Goal: Information Seeking & Learning: Learn about a topic

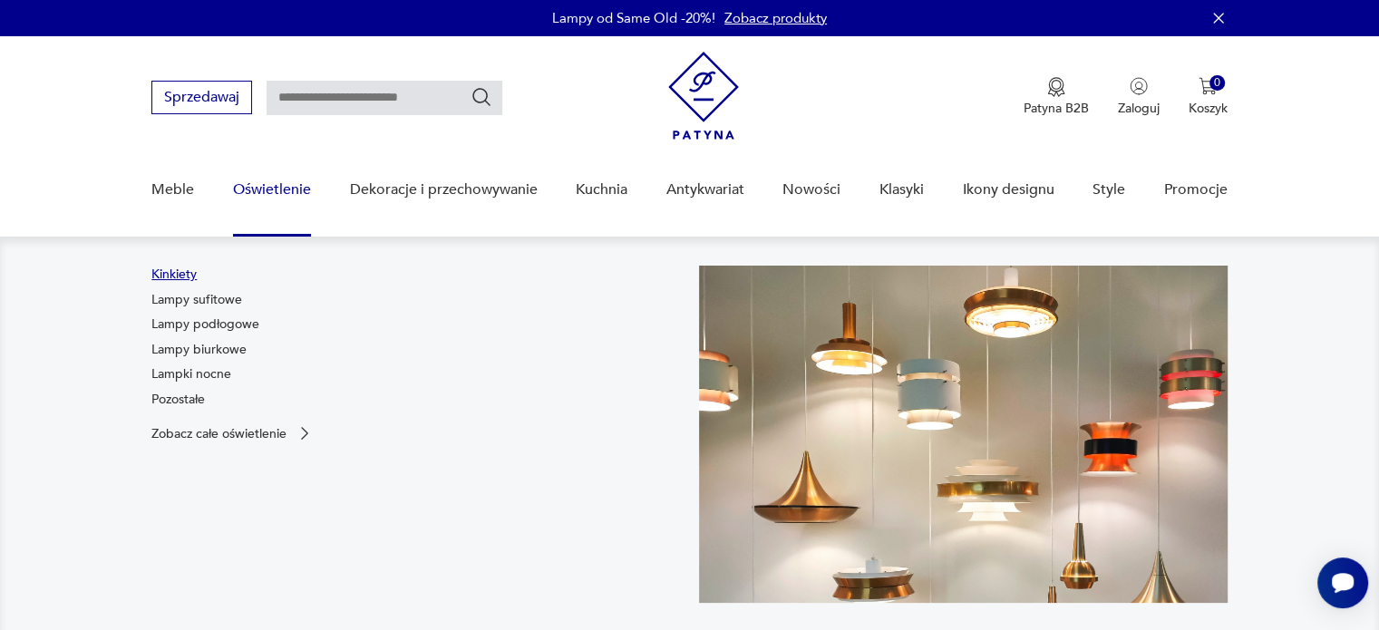
click at [174, 275] on link "Kinkiety" at bounding box center [173, 275] width 45 height 18
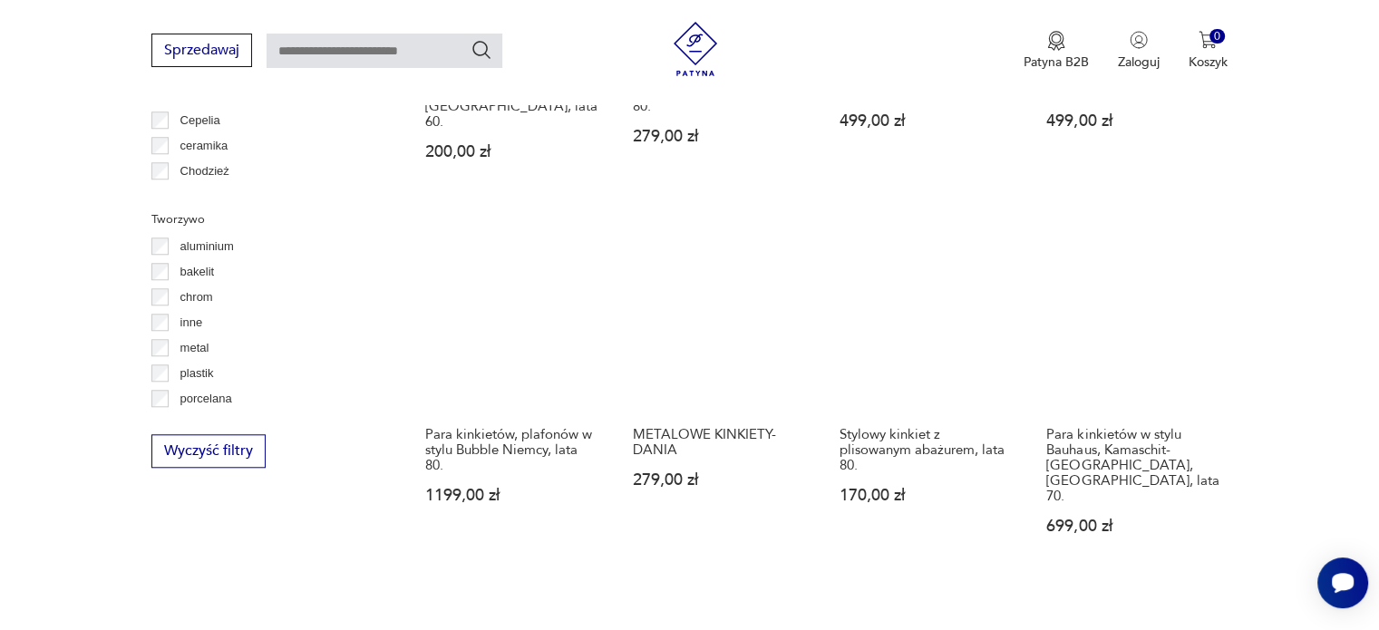
scroll to position [1599, 0]
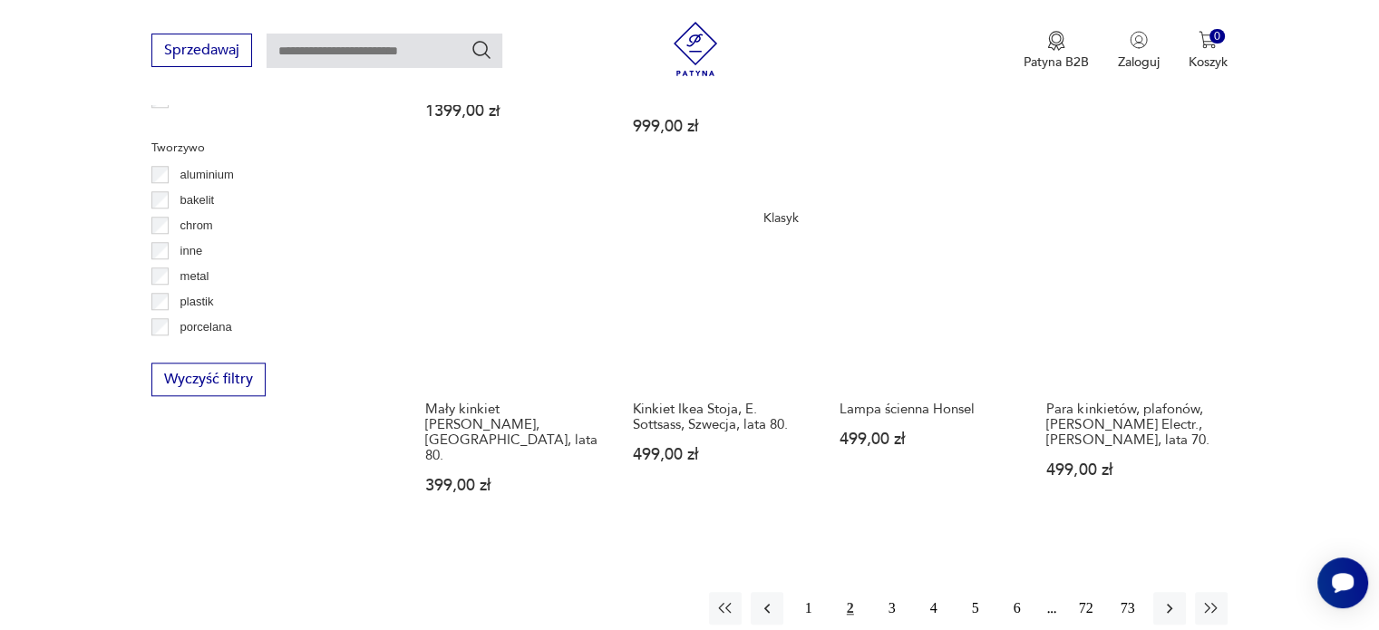
scroll to position [1729, 0]
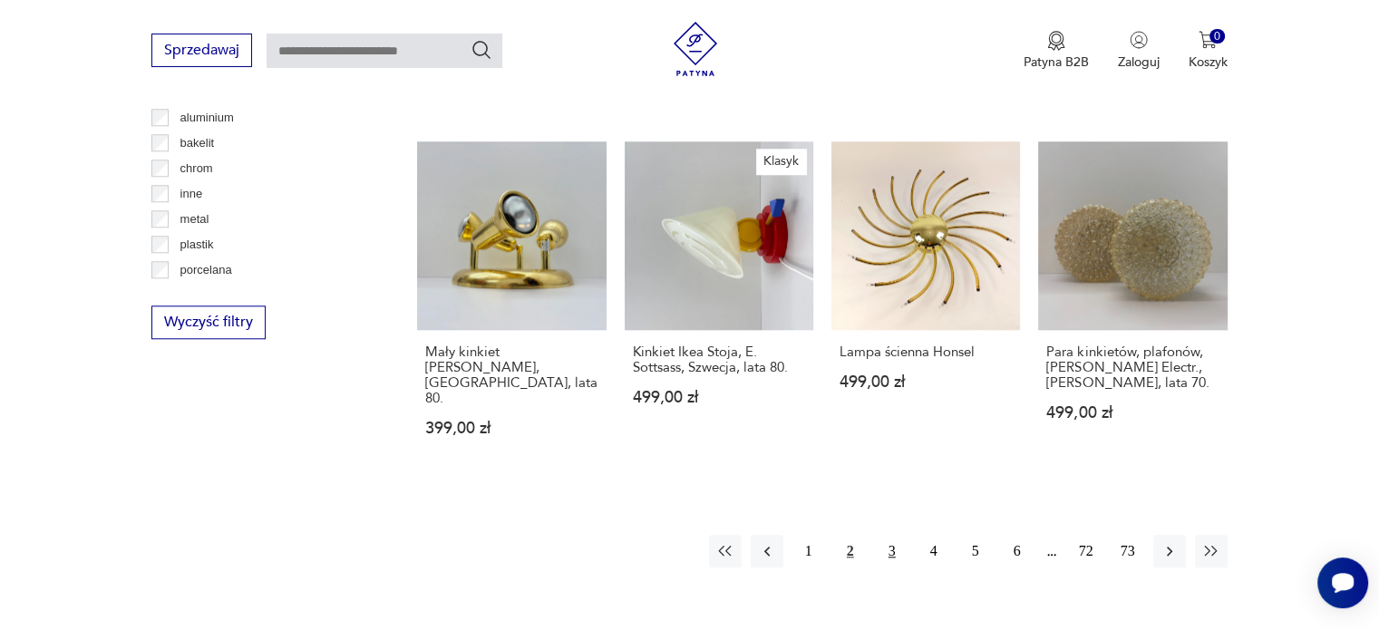
click at [890, 535] on button "3" at bounding box center [892, 551] width 33 height 33
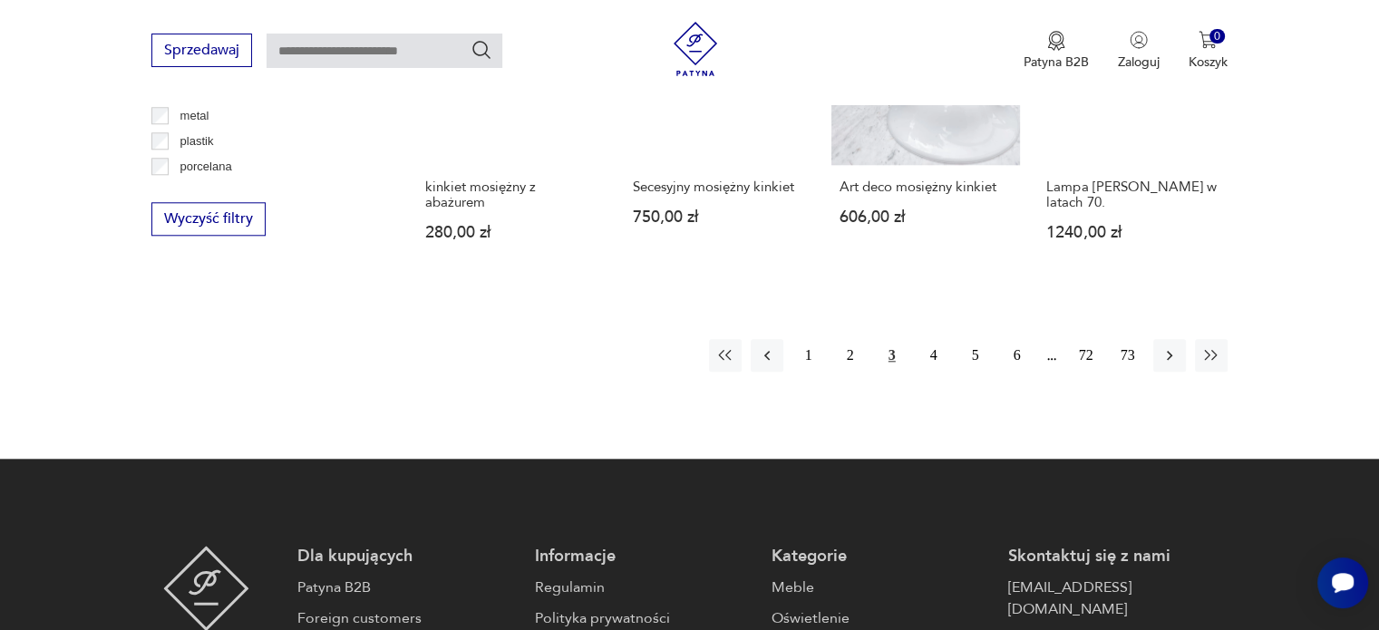
scroll to position [1833, 0]
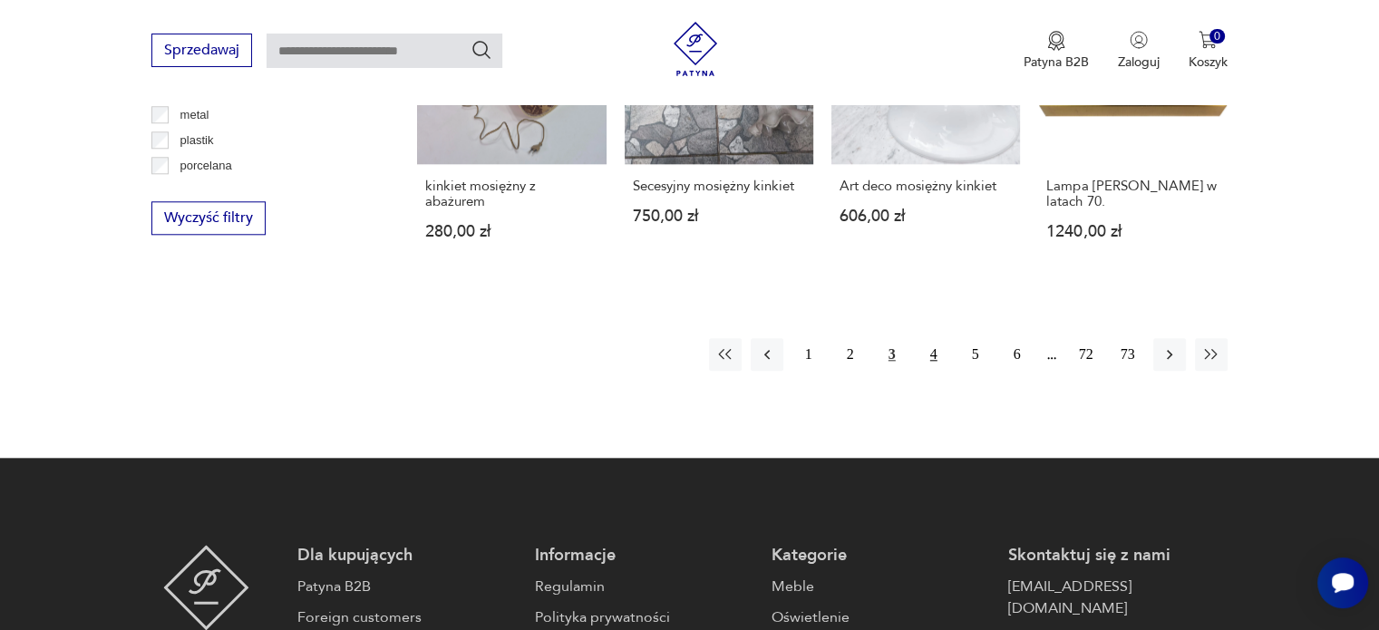
click at [936, 338] on button "4" at bounding box center [934, 354] width 33 height 33
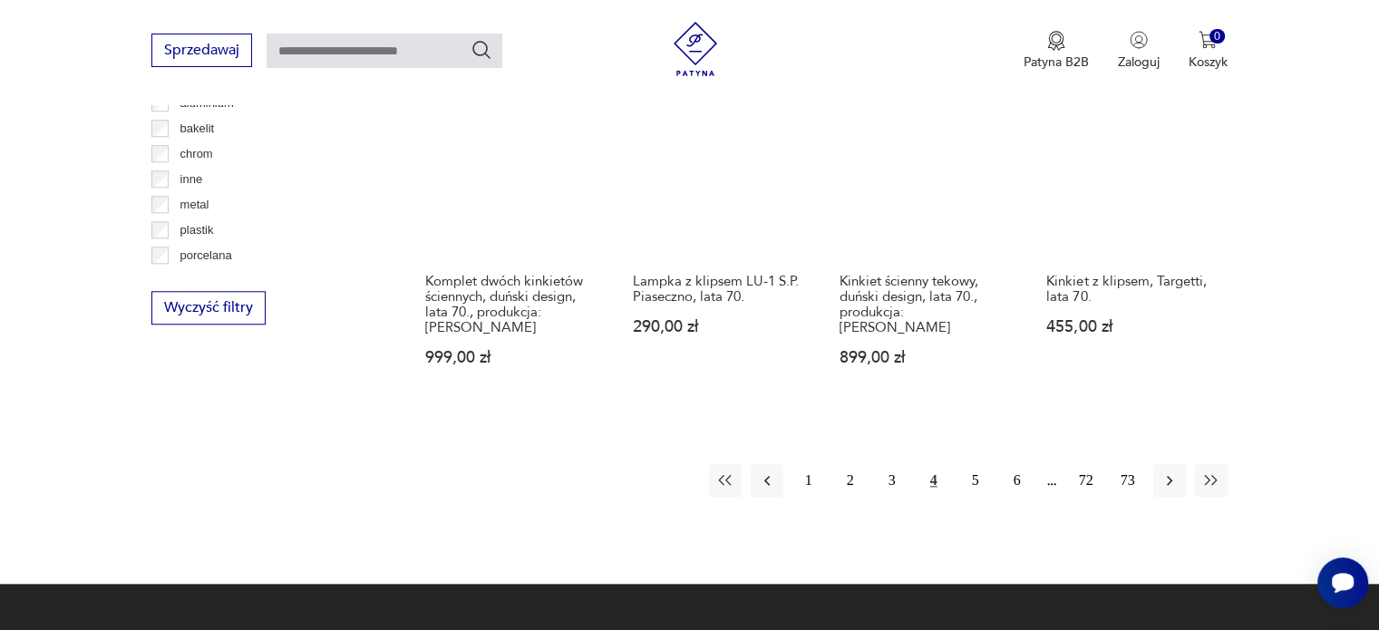
scroll to position [1770, 0]
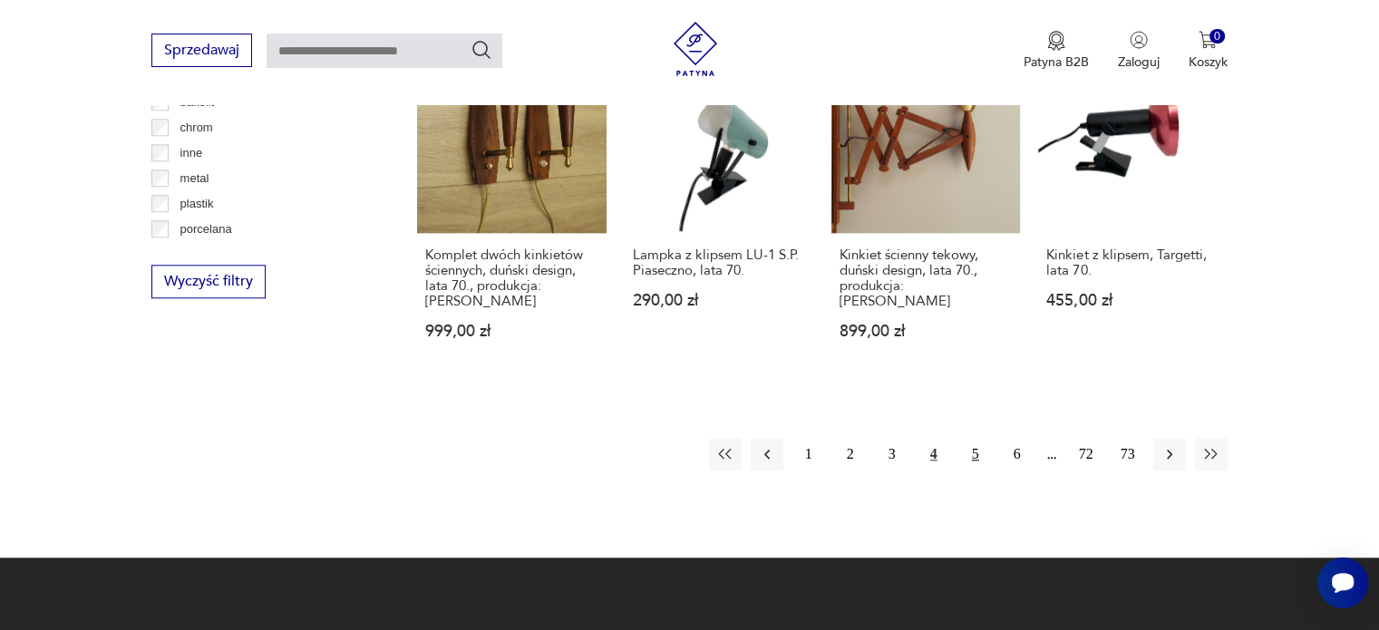
click at [965, 438] on button "5" at bounding box center [975, 454] width 33 height 33
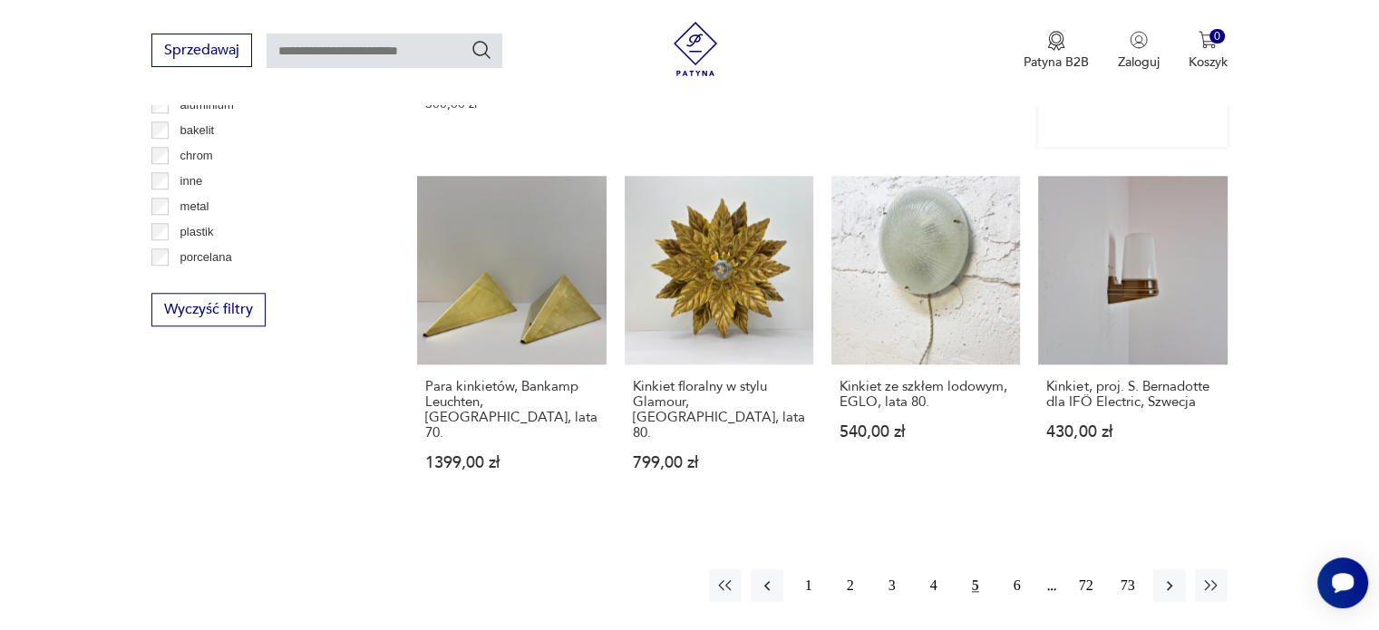
scroll to position [1741, 0]
click at [1010, 570] on button "6" at bounding box center [1017, 586] width 33 height 33
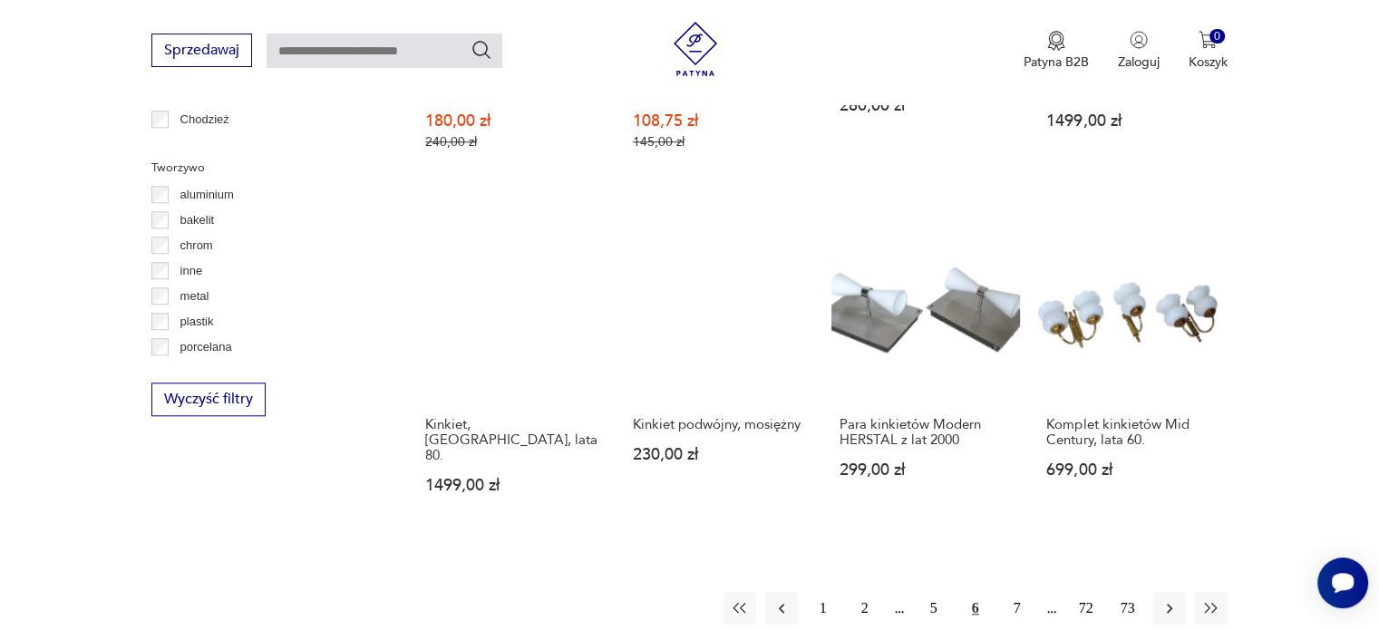
scroll to position [1681, 0]
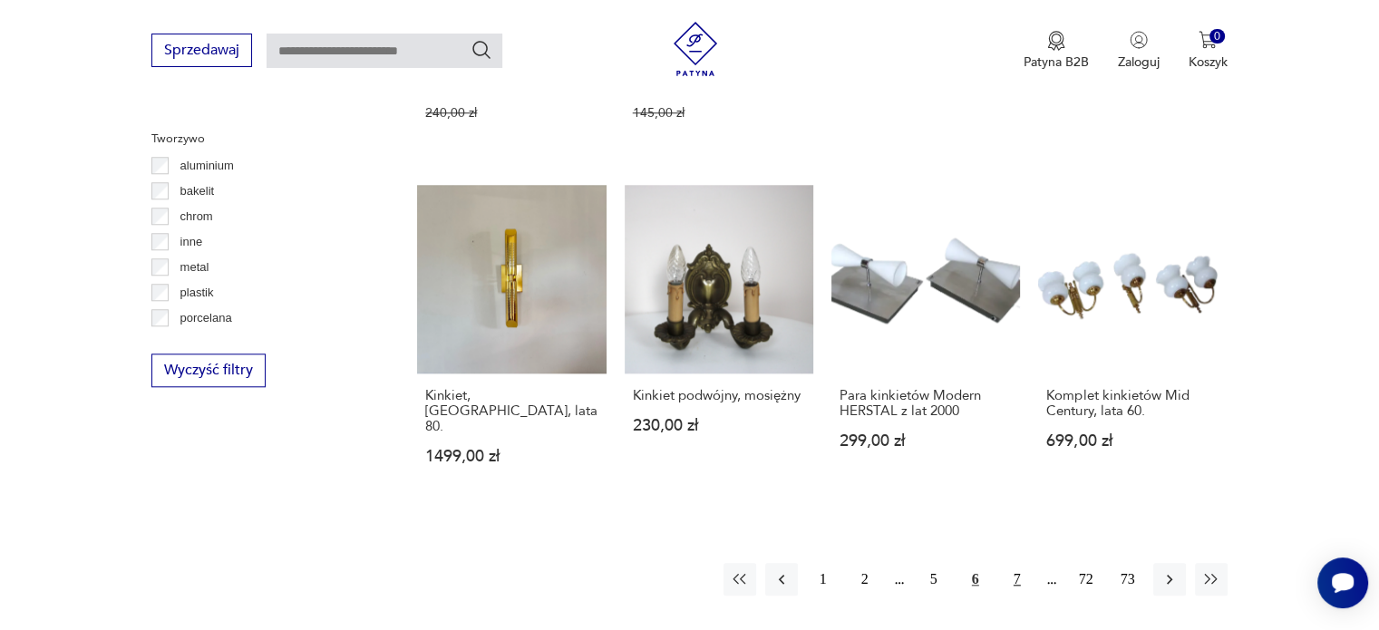
click at [1013, 563] on button "7" at bounding box center [1017, 579] width 33 height 33
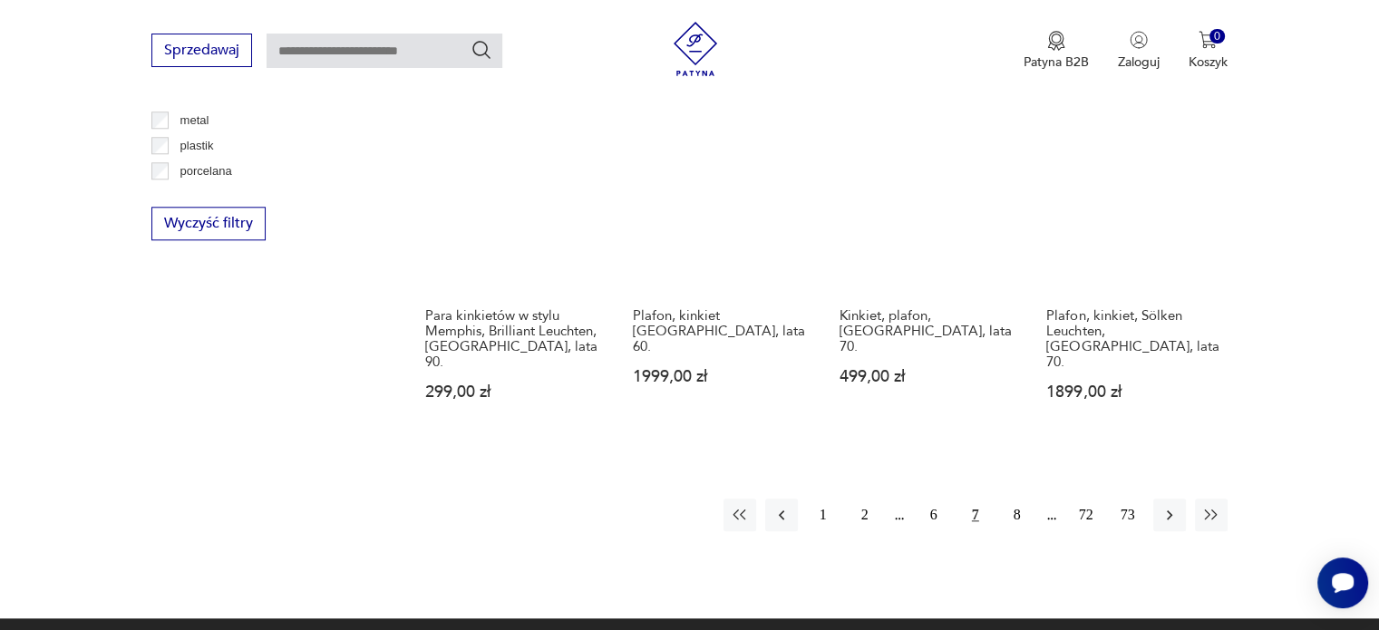
scroll to position [1835, 0]
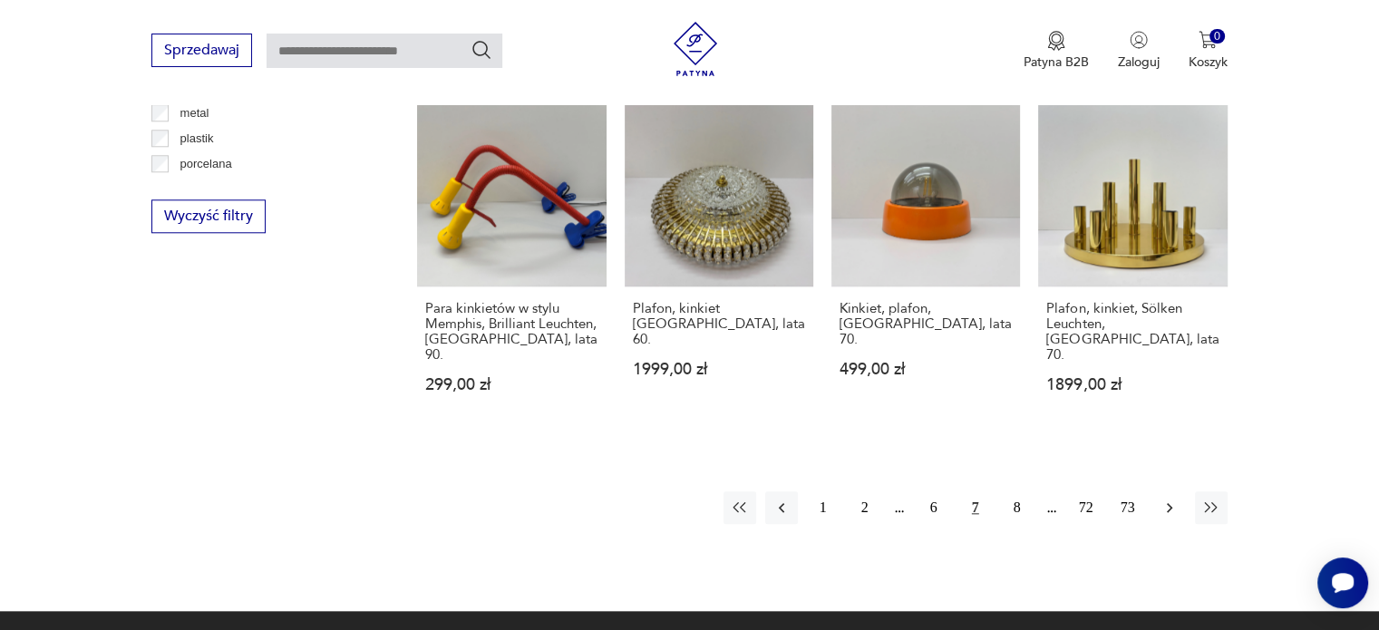
click at [1169, 499] on icon "button" at bounding box center [1169, 508] width 18 height 18
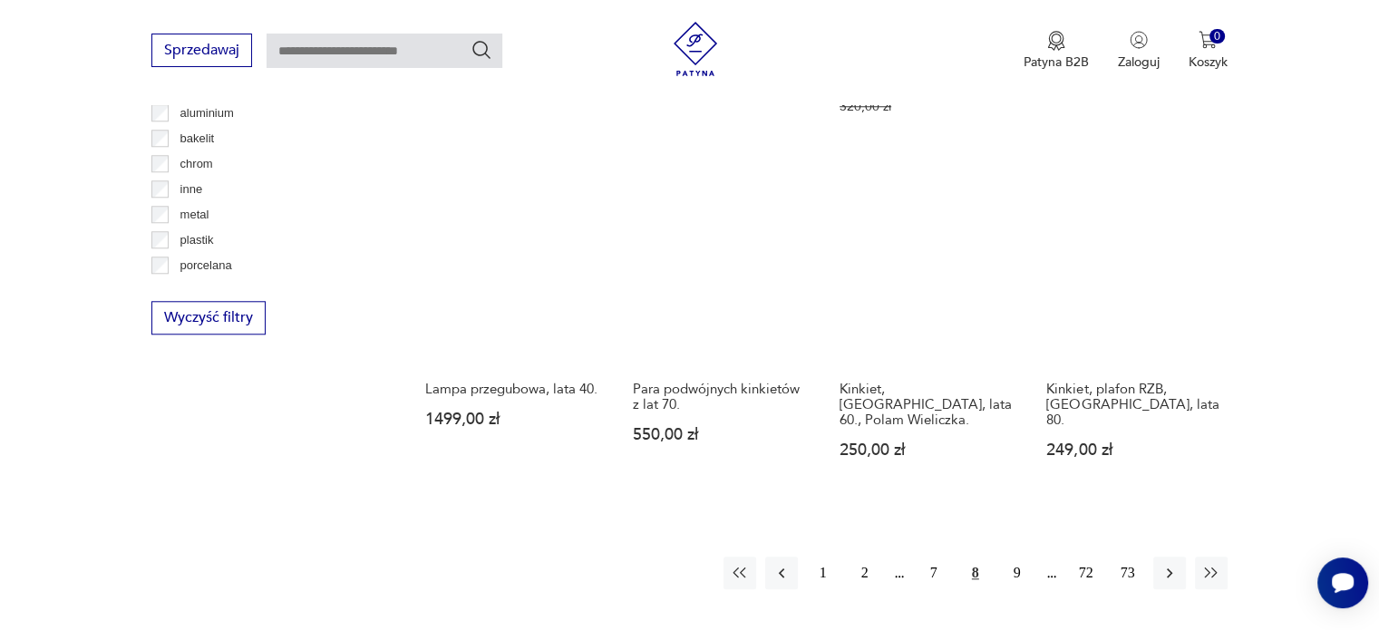
scroll to position [1734, 0]
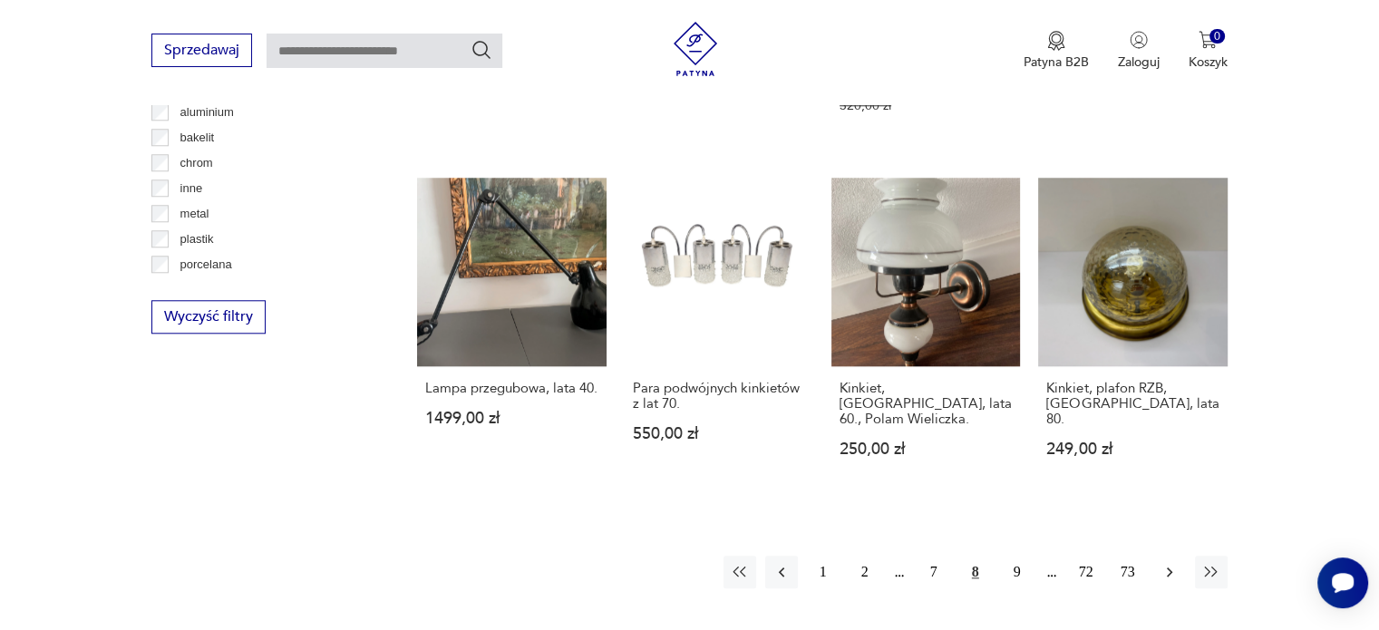
click at [1171, 563] on icon "button" at bounding box center [1169, 572] width 18 height 18
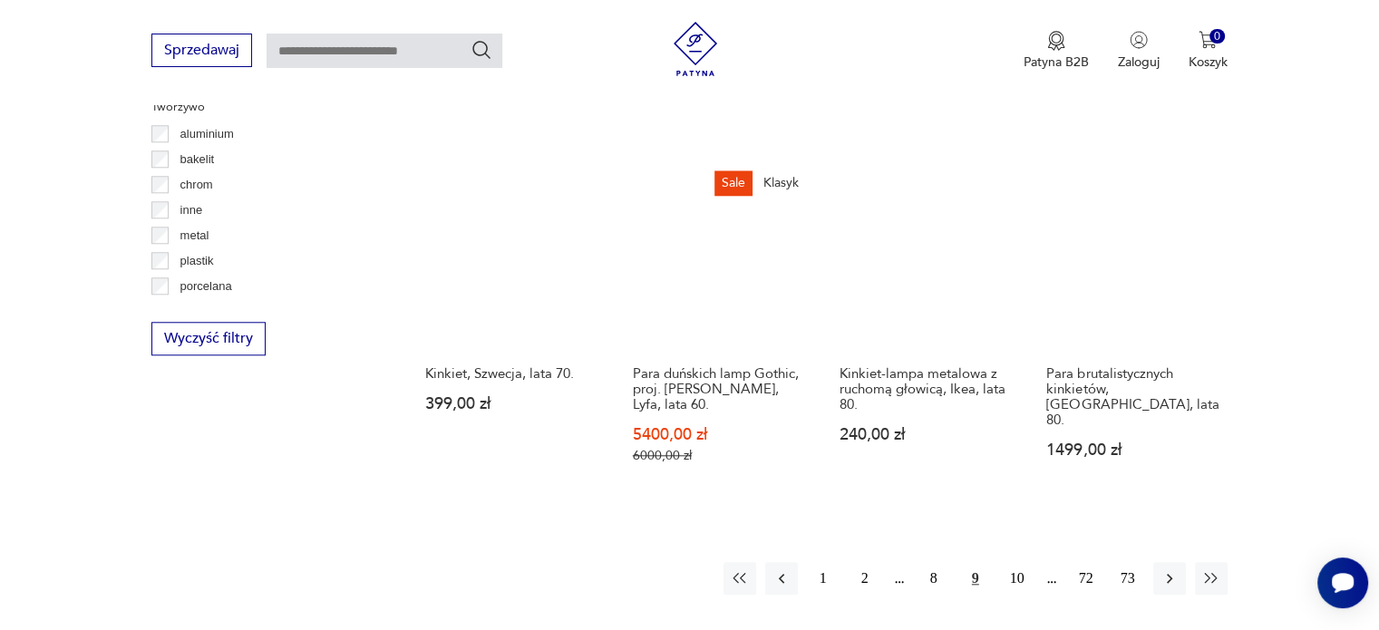
scroll to position [1715, 0]
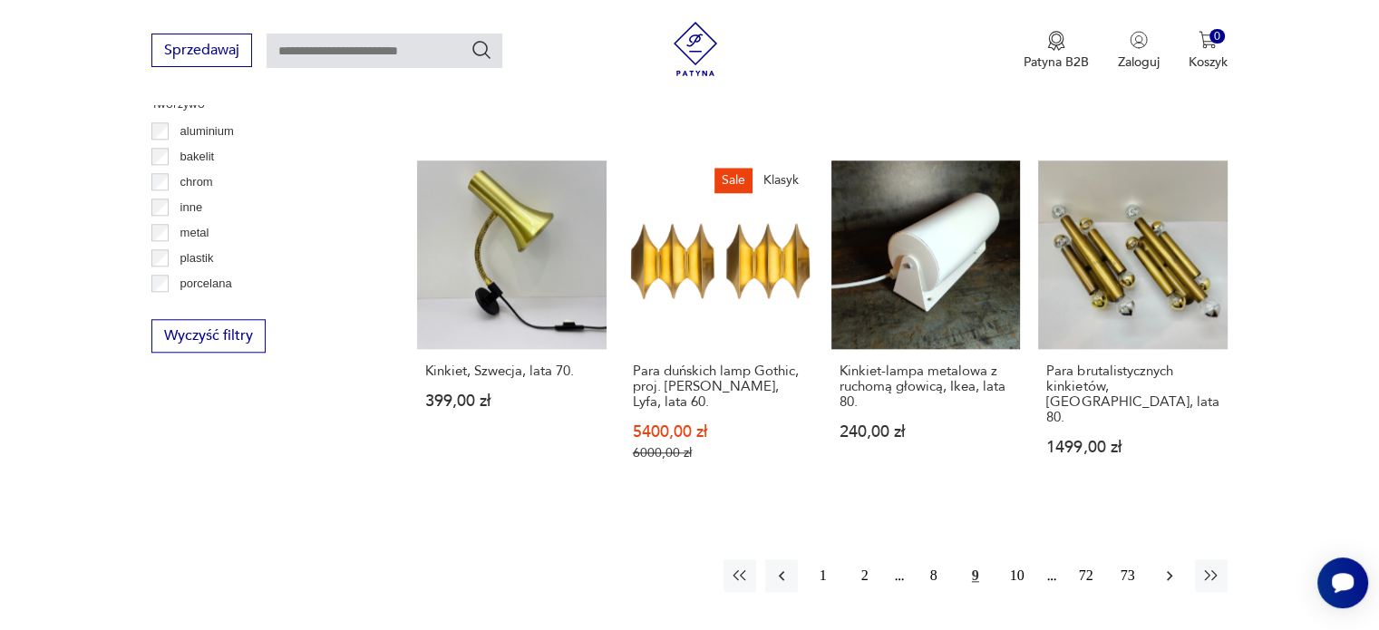
click at [1165, 567] on icon "button" at bounding box center [1169, 576] width 18 height 18
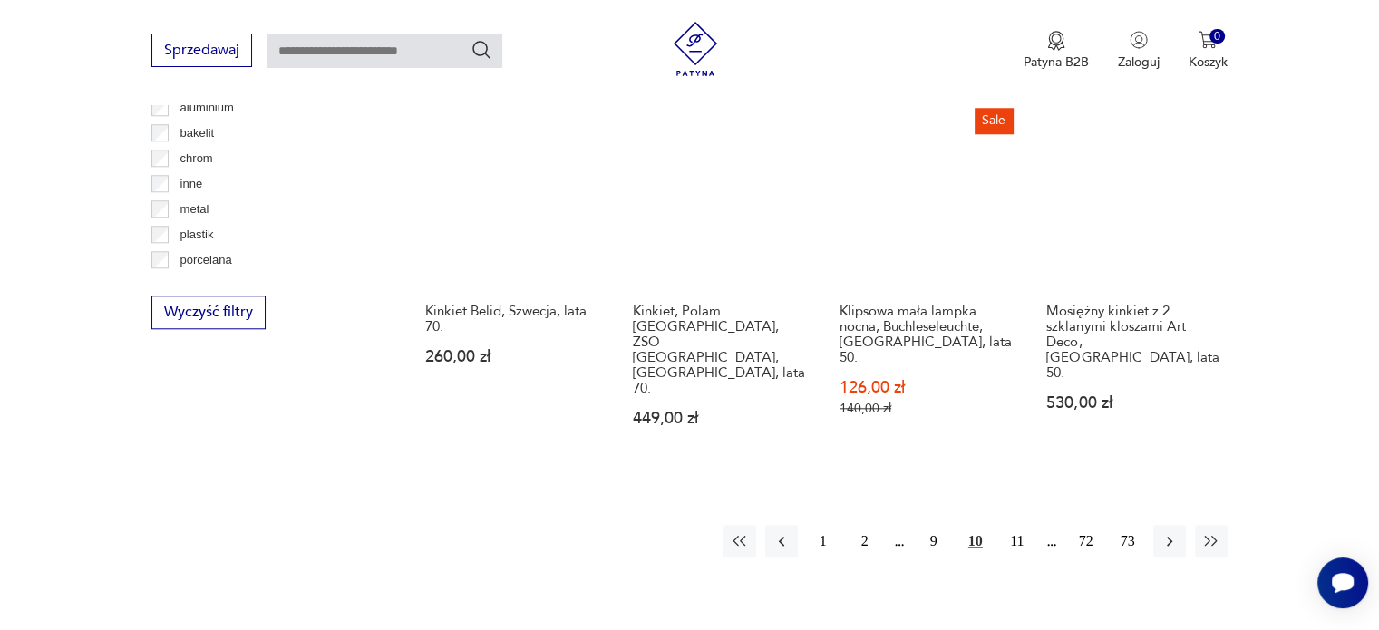
scroll to position [1751, 0]
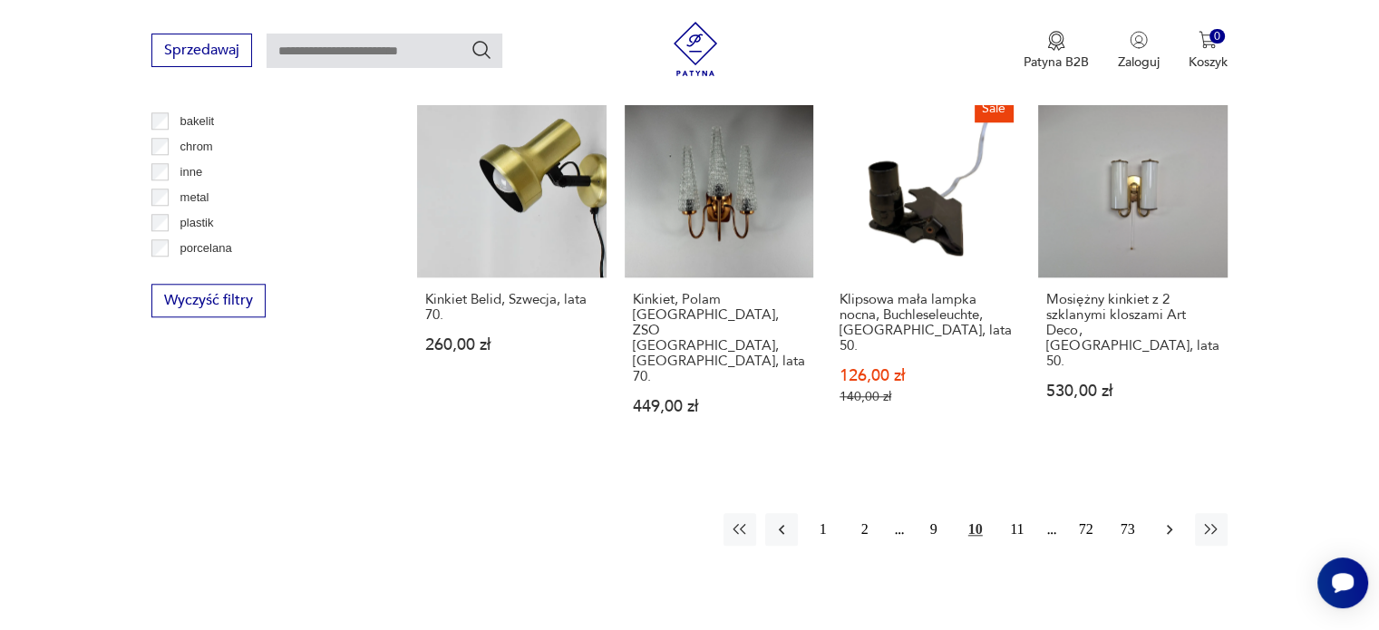
click at [1171, 520] on icon "button" at bounding box center [1169, 529] width 18 height 18
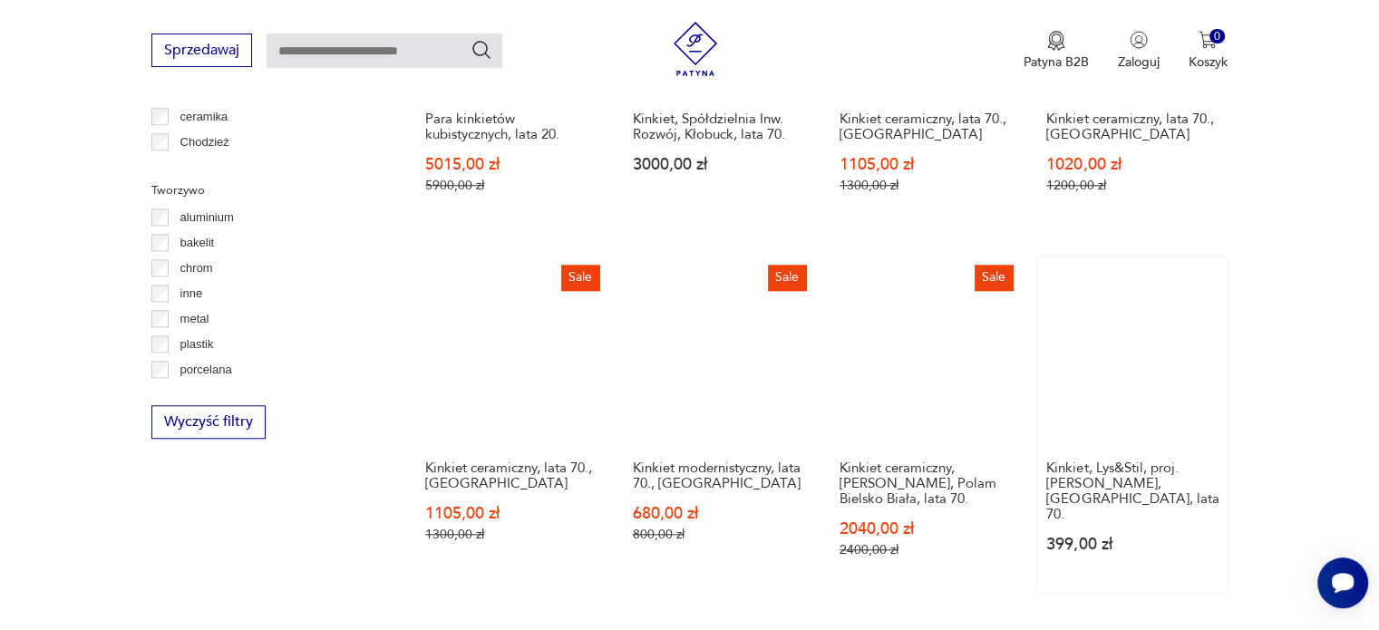
scroll to position [1771, 0]
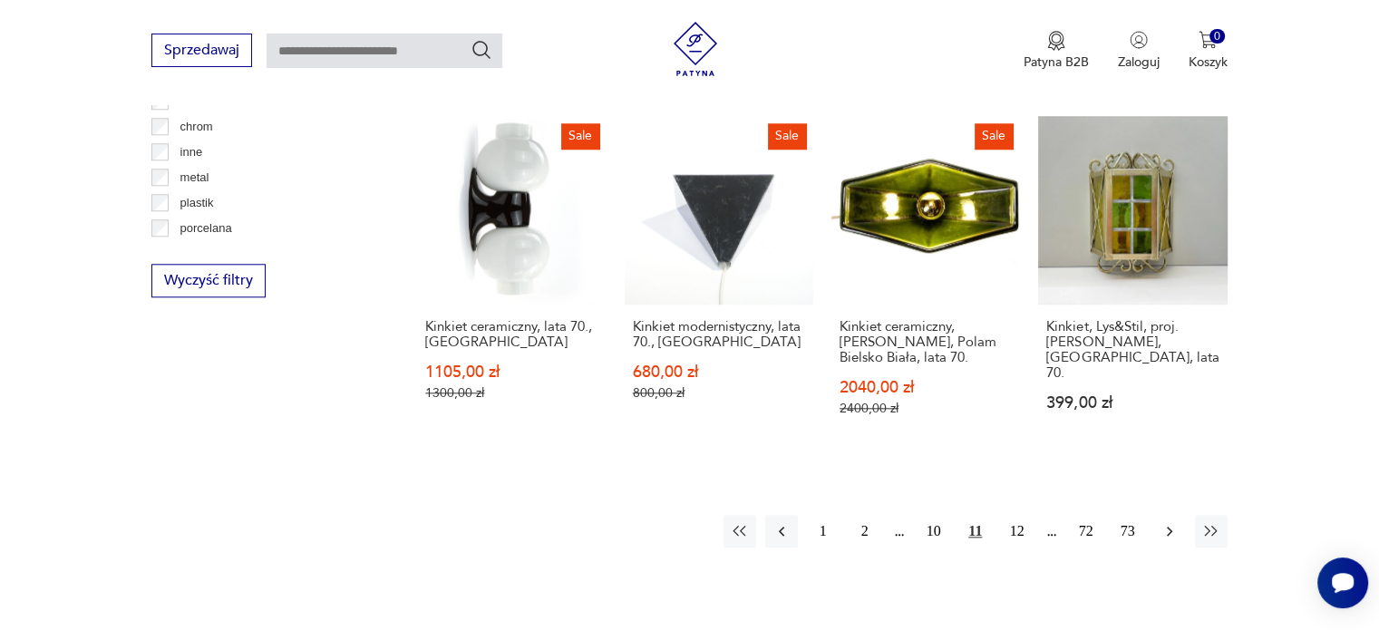
click at [1163, 522] on icon "button" at bounding box center [1169, 531] width 18 height 18
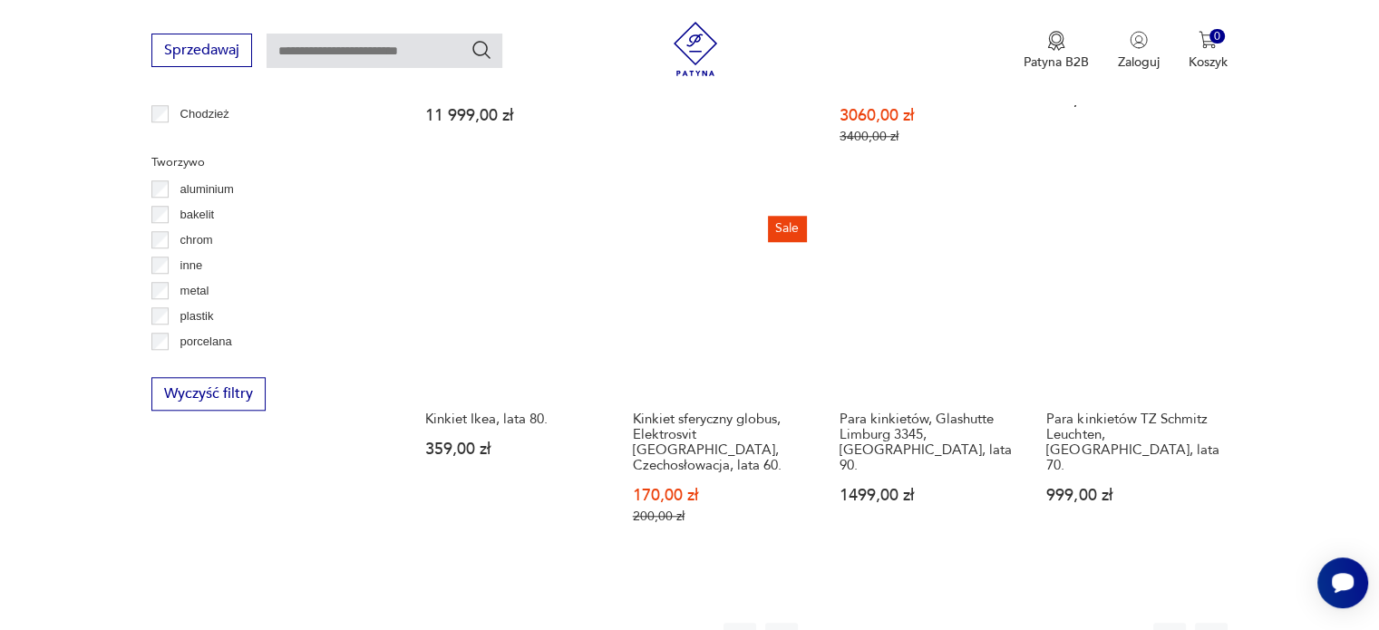
scroll to position [1744, 0]
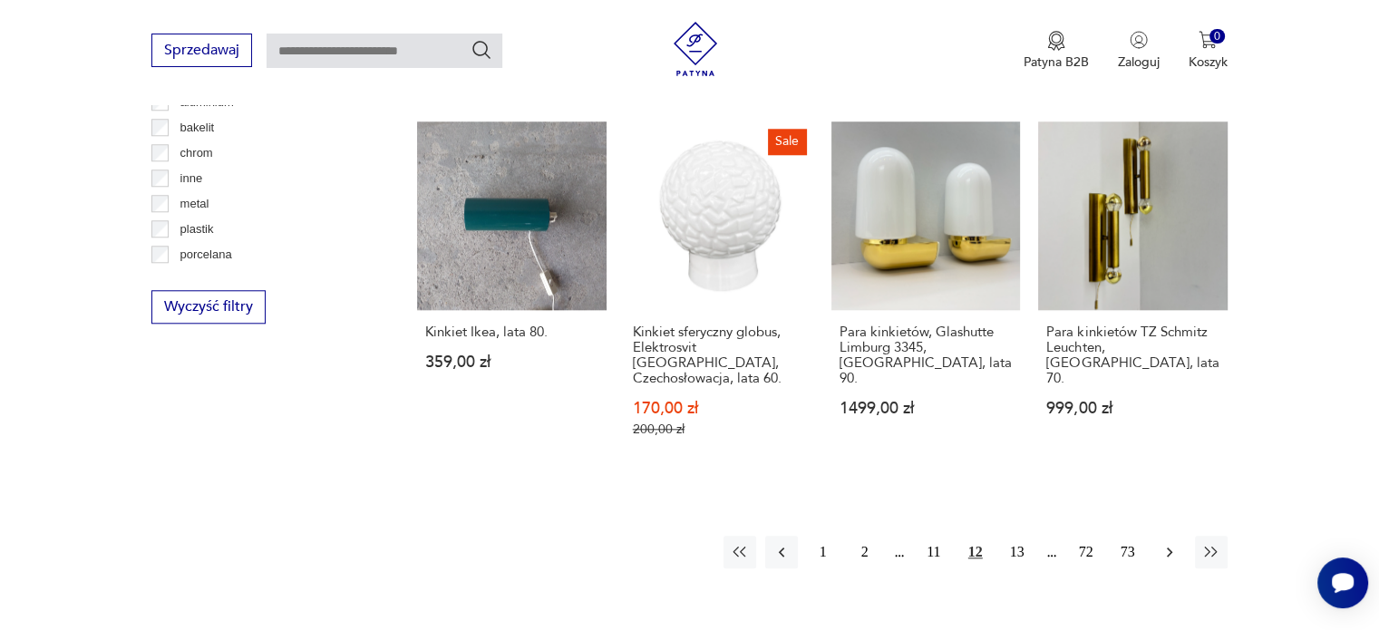
click at [1164, 543] on icon "button" at bounding box center [1169, 552] width 18 height 18
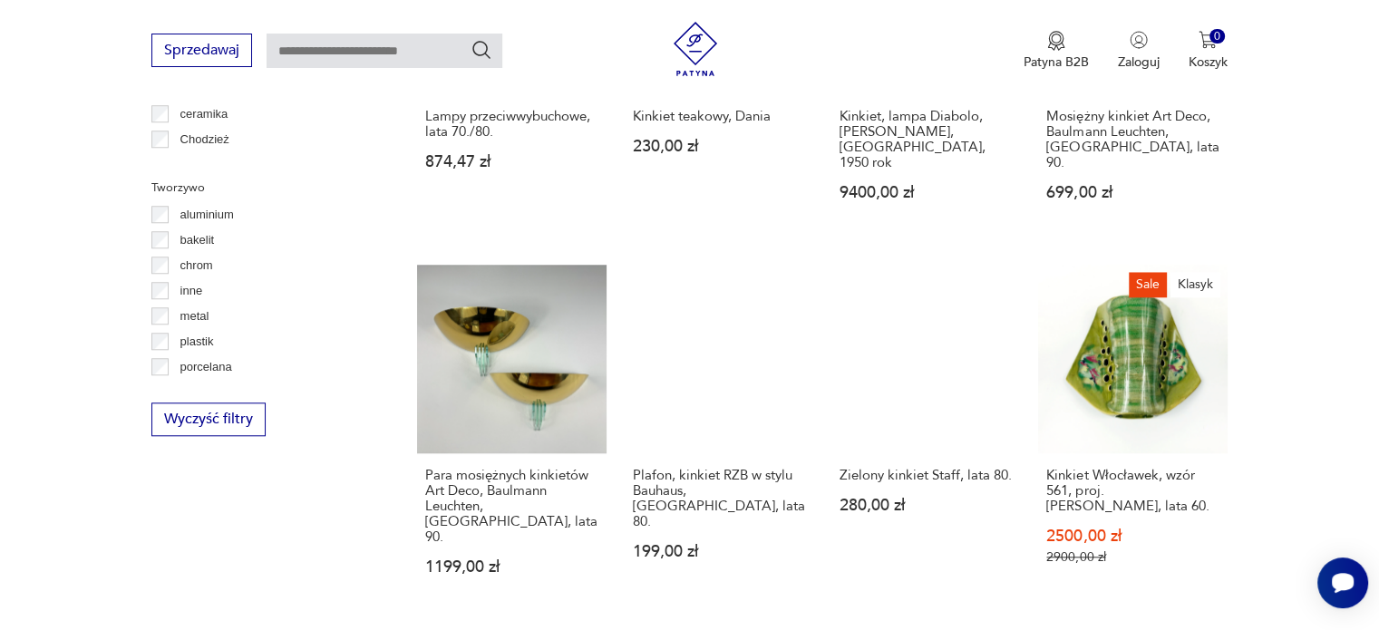
scroll to position [1784, 0]
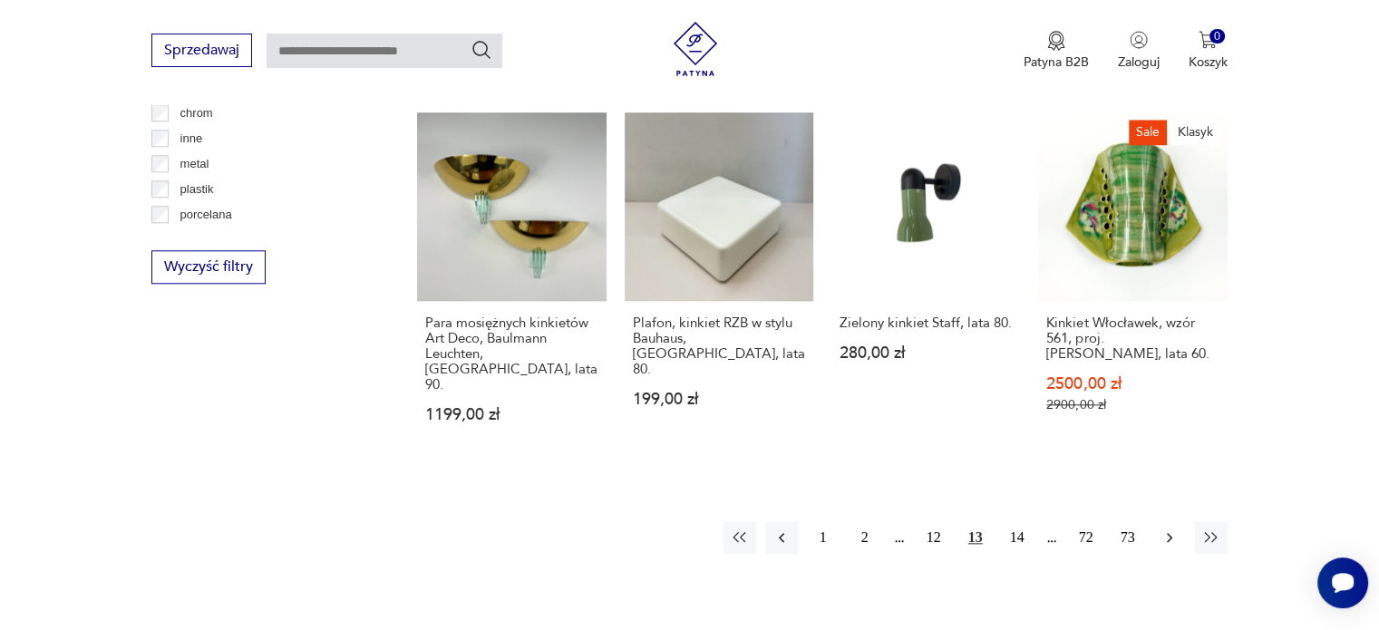
click at [1172, 529] on icon "button" at bounding box center [1169, 538] width 18 height 18
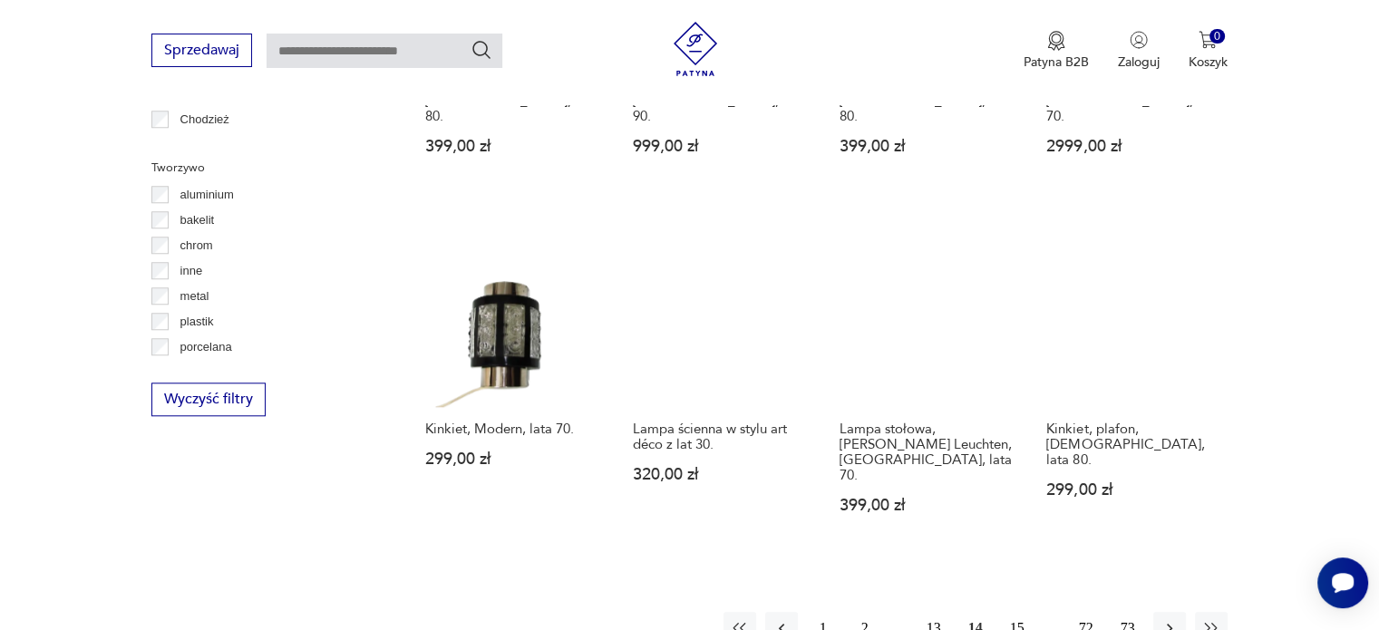
scroll to position [1654, 0]
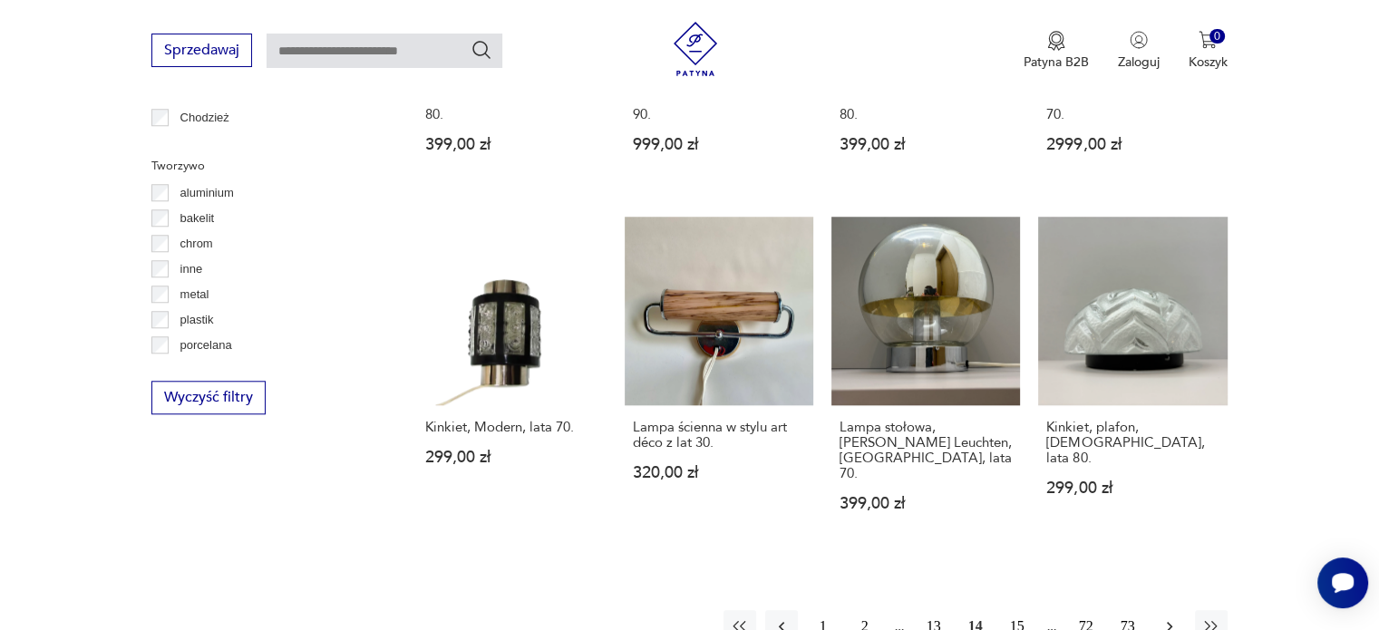
click at [1165, 617] on icon "button" at bounding box center [1169, 626] width 18 height 18
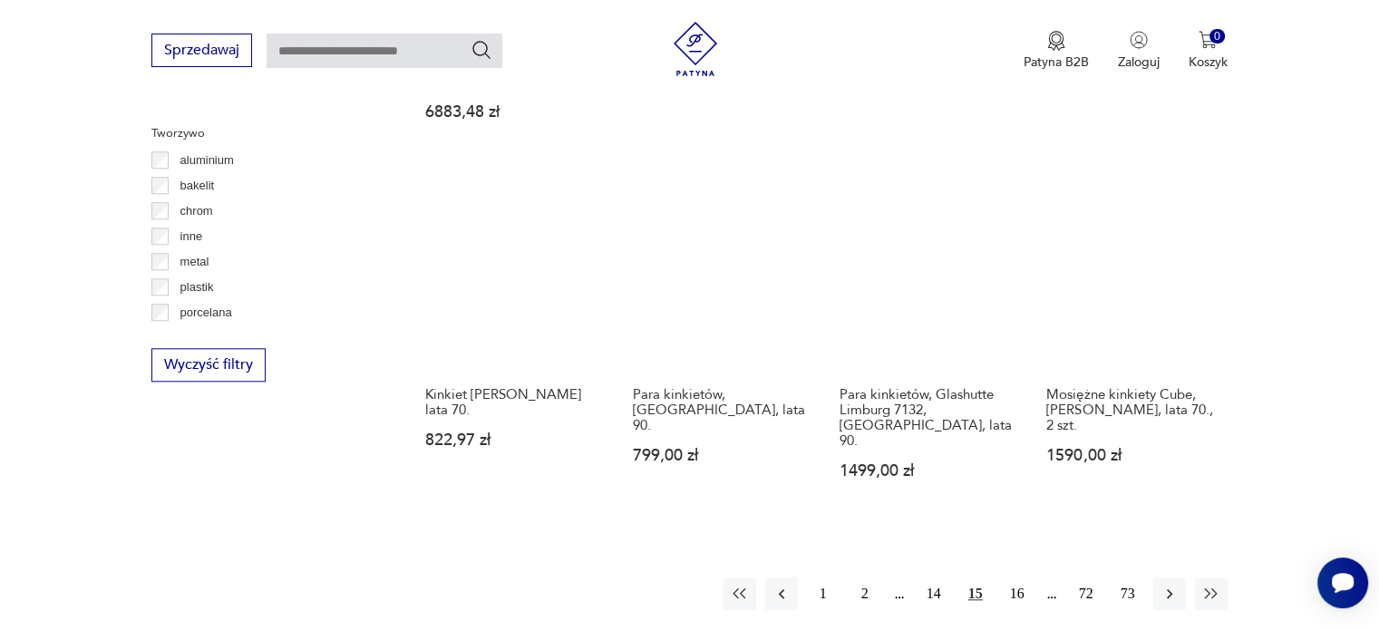
scroll to position [1687, 0]
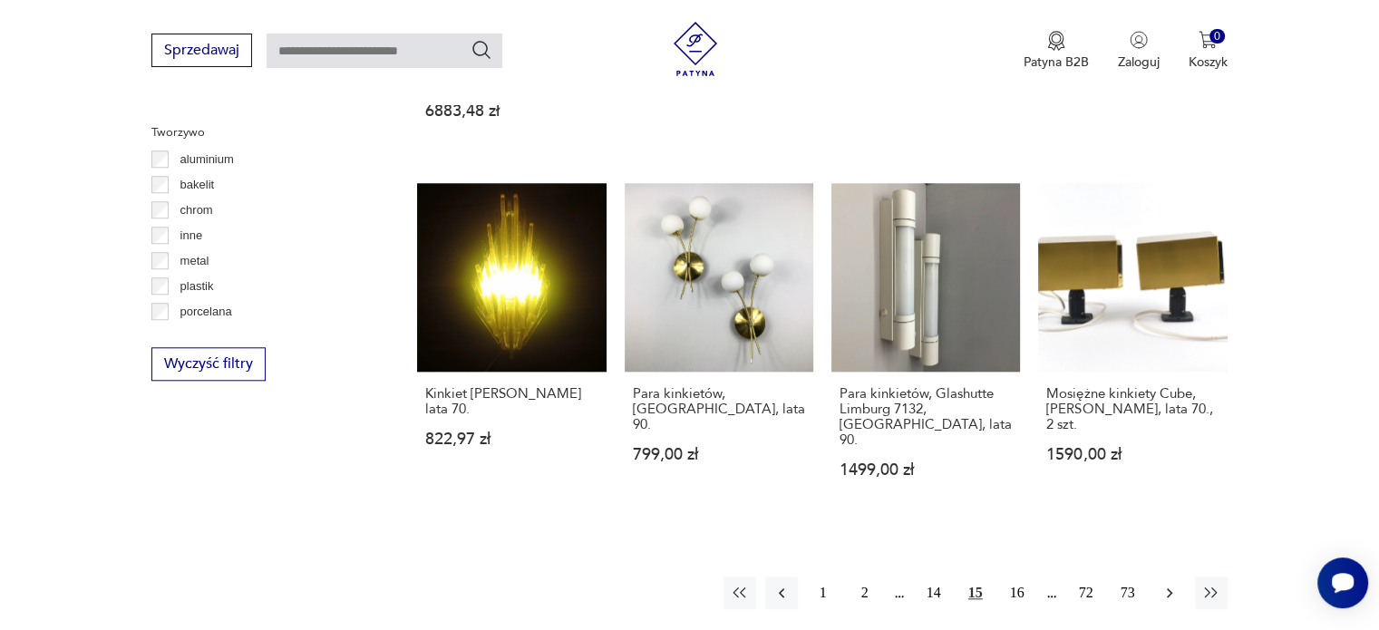
click at [1164, 584] on icon "button" at bounding box center [1169, 593] width 18 height 18
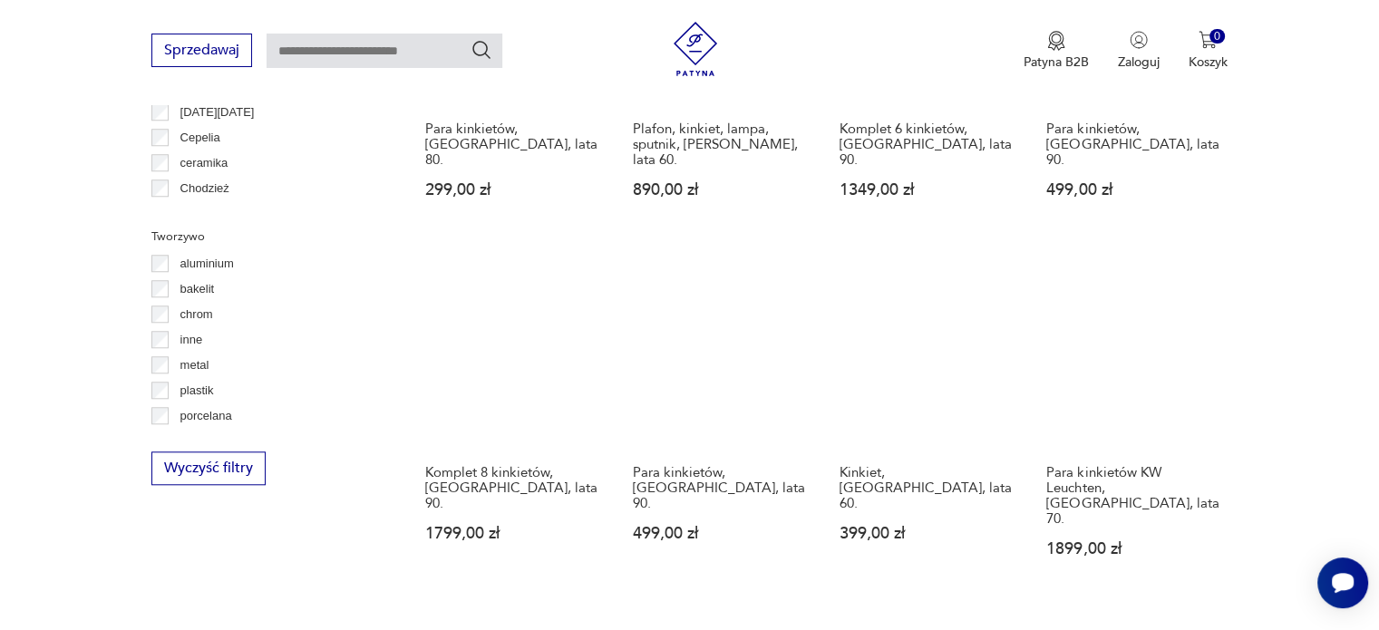
scroll to position [1584, 0]
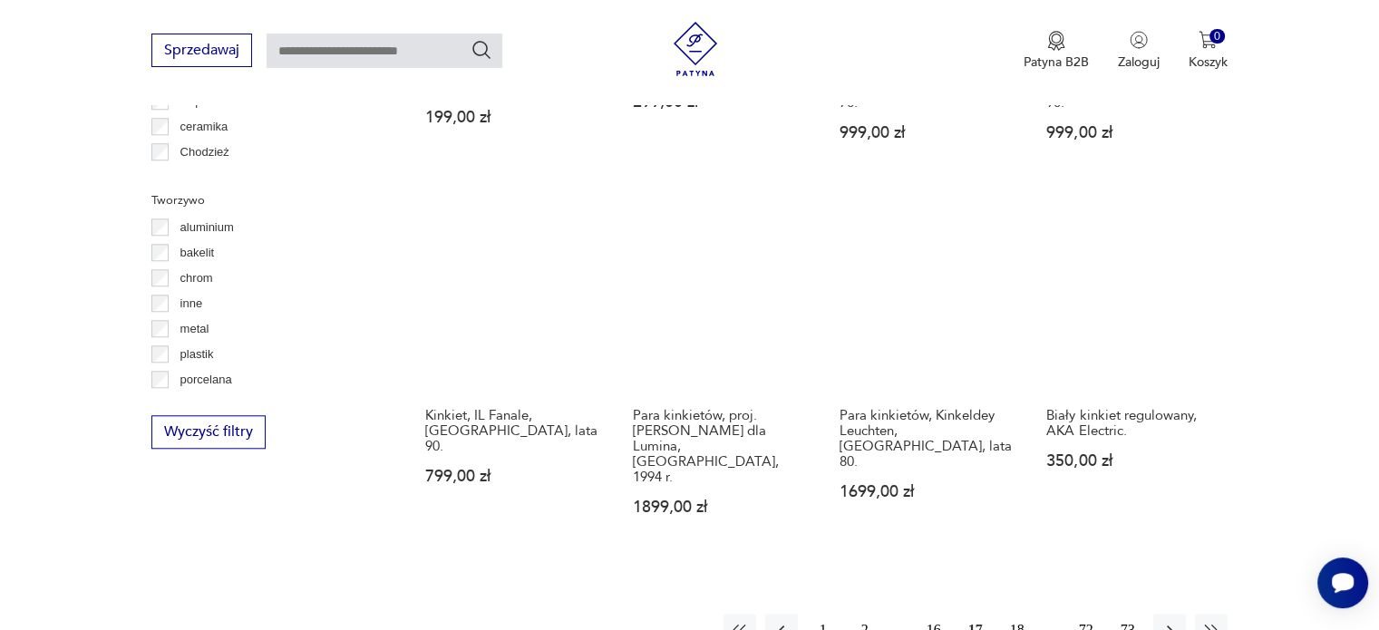
scroll to position [1622, 0]
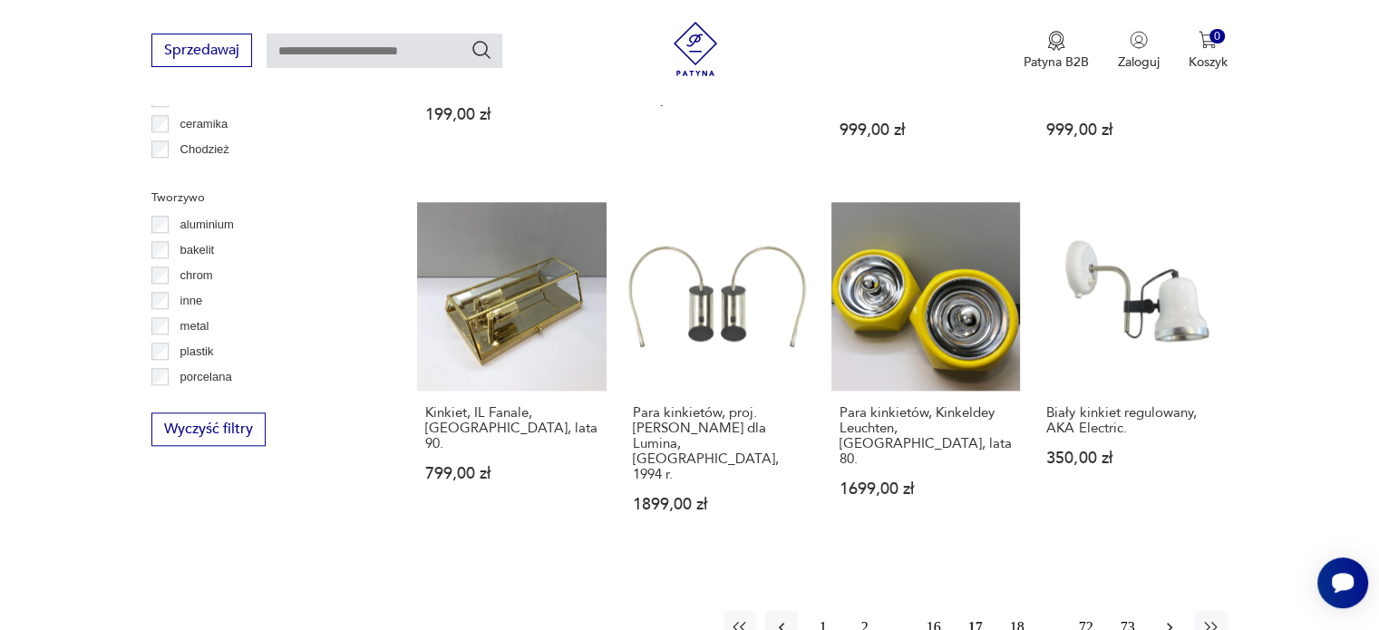
click at [1176, 618] on icon "button" at bounding box center [1169, 627] width 18 height 18
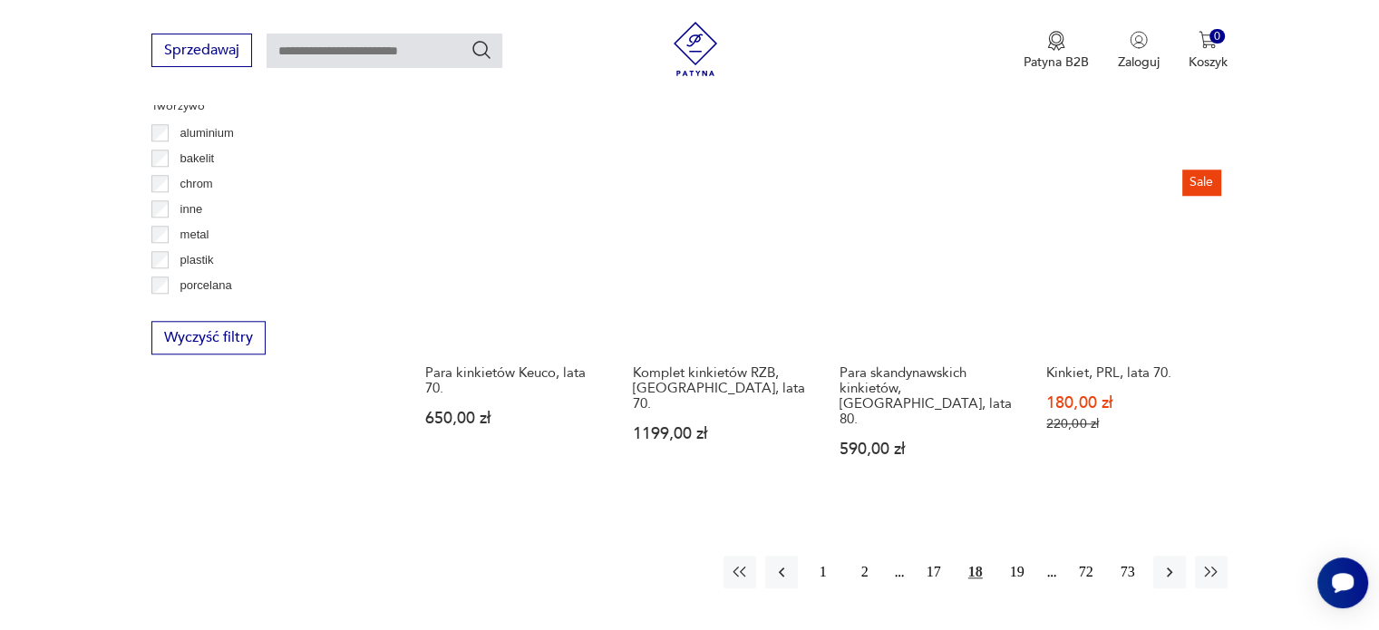
scroll to position [1714, 0]
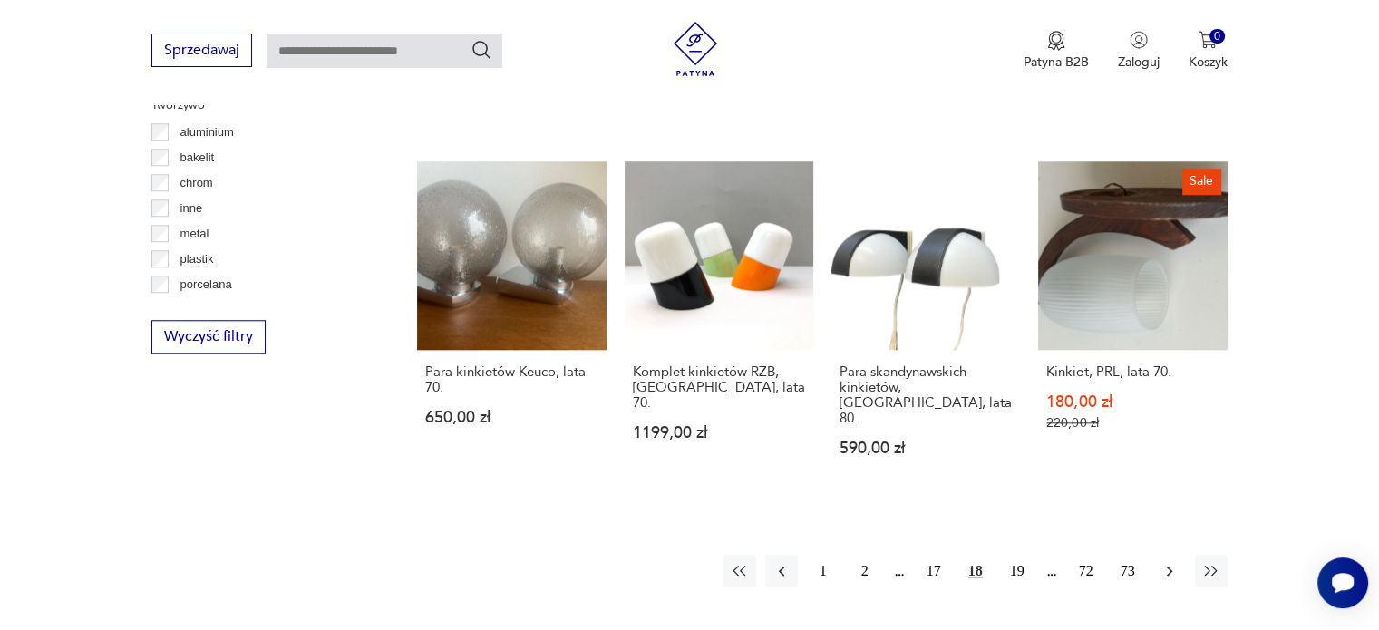
click at [1165, 562] on icon "button" at bounding box center [1169, 571] width 18 height 18
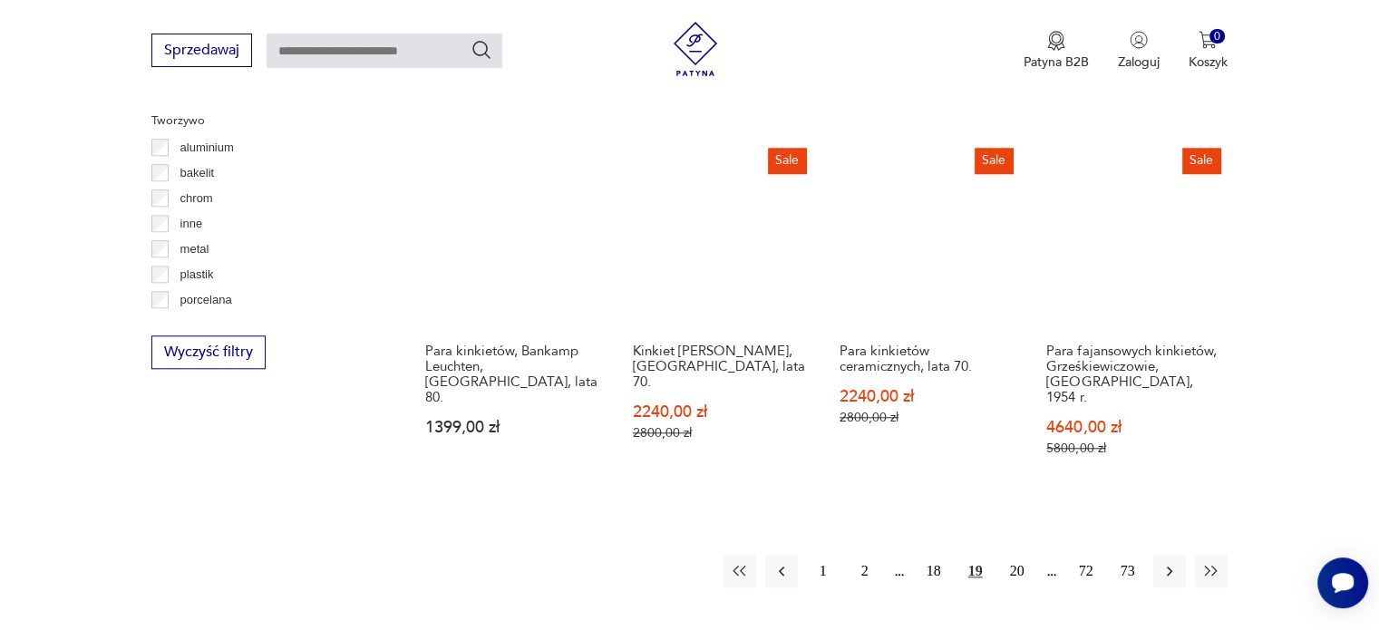
scroll to position [1705, 0]
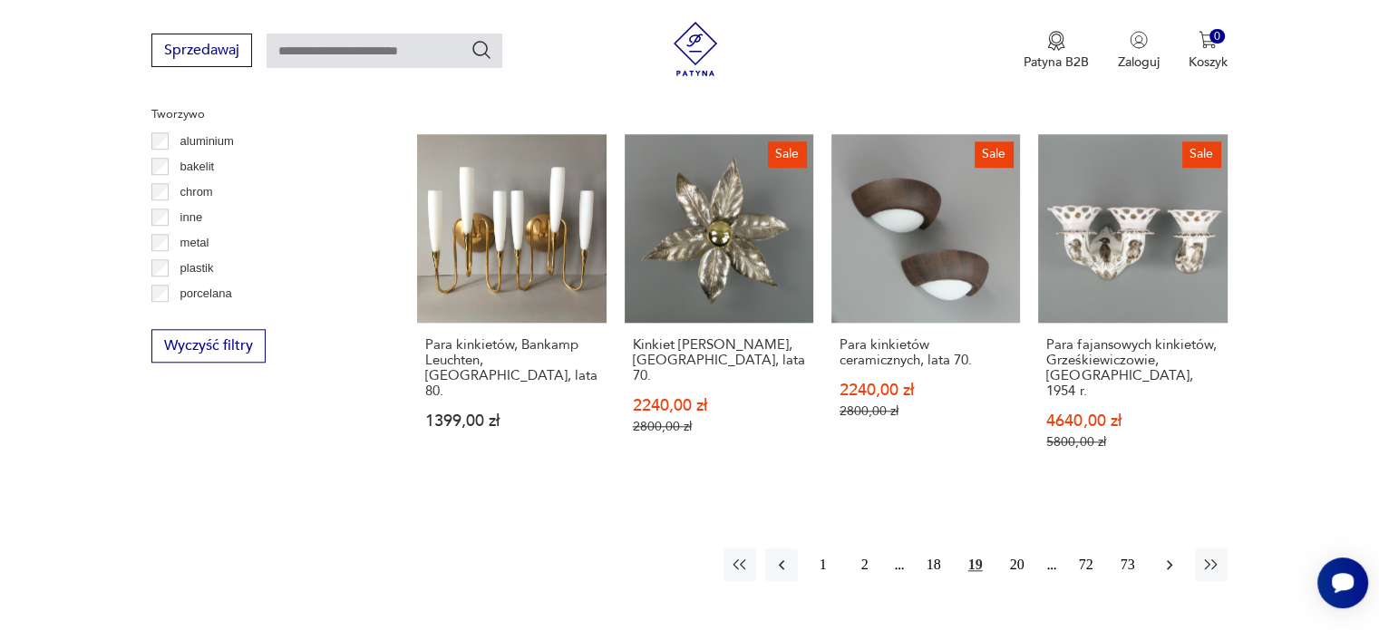
click at [1160, 556] on icon "button" at bounding box center [1169, 565] width 18 height 18
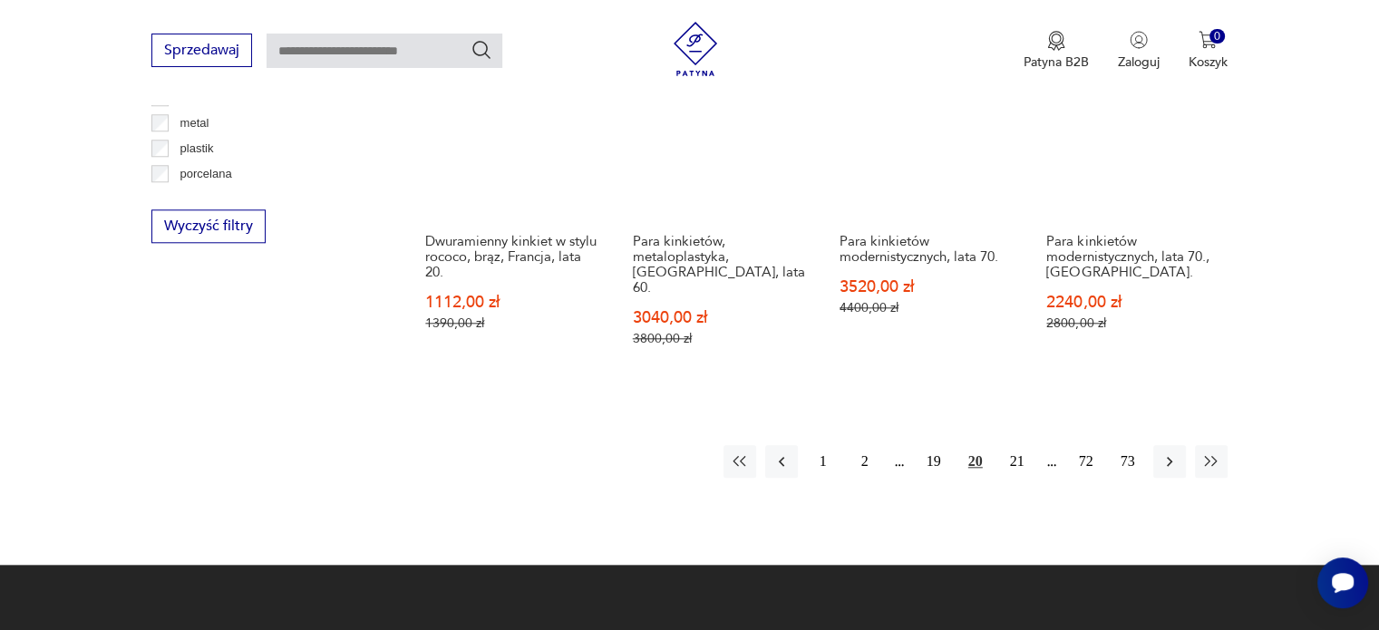
scroll to position [1826, 0]
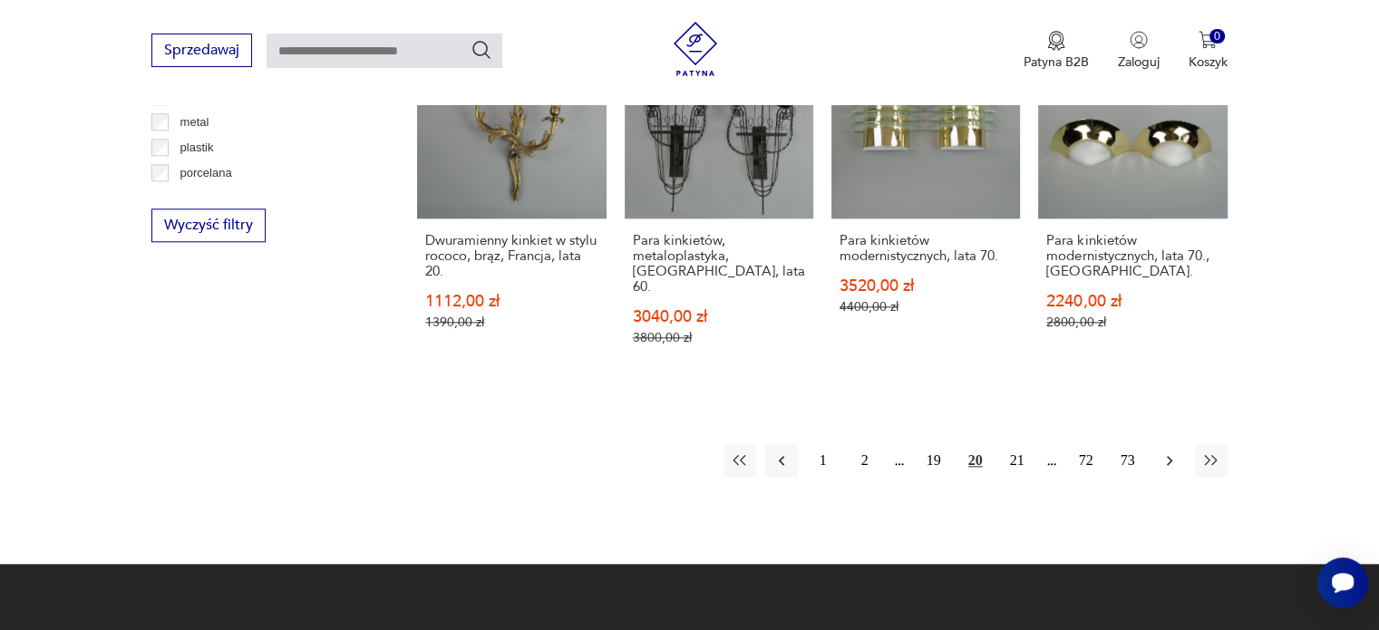
click at [1157, 444] on button "button" at bounding box center [1169, 460] width 33 height 33
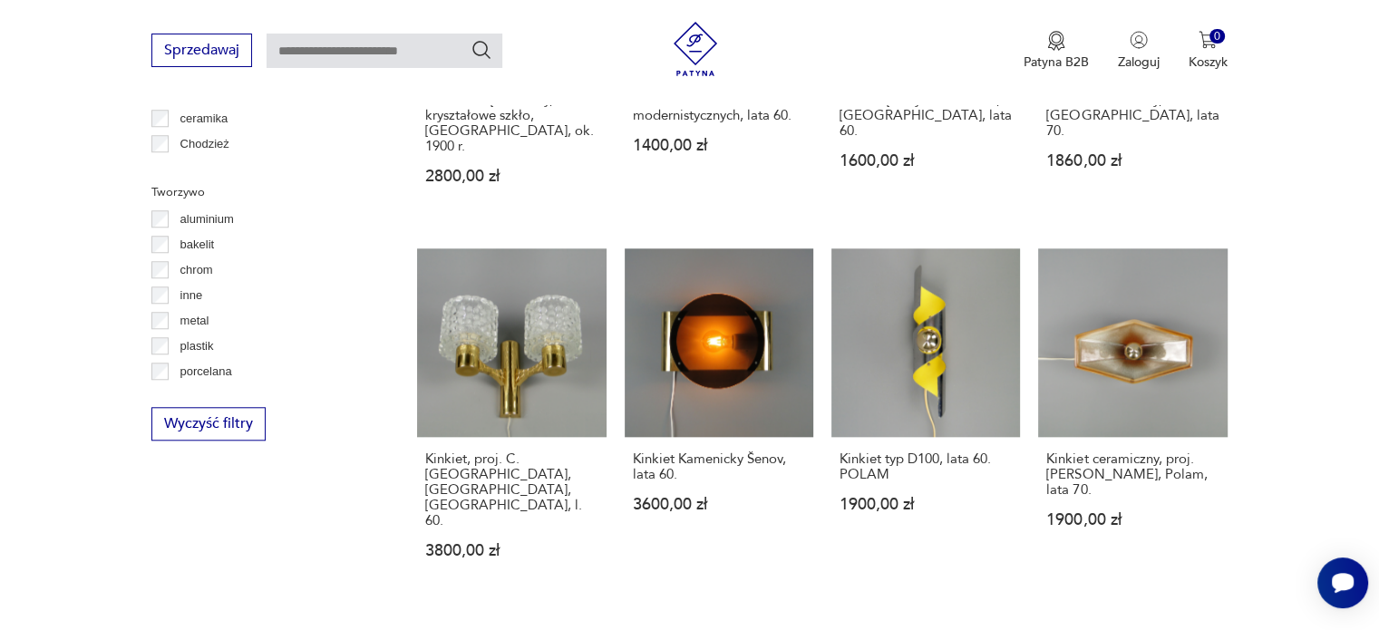
scroll to position [1636, 0]
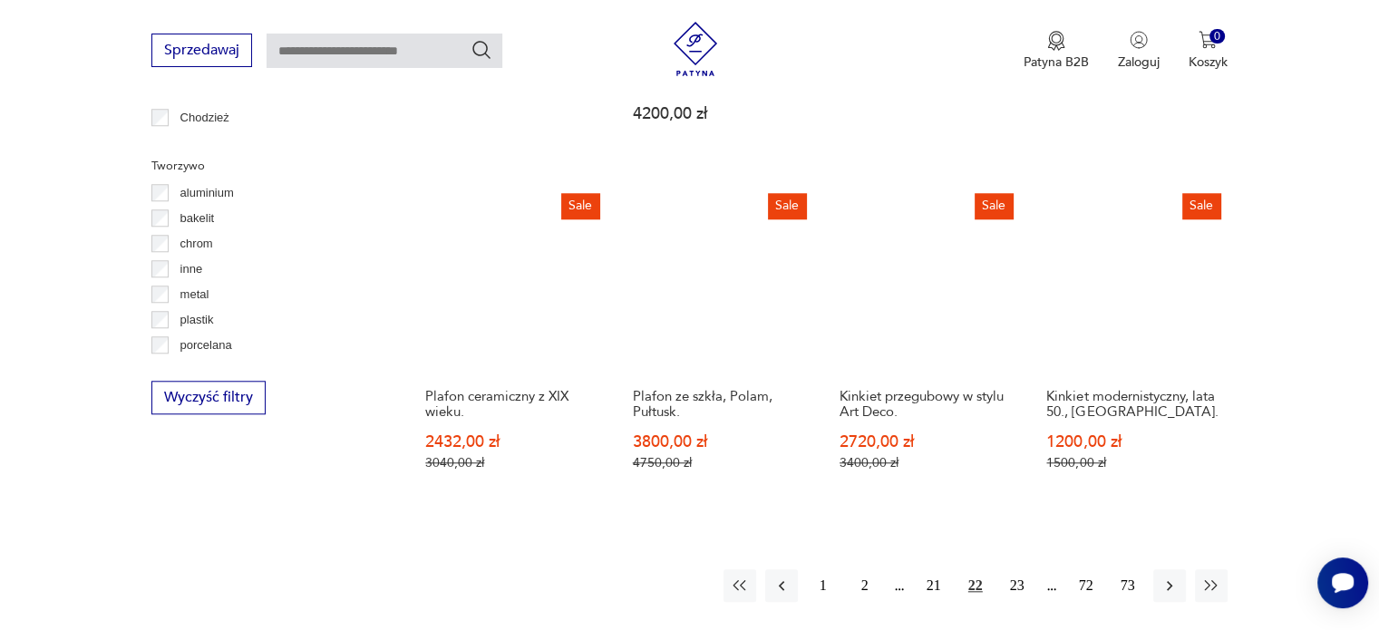
scroll to position [1656, 0]
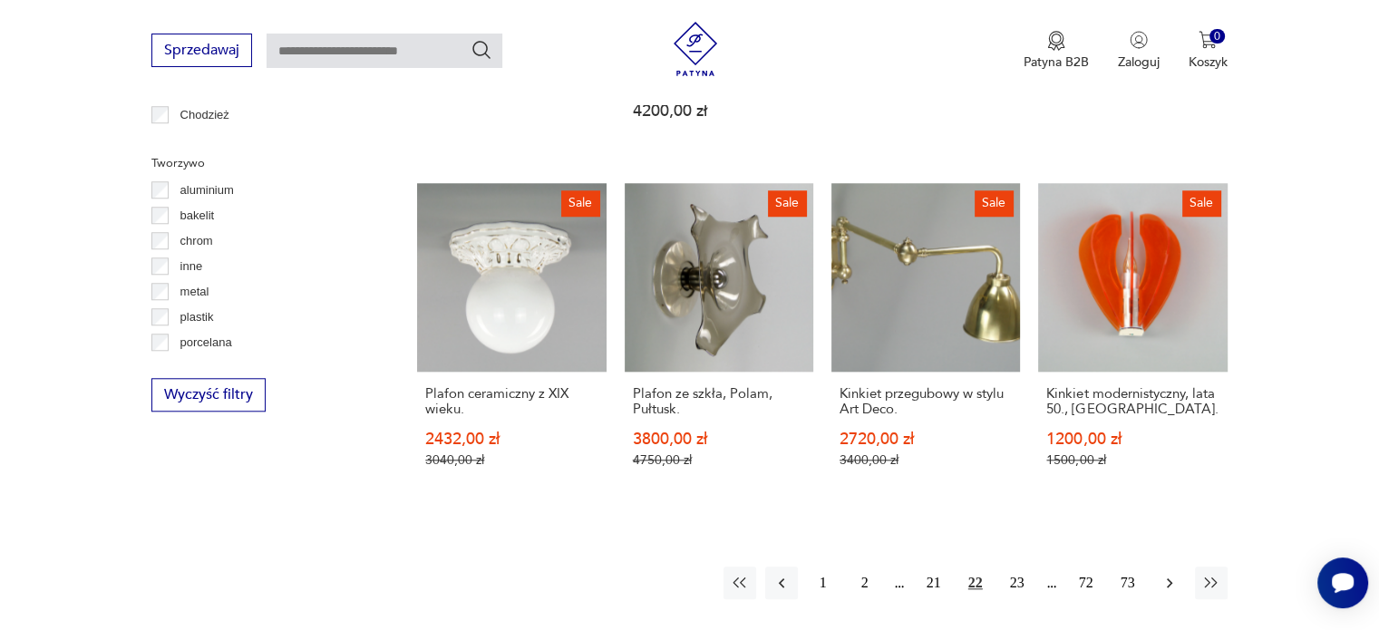
click at [1173, 574] on icon "button" at bounding box center [1169, 583] width 18 height 18
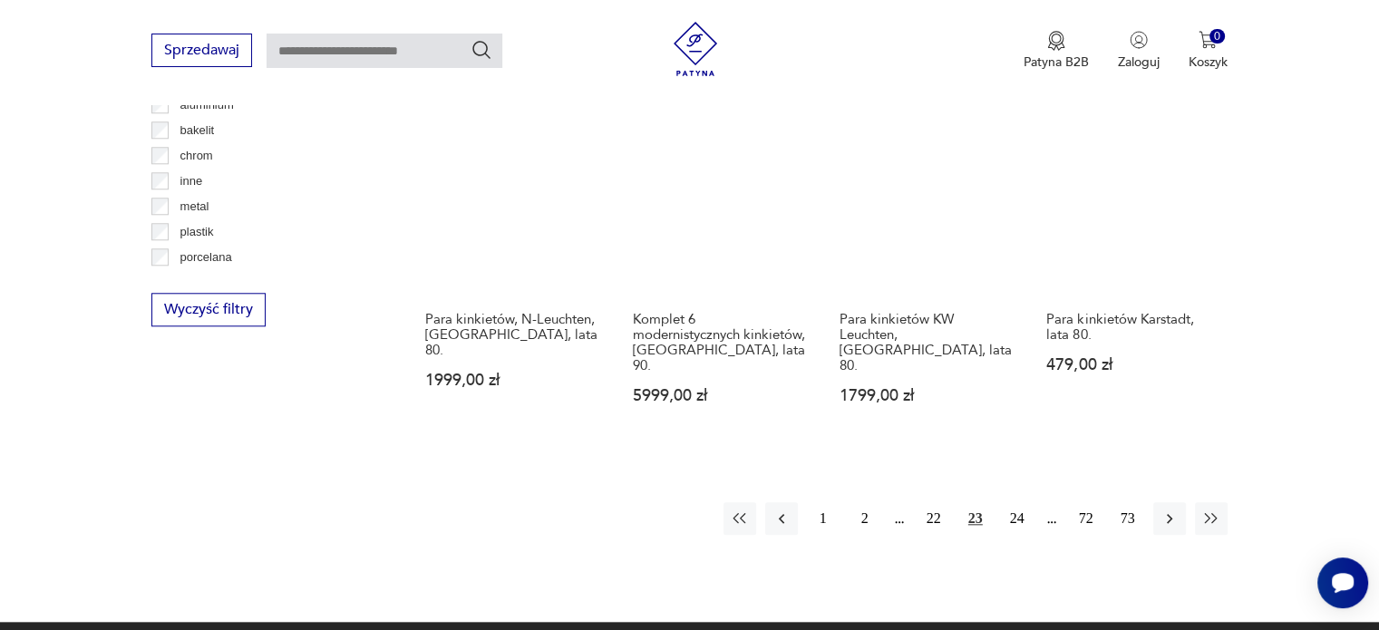
scroll to position [1743, 0]
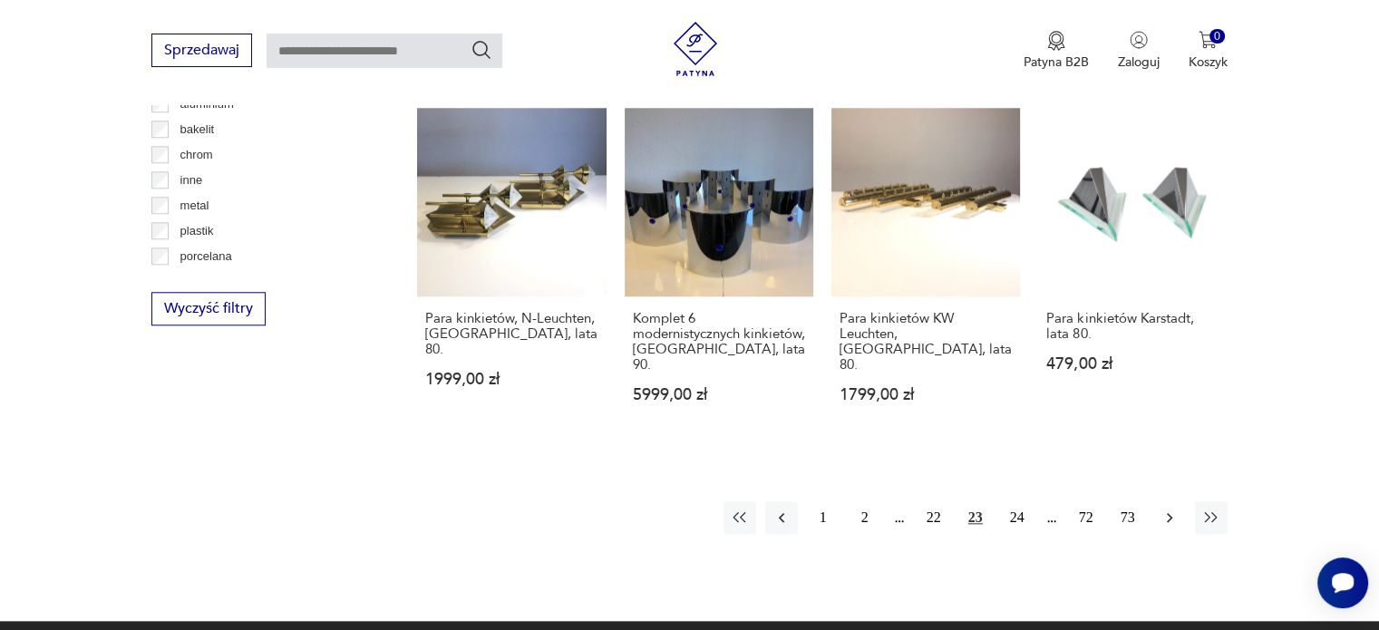
click at [1171, 509] on icon "button" at bounding box center [1169, 518] width 18 height 18
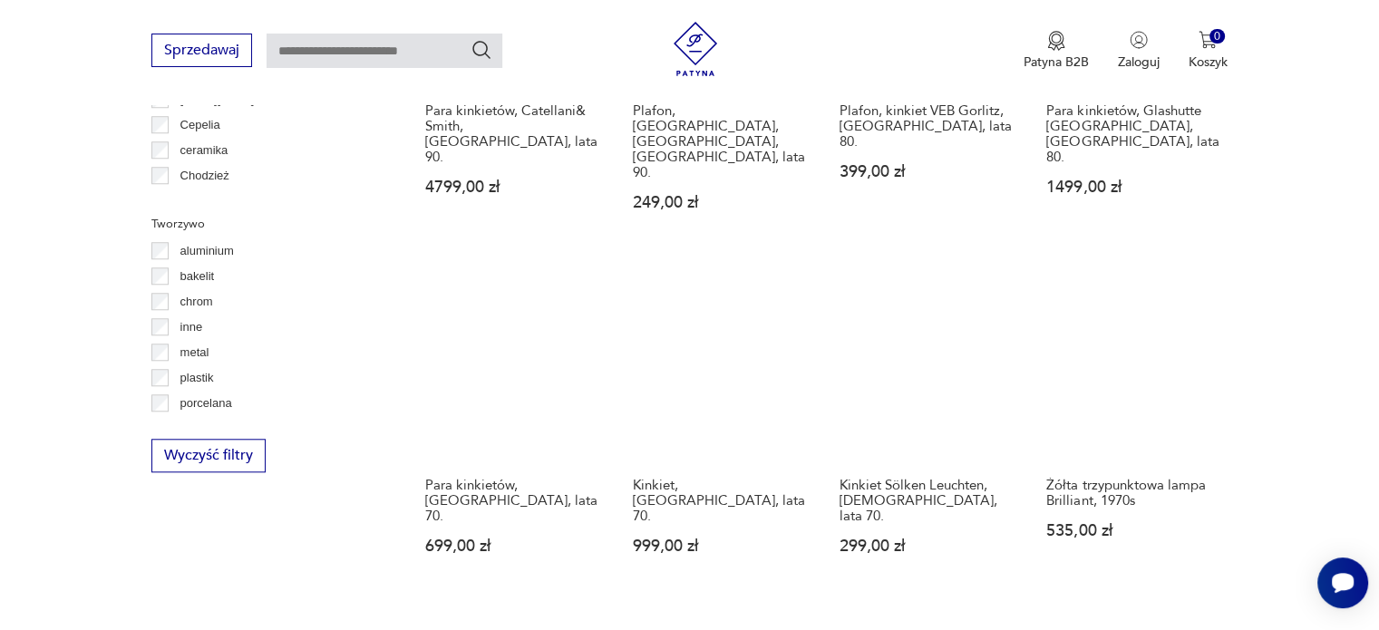
scroll to position [1612, 0]
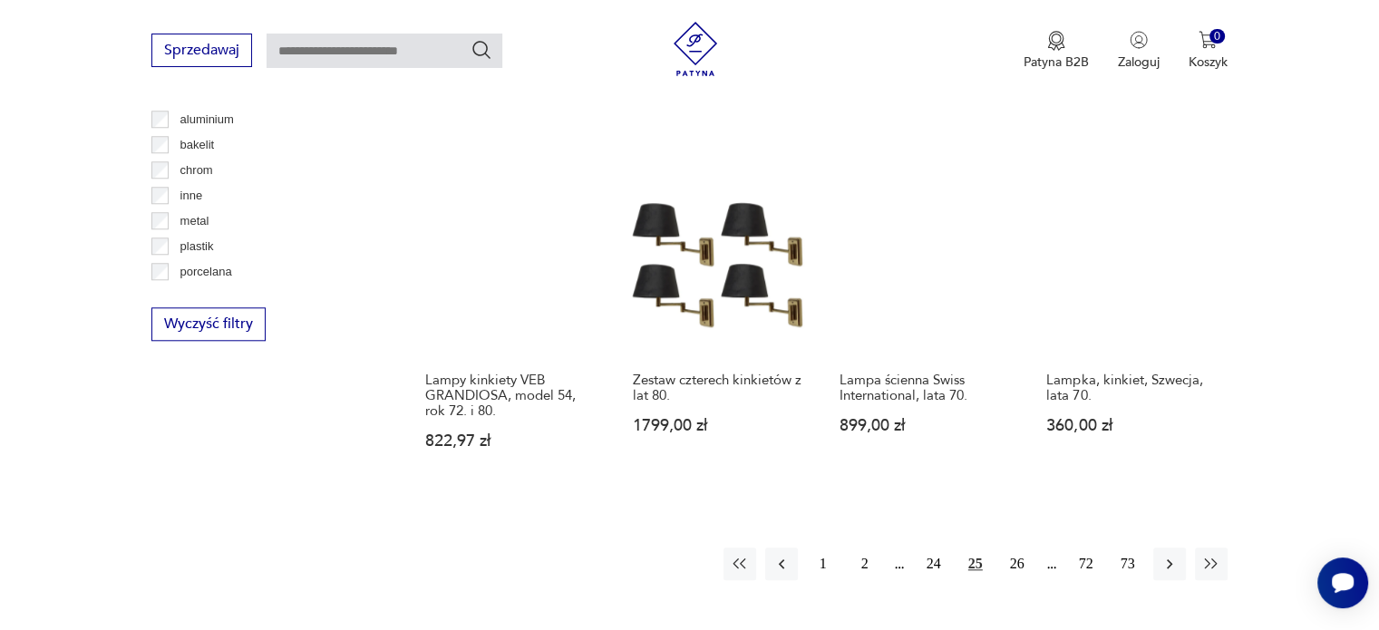
scroll to position [1731, 0]
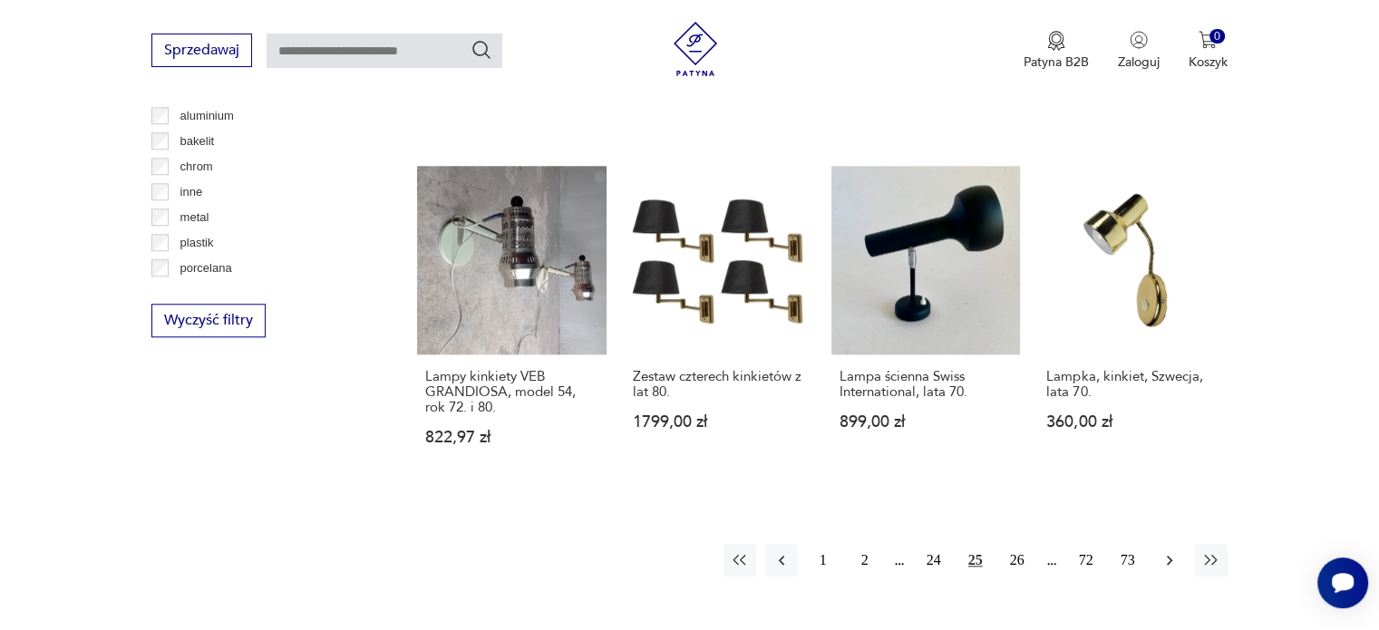
click at [1170, 551] on icon "button" at bounding box center [1169, 560] width 18 height 18
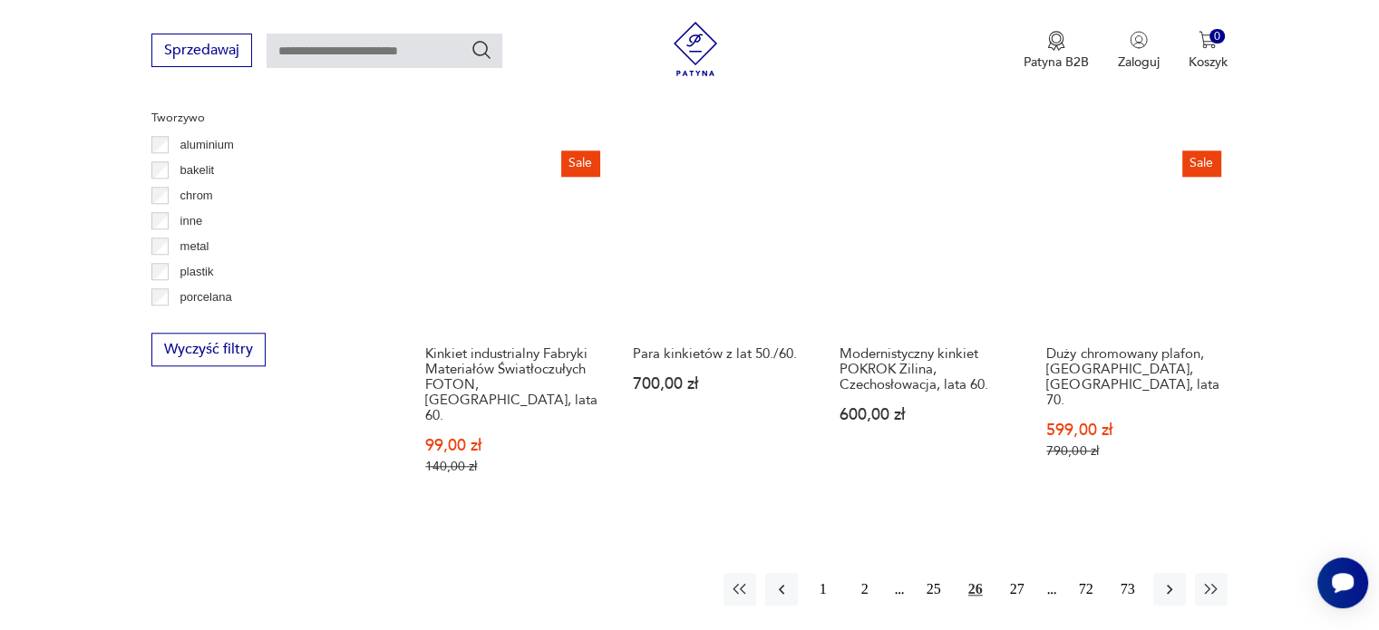
scroll to position [1714, 0]
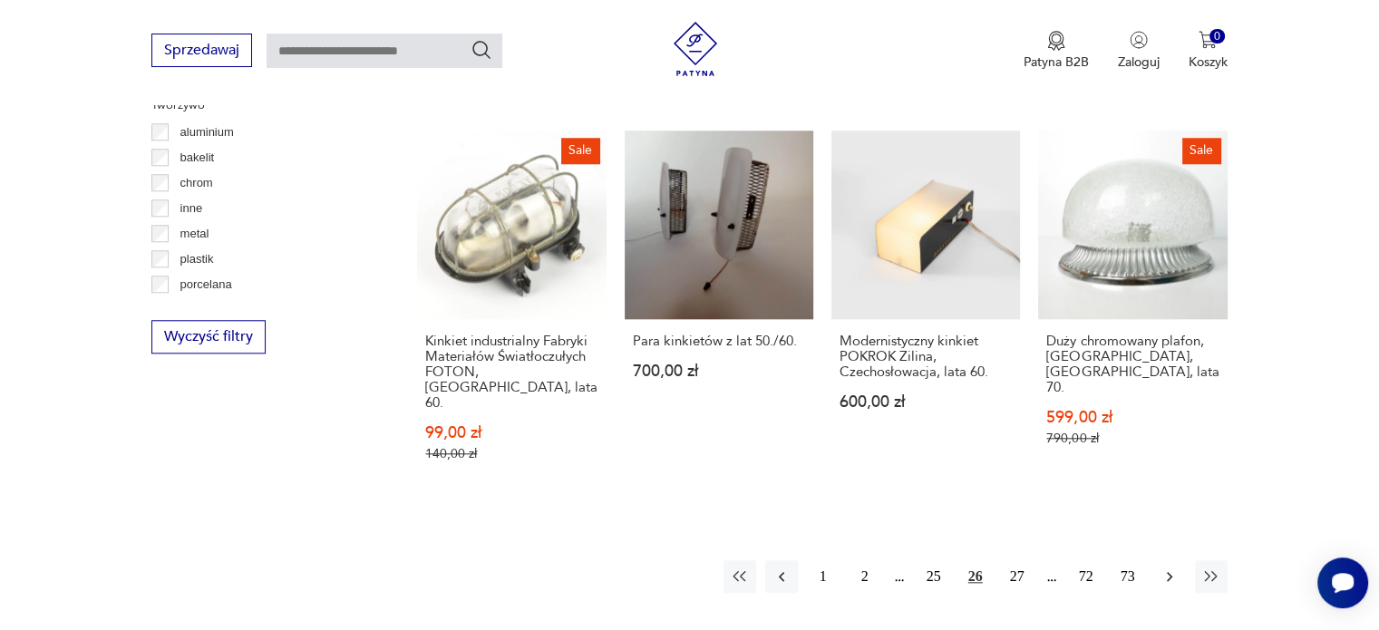
click at [1164, 568] on icon "button" at bounding box center [1169, 577] width 18 height 18
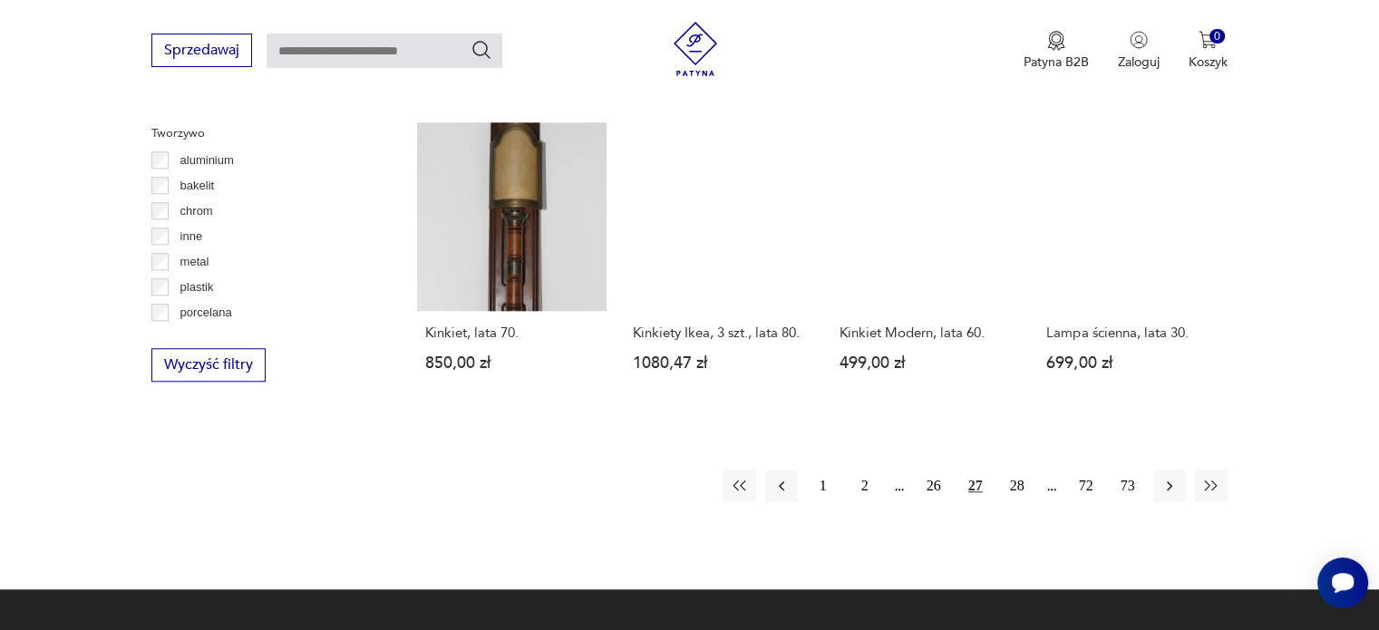
scroll to position [1738, 0]
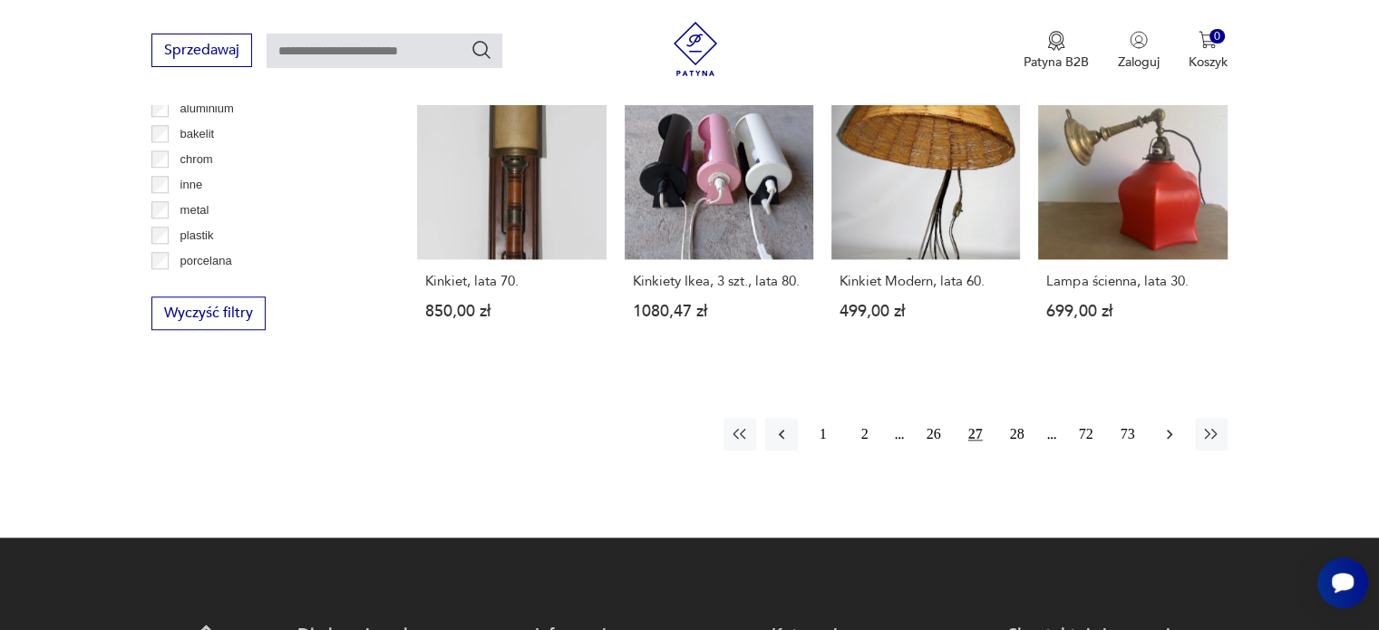
click at [1179, 418] on button "button" at bounding box center [1169, 434] width 33 height 33
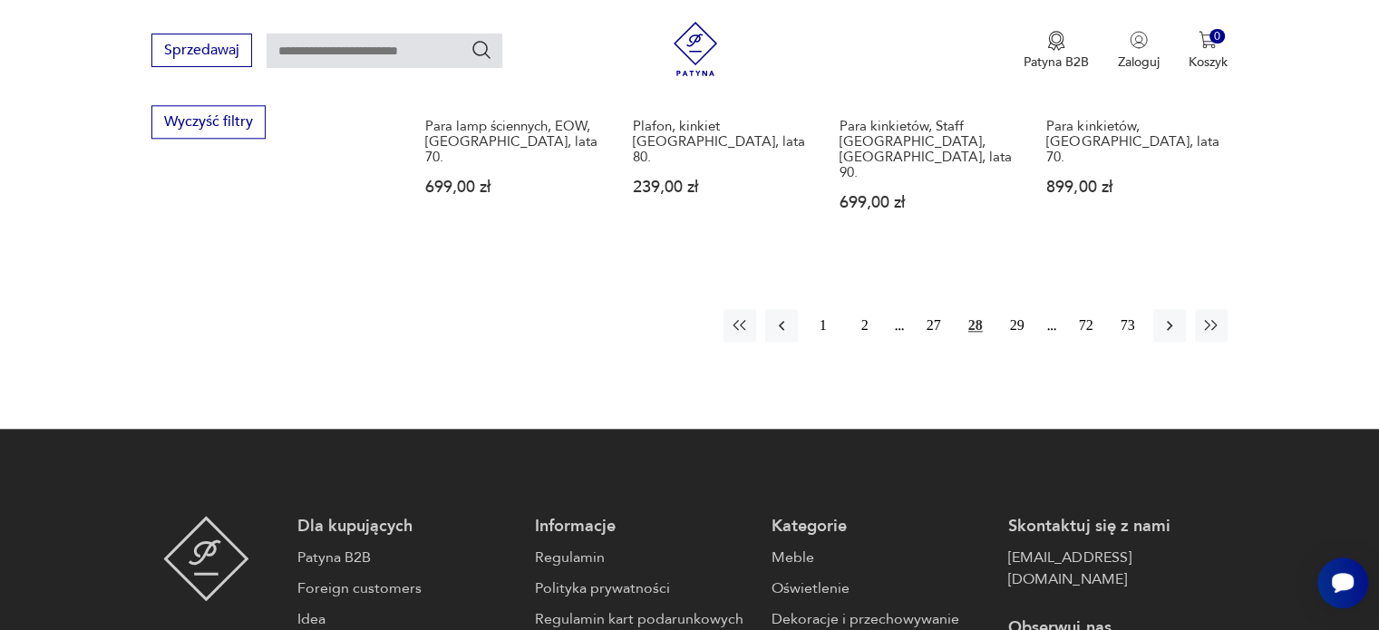
scroll to position [1936, 0]
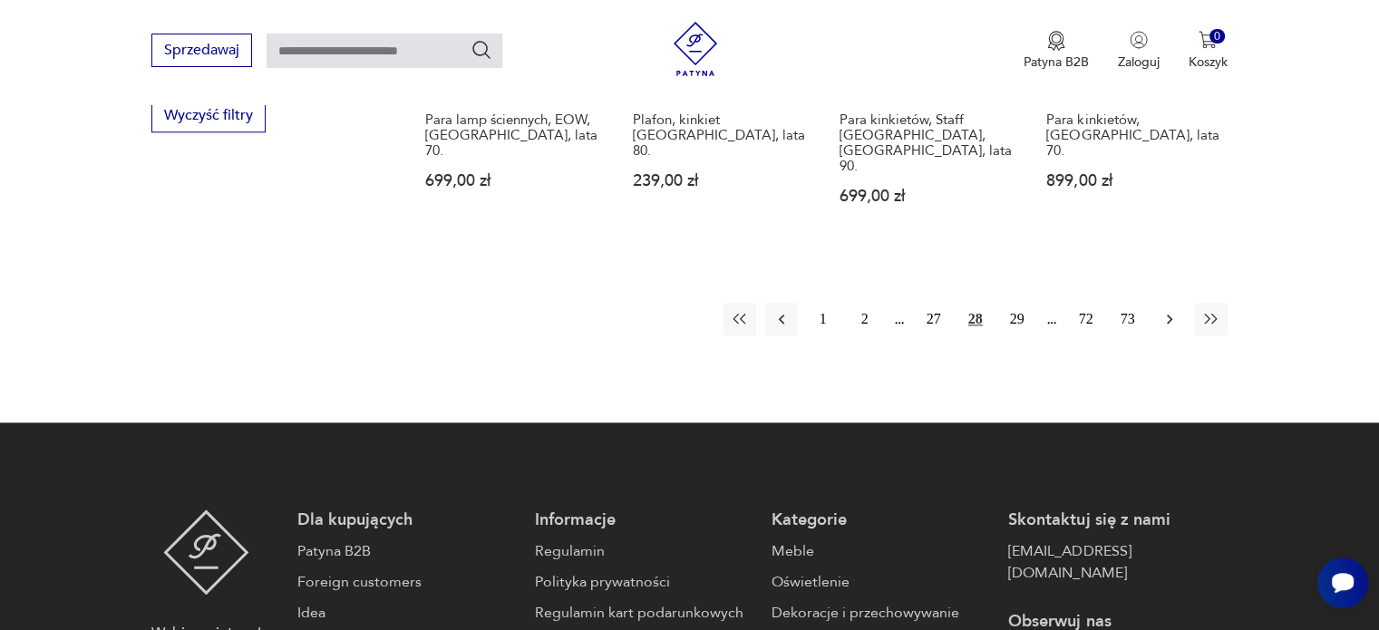
click at [1159, 303] on button "button" at bounding box center [1169, 319] width 33 height 33
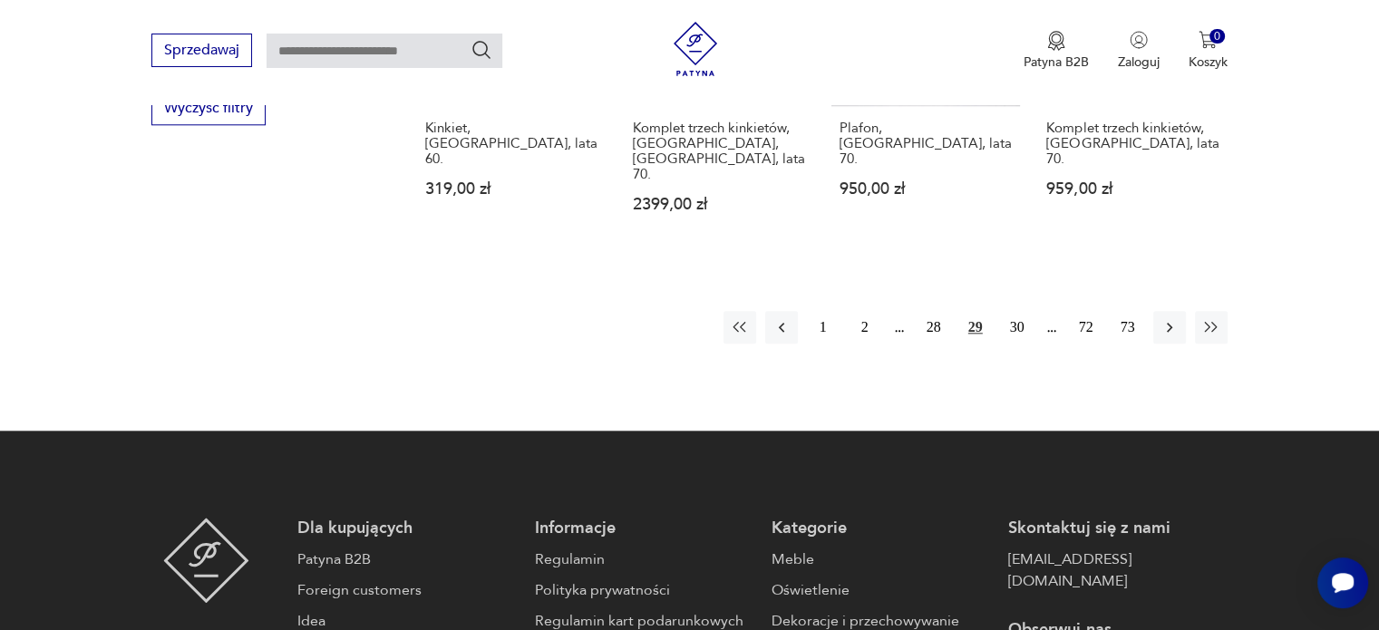
scroll to position [1958, 0]
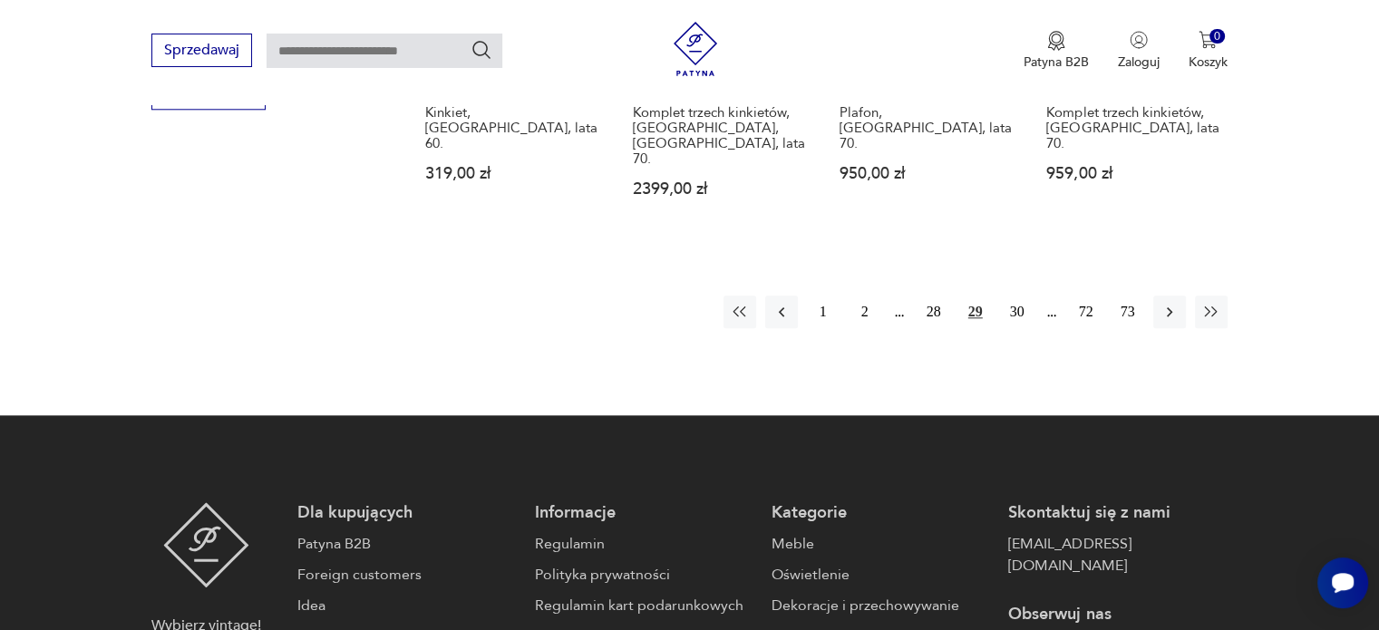
click at [1159, 296] on button "button" at bounding box center [1169, 312] width 33 height 33
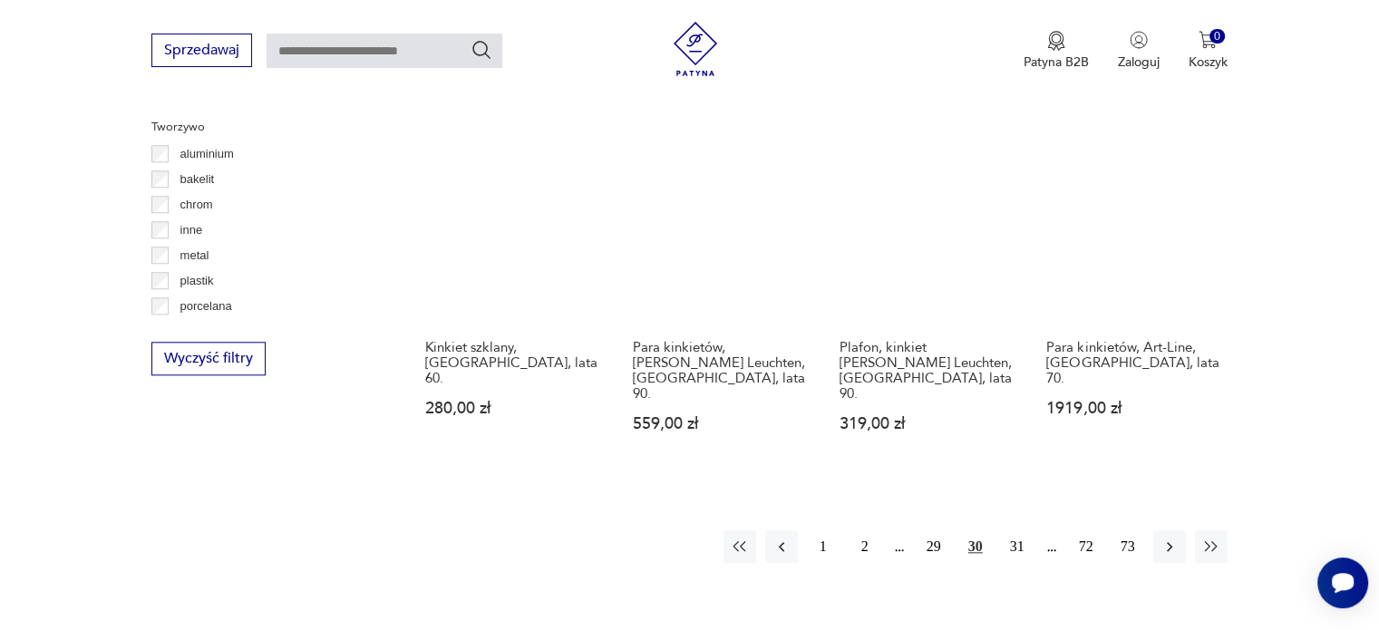
scroll to position [1695, 0]
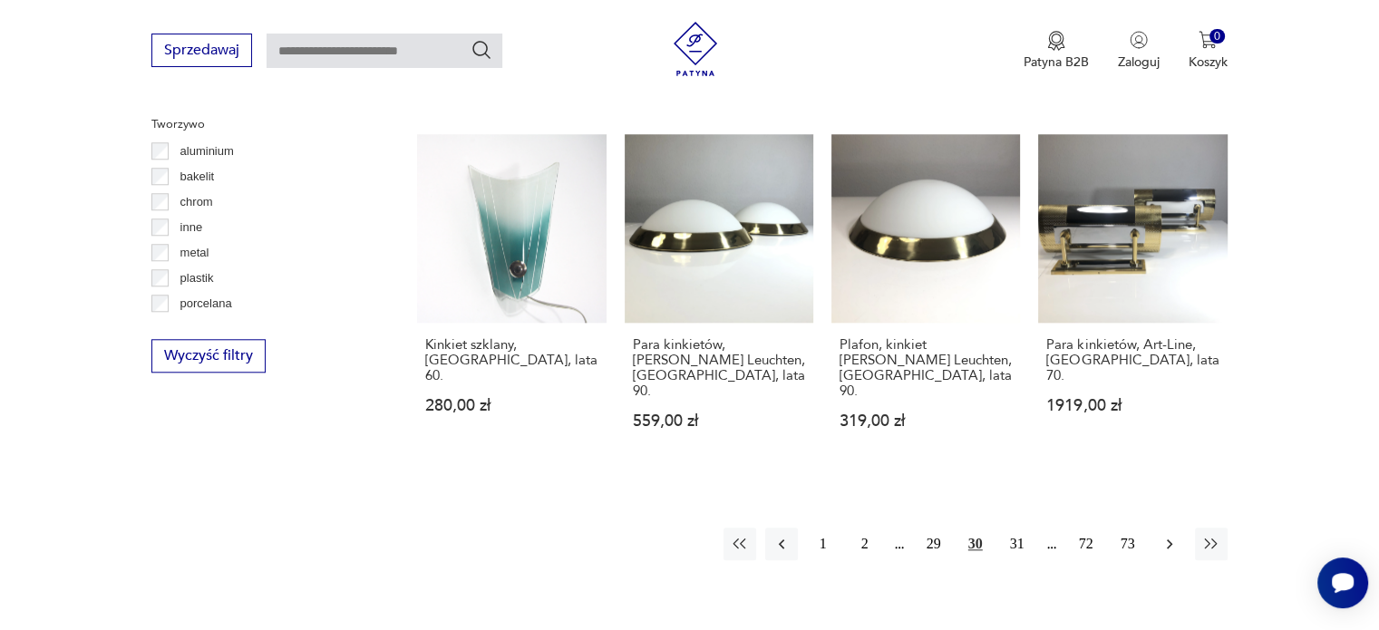
click at [1171, 535] on icon "button" at bounding box center [1169, 544] width 18 height 18
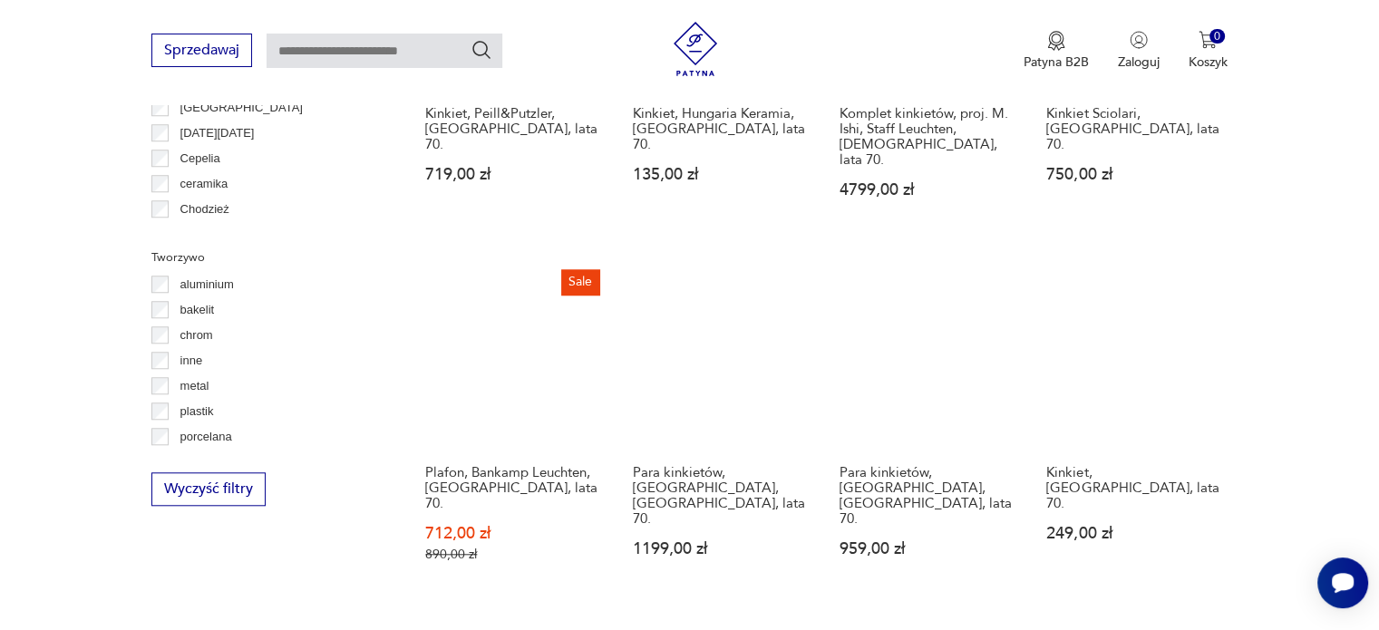
scroll to position [1580, 0]
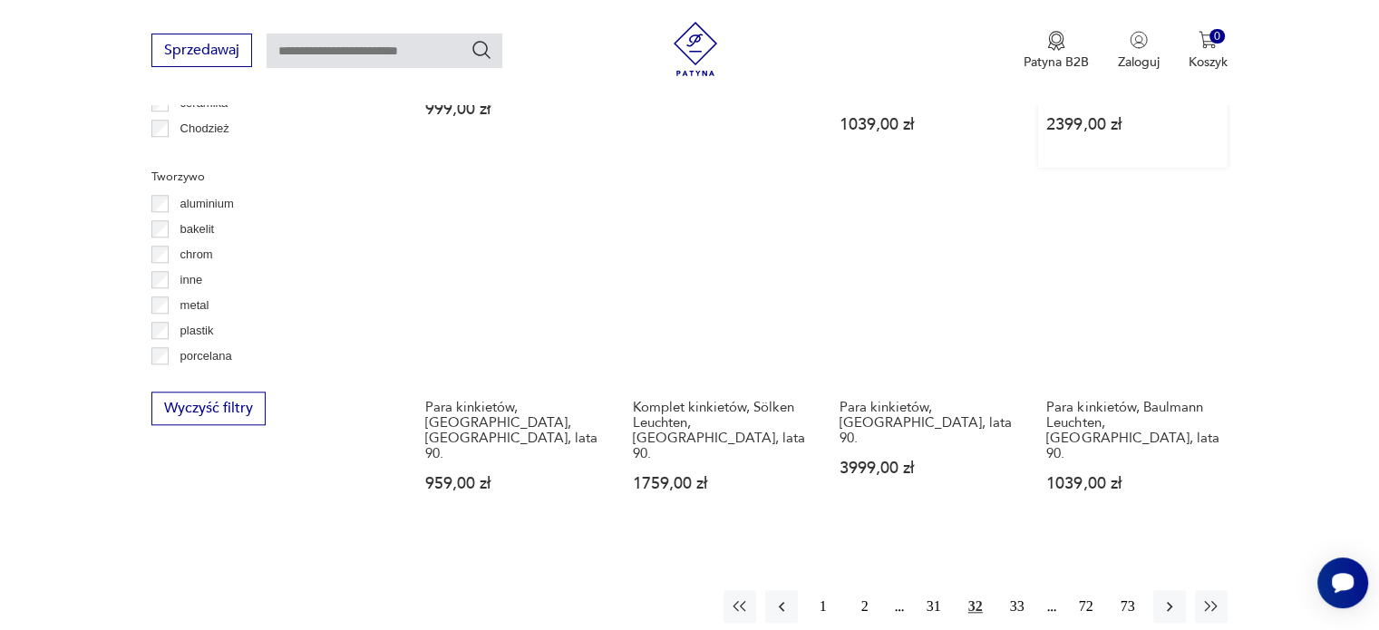
scroll to position [1647, 0]
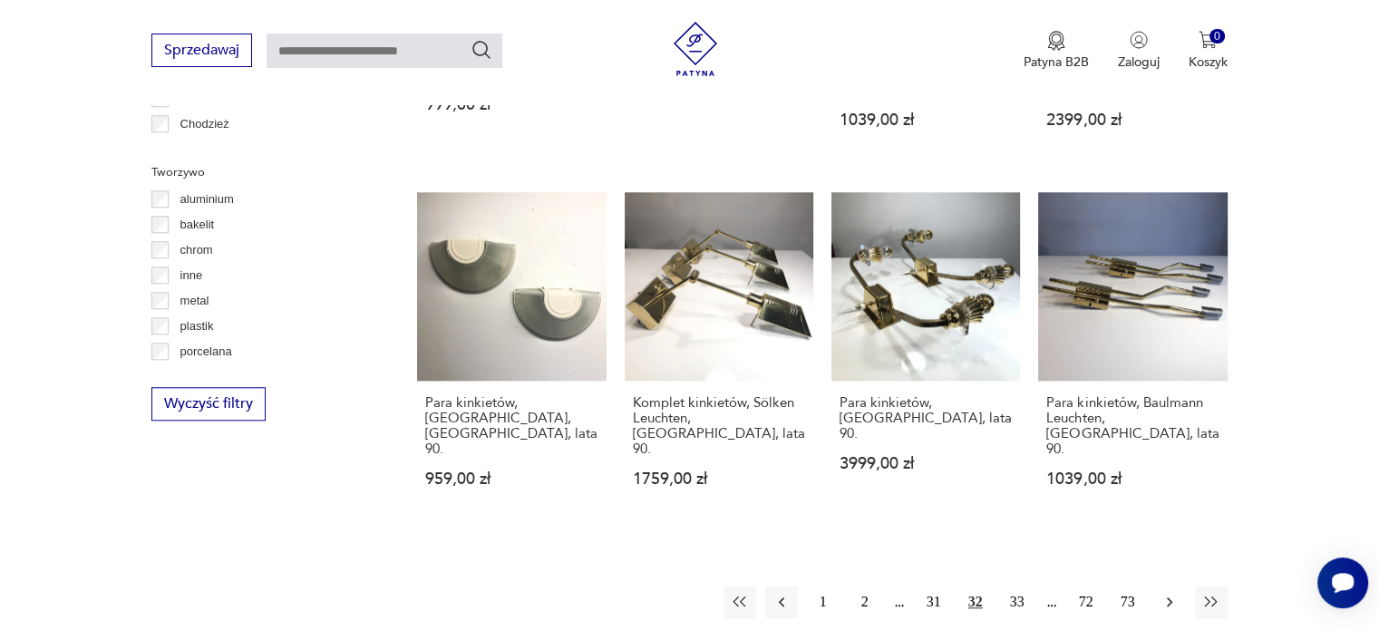
click at [1171, 593] on icon "button" at bounding box center [1169, 602] width 18 height 18
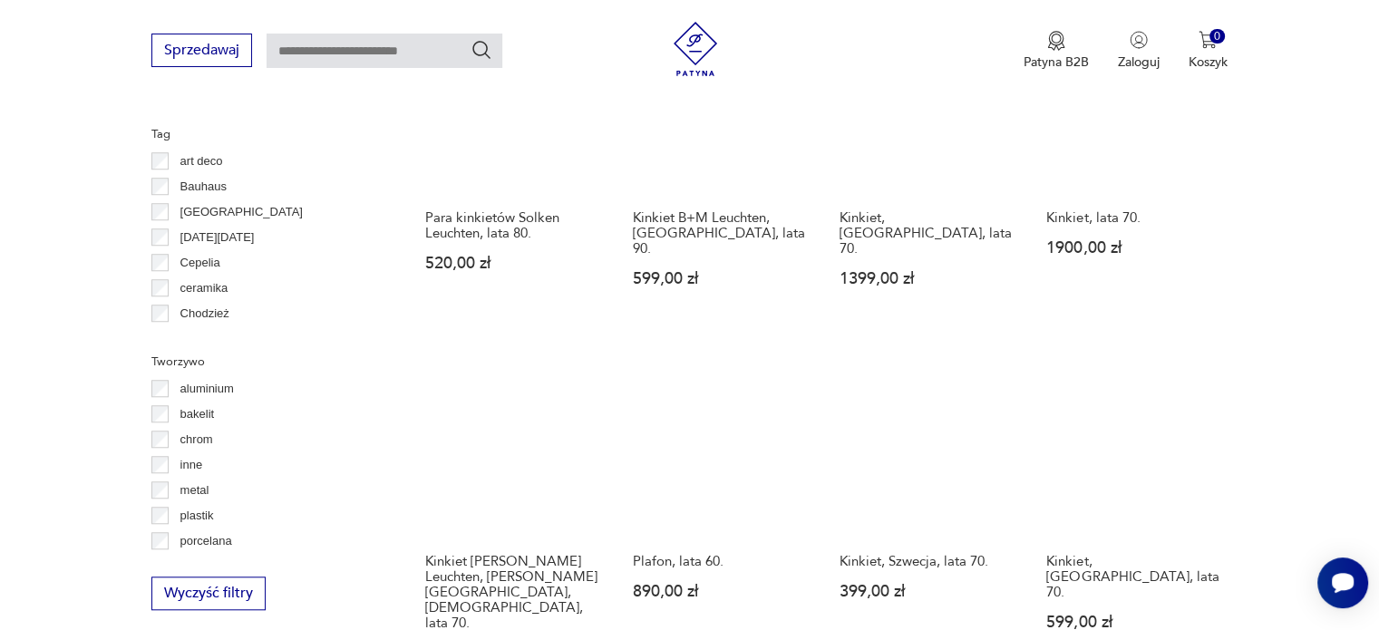
scroll to position [1799, 0]
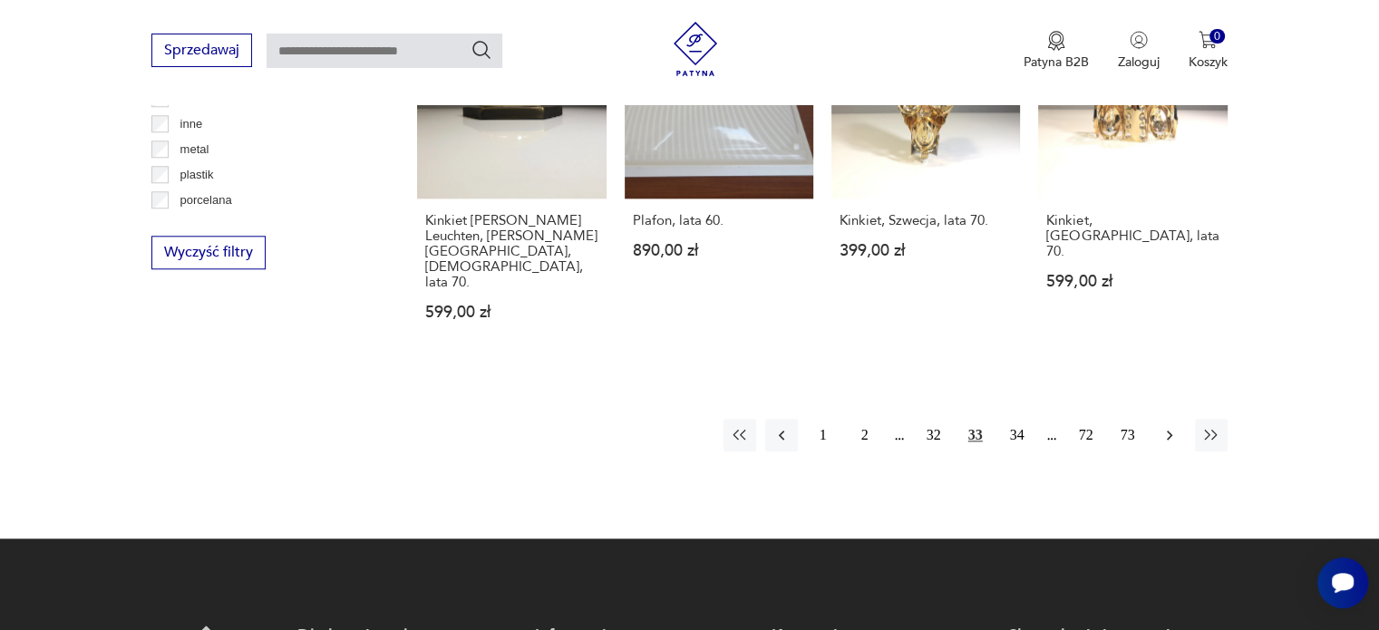
click at [1171, 426] on icon "button" at bounding box center [1169, 435] width 18 height 18
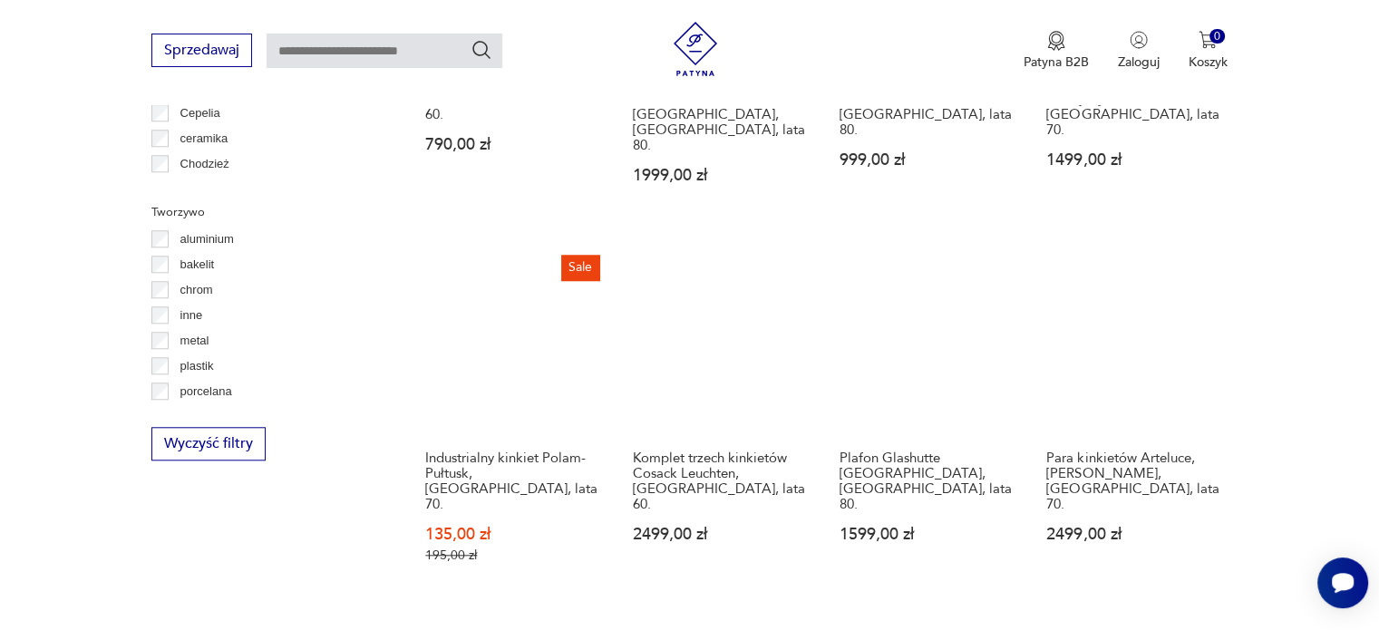
scroll to position [1684, 0]
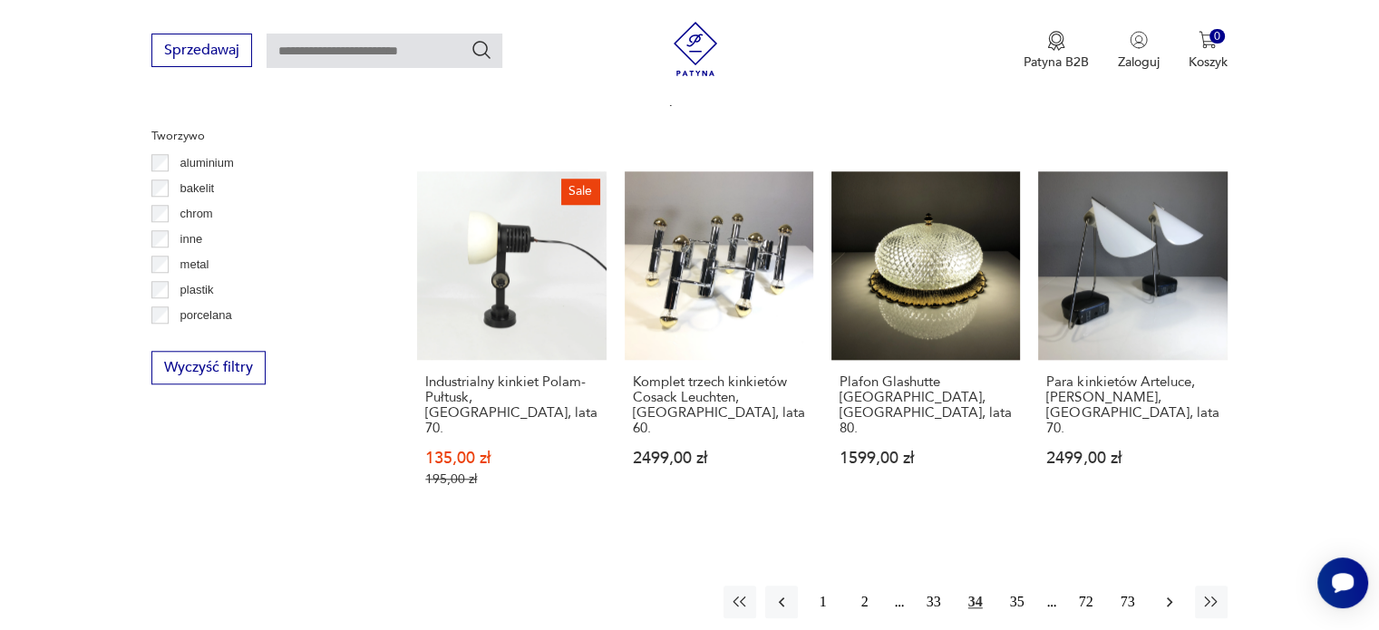
click at [1166, 593] on icon "button" at bounding box center [1169, 602] width 18 height 18
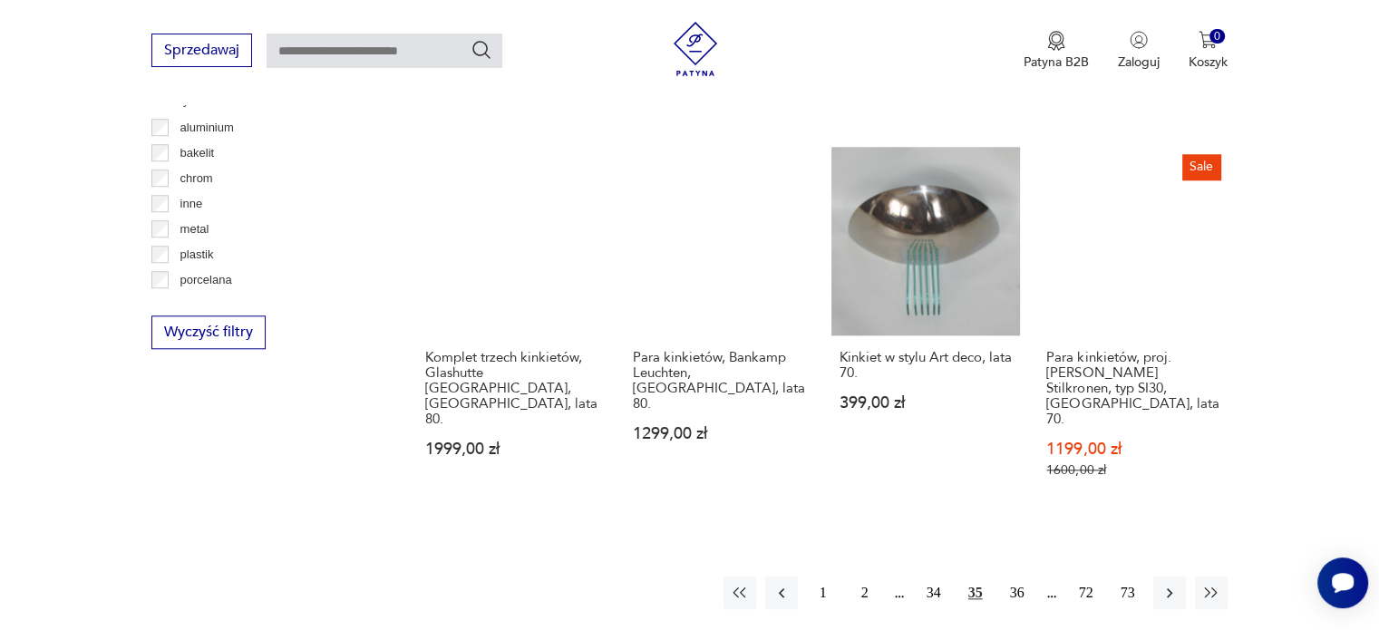
scroll to position [1723, 0]
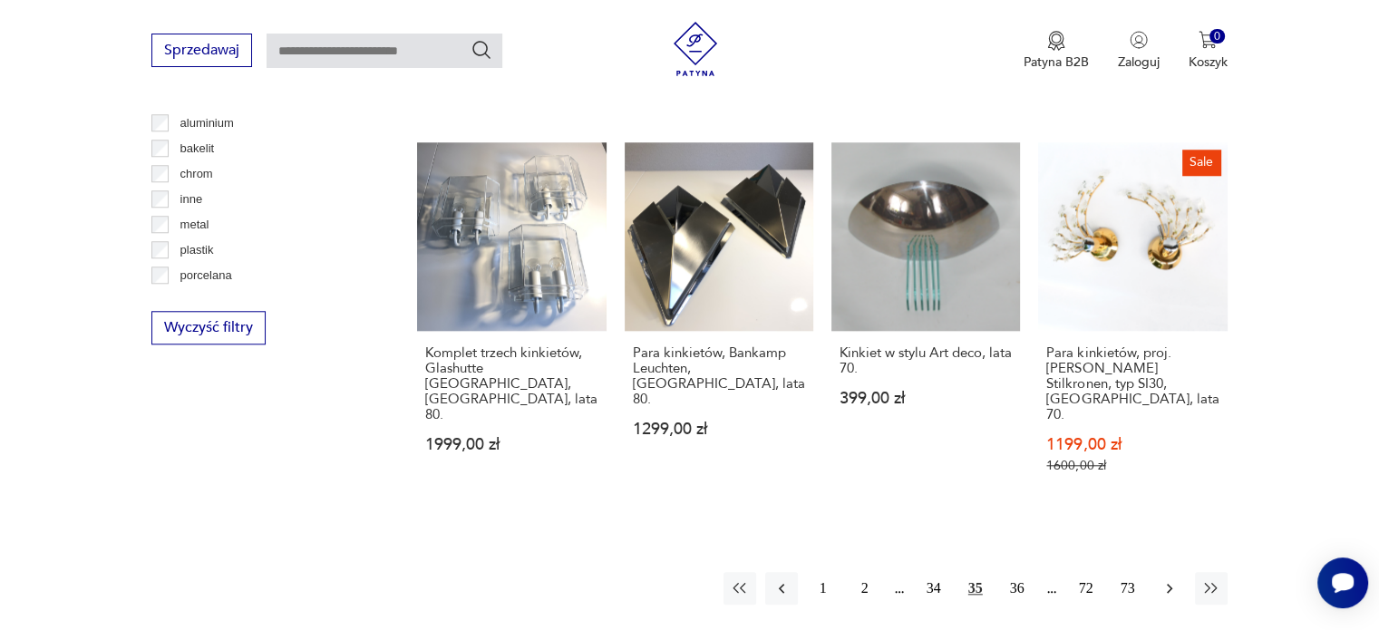
click at [1167, 579] on icon "button" at bounding box center [1169, 588] width 18 height 18
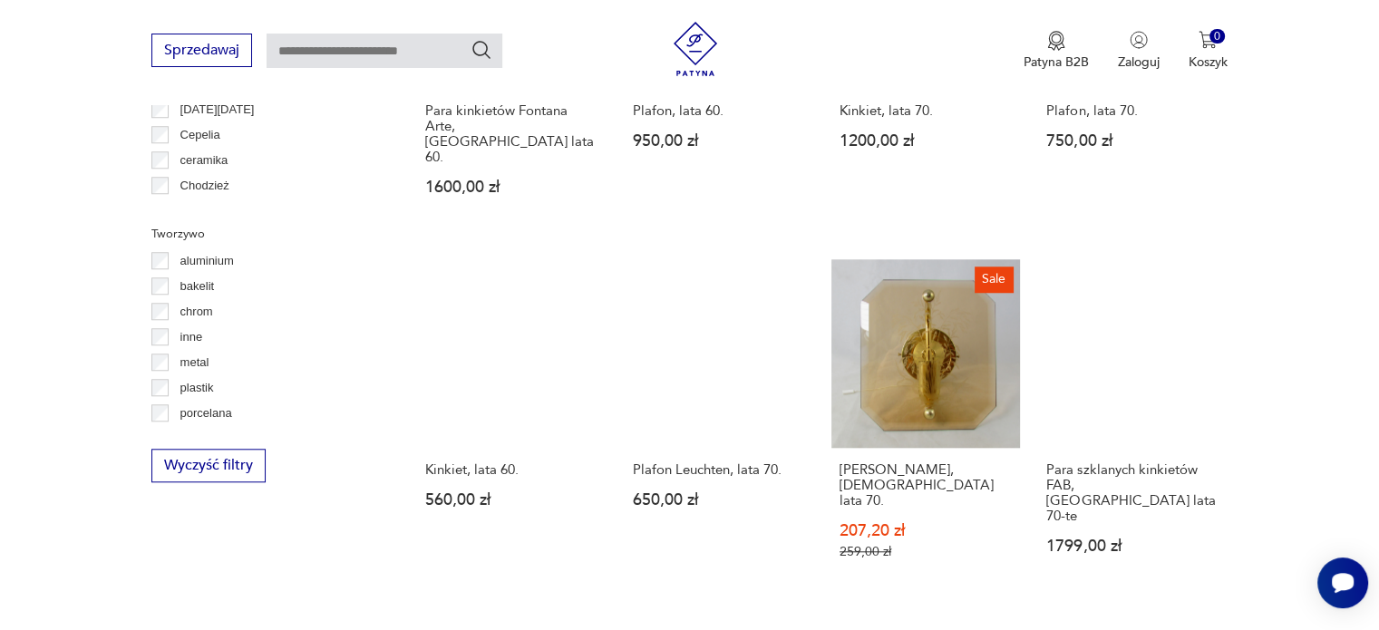
scroll to position [1585, 0]
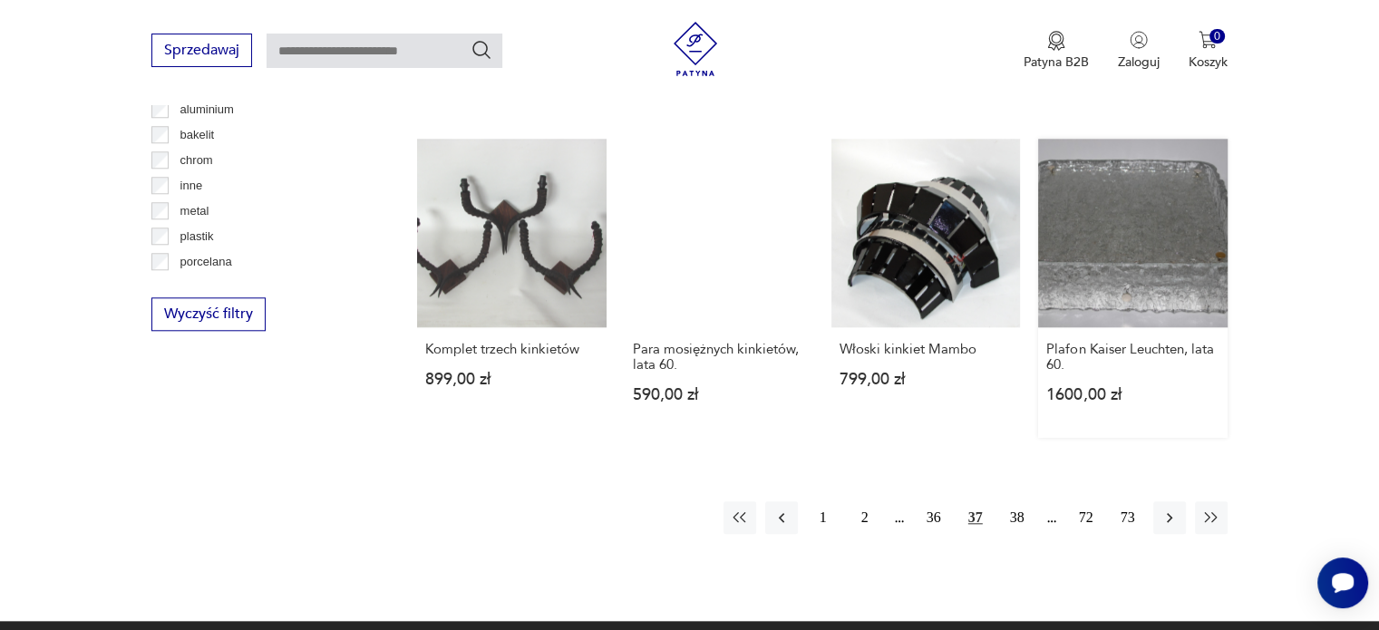
scroll to position [1806, 0]
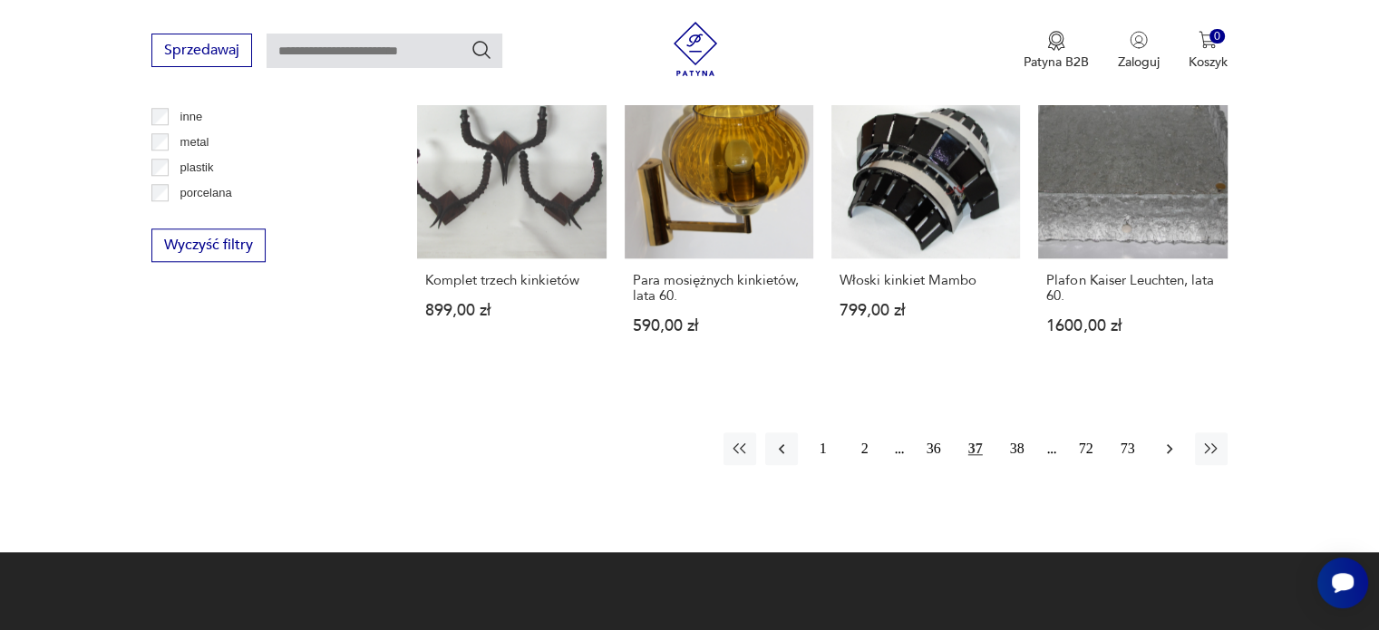
click at [1167, 432] on button "button" at bounding box center [1169, 448] width 33 height 33
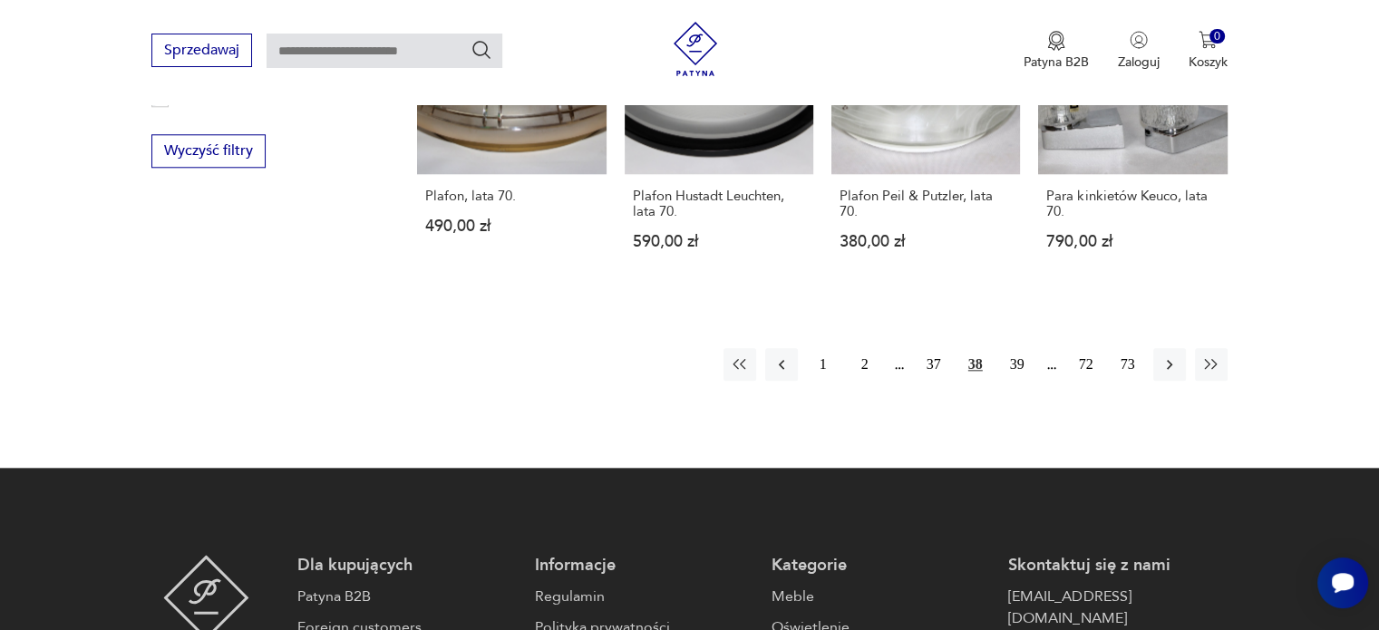
scroll to position [1920, 0]
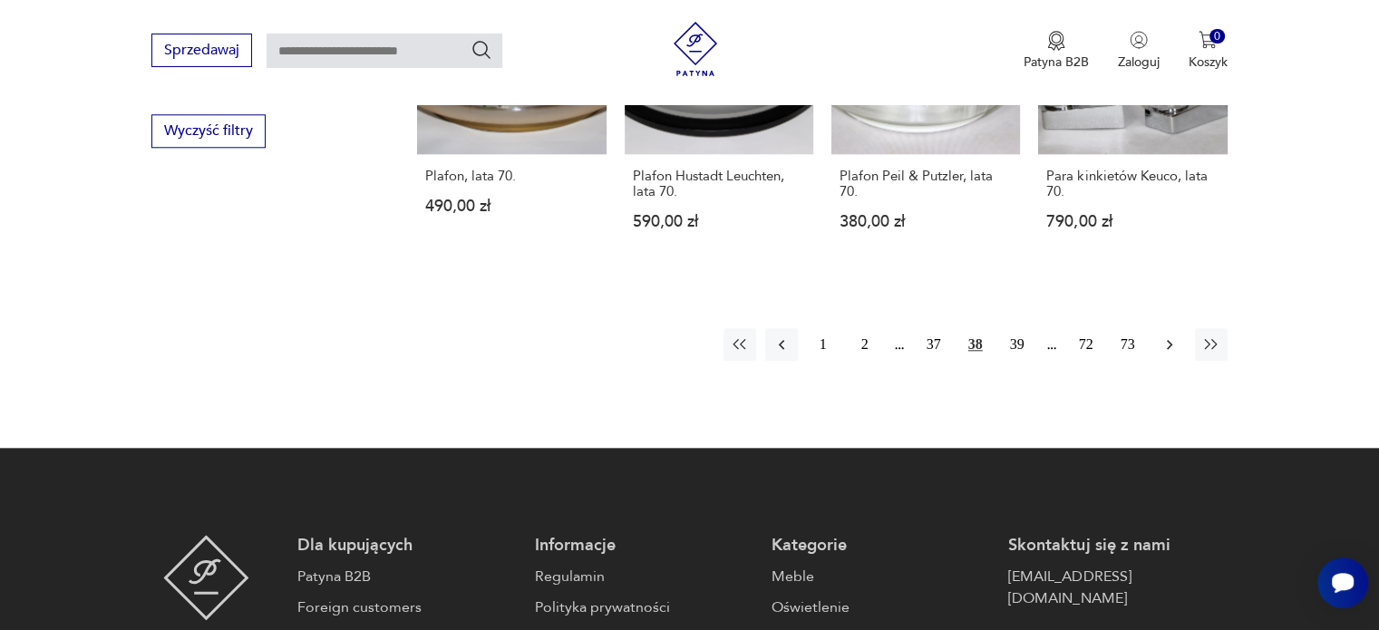
click at [1170, 340] on icon "button" at bounding box center [1169, 345] width 5 height 10
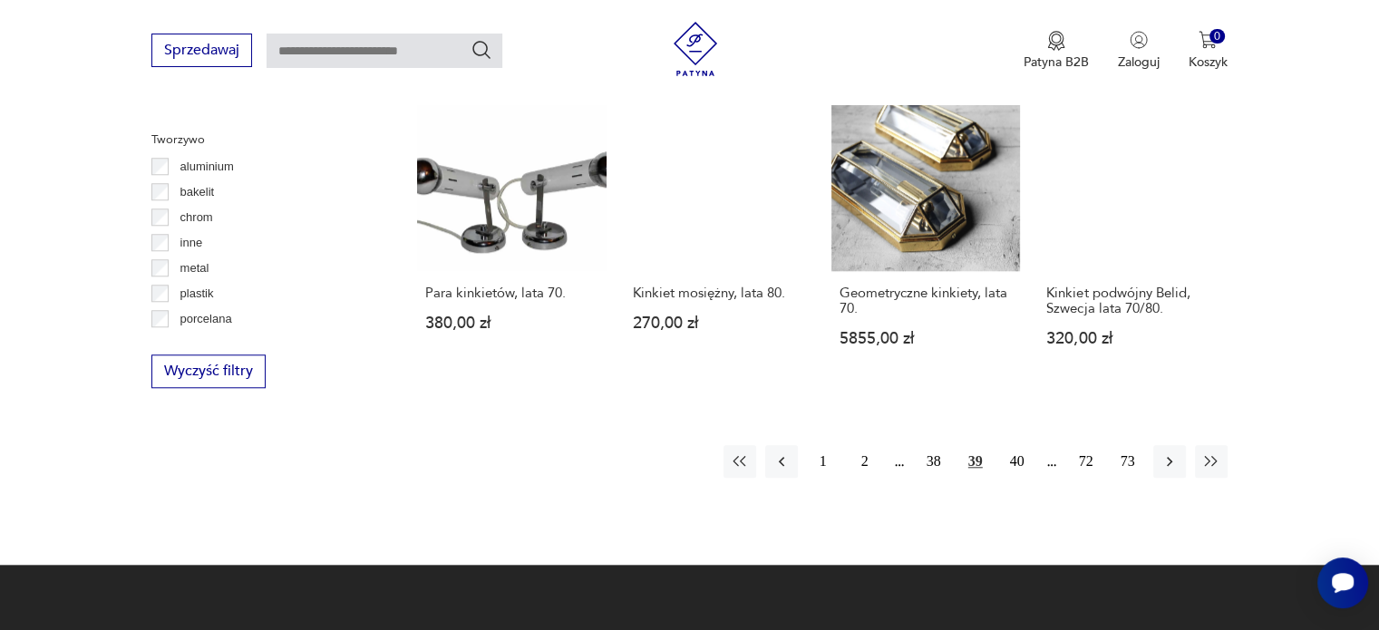
scroll to position [1685, 0]
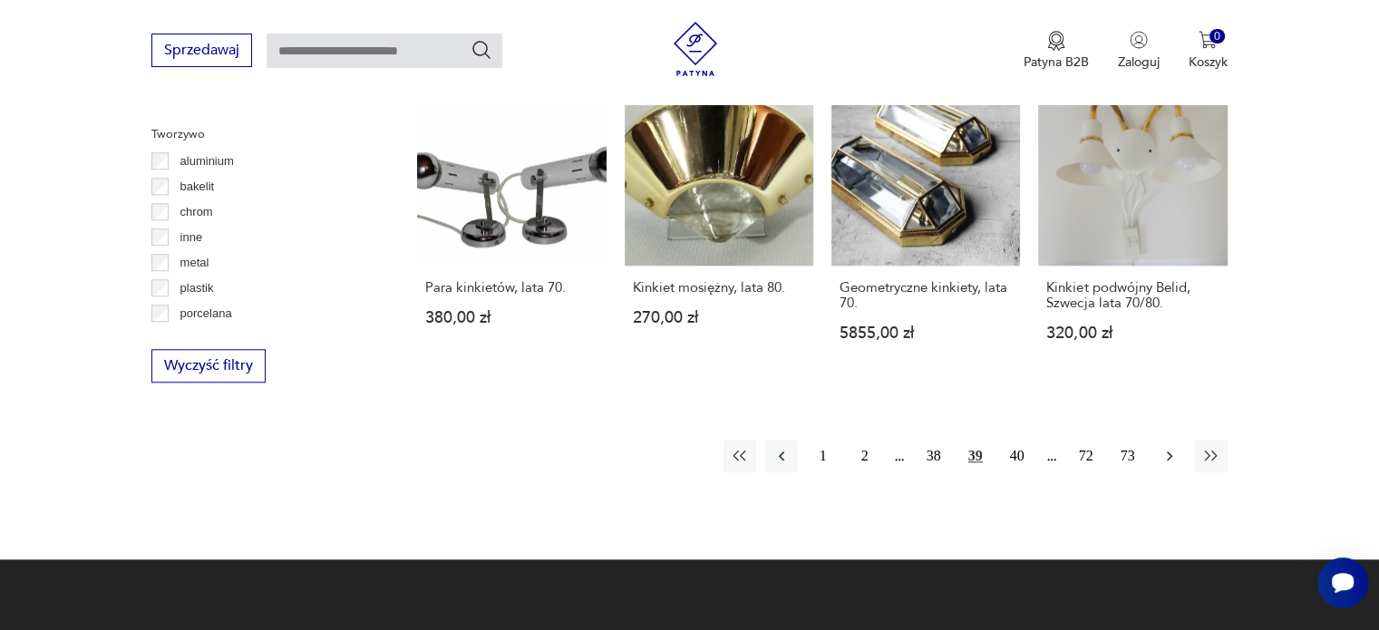
click at [1171, 447] on icon "button" at bounding box center [1169, 456] width 18 height 18
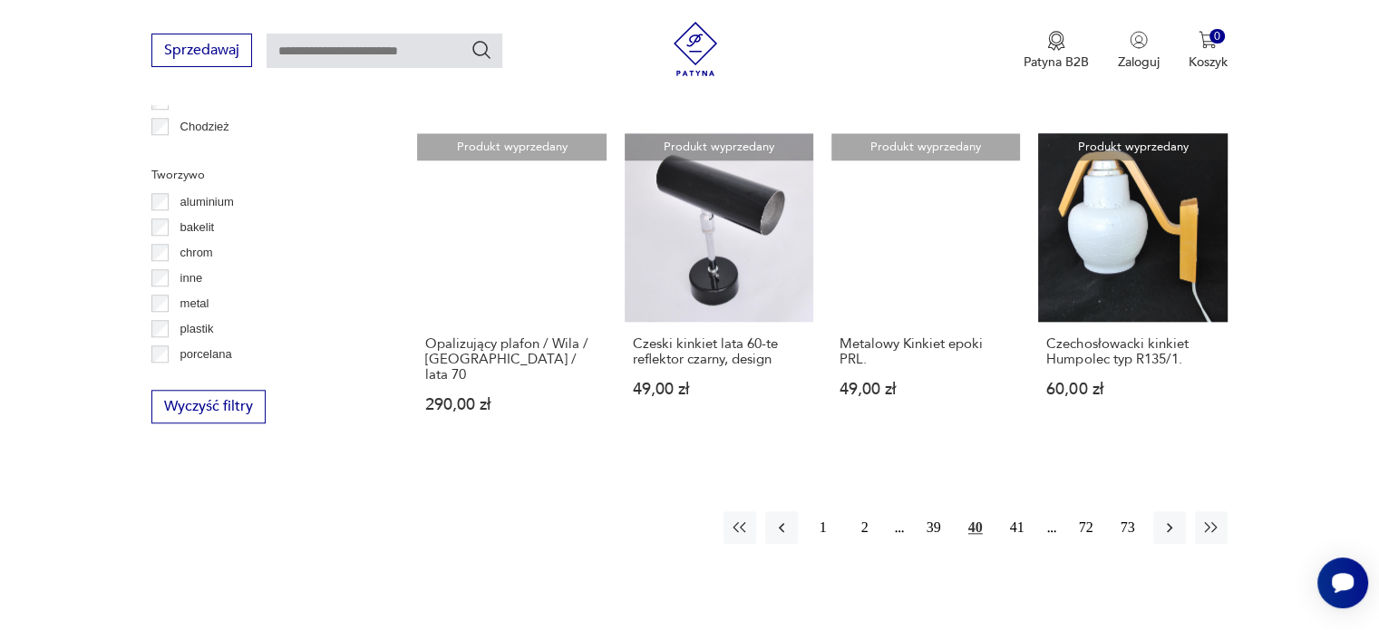
scroll to position [1700, 0]
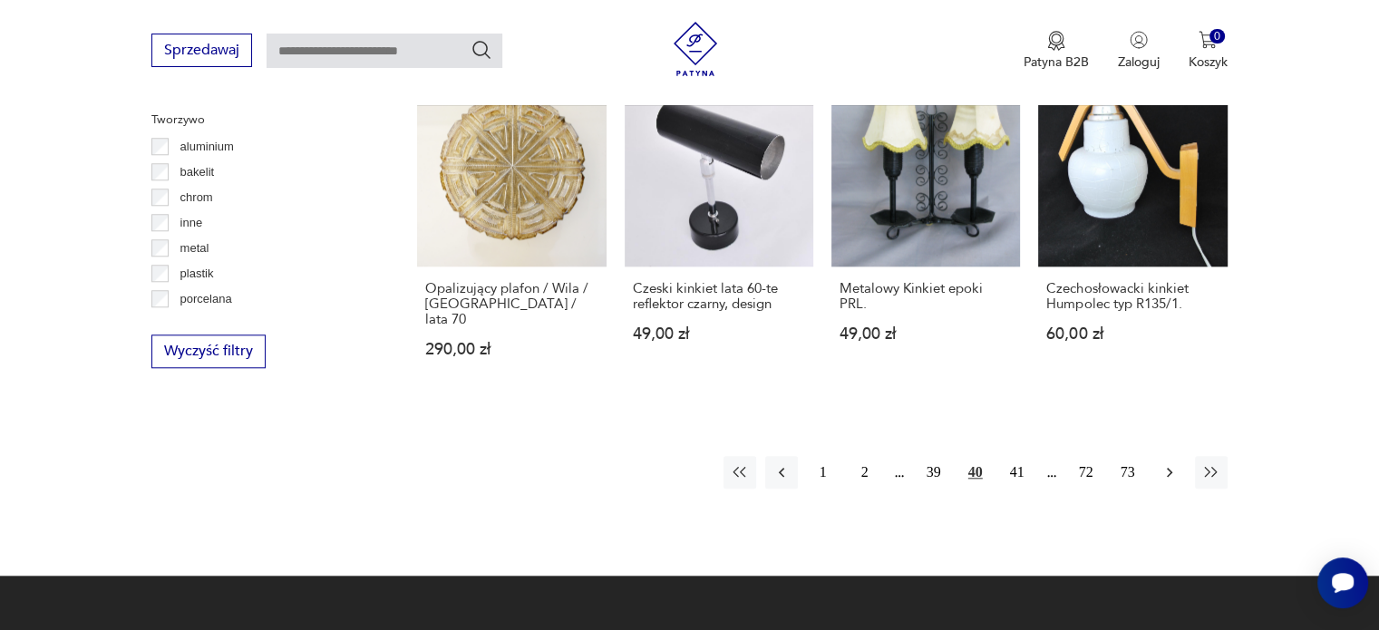
click at [1178, 463] on icon "button" at bounding box center [1169, 472] width 18 height 18
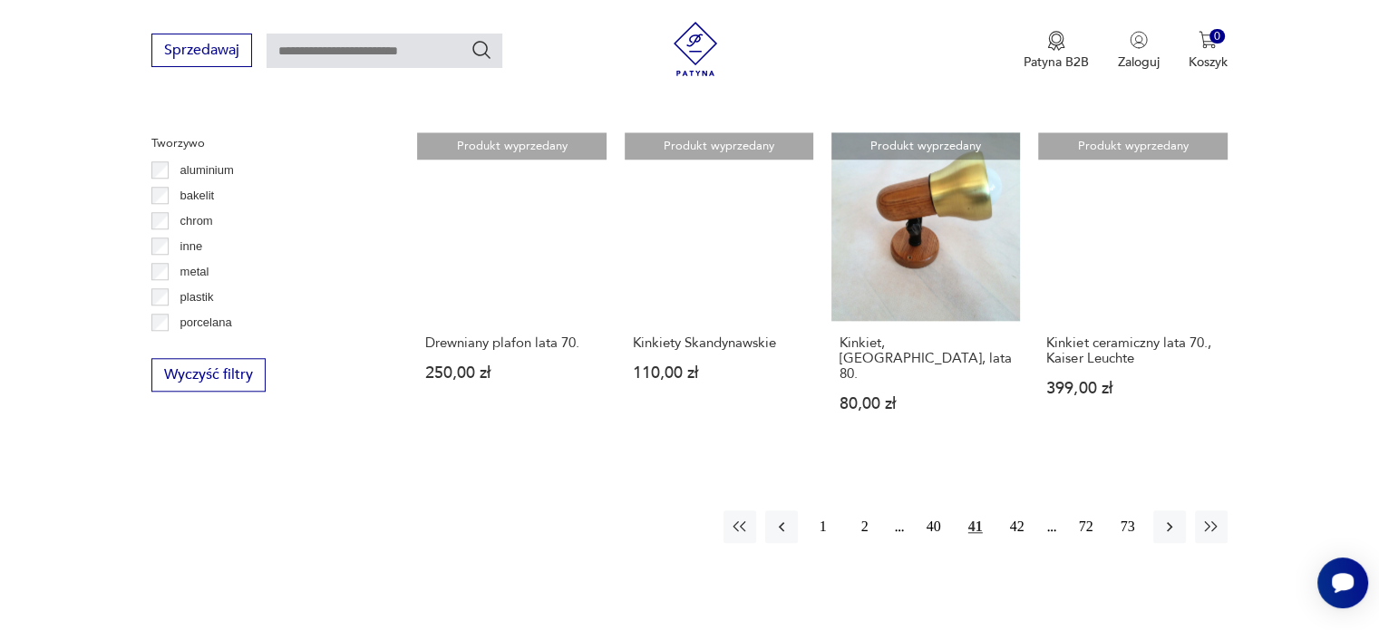
scroll to position [1675, 0]
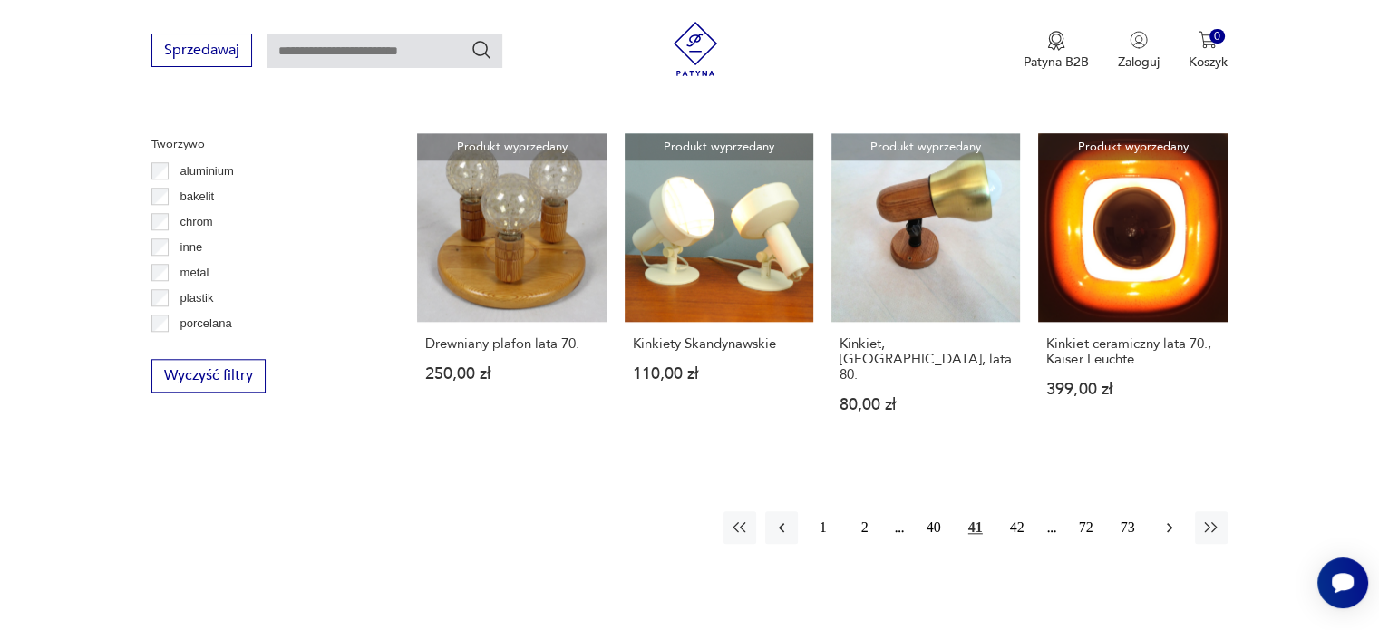
click at [1180, 513] on button "button" at bounding box center [1169, 527] width 33 height 33
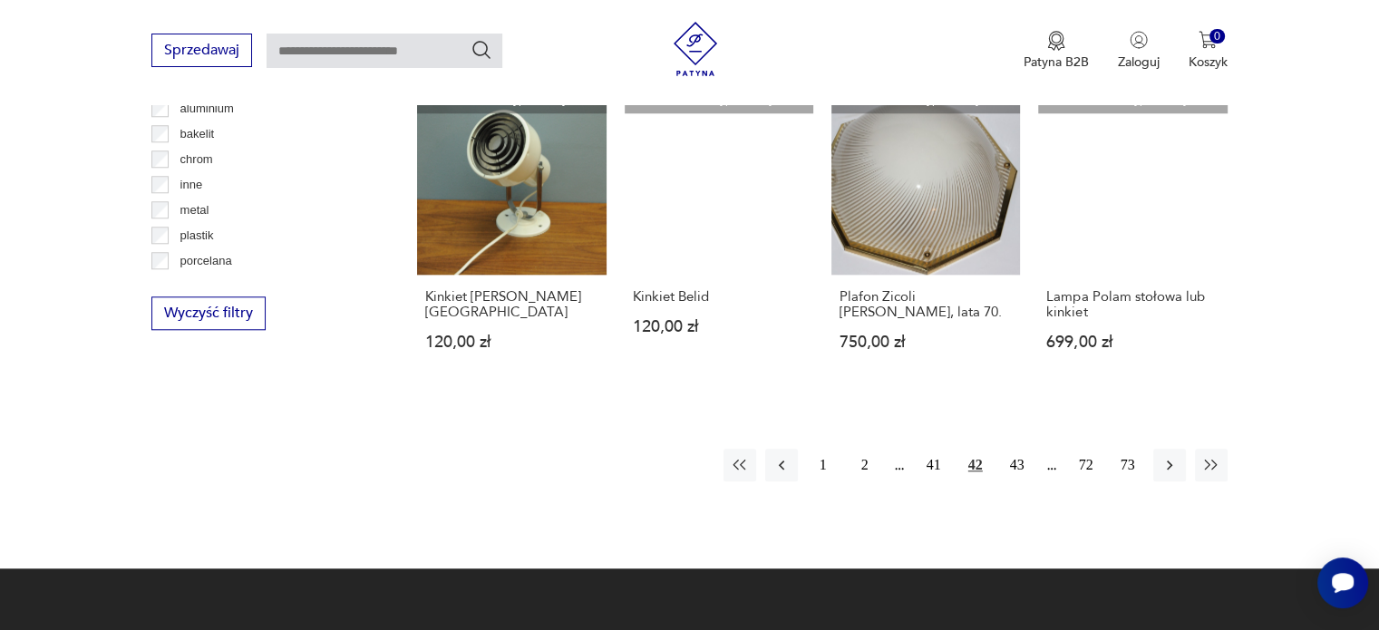
scroll to position [1739, 0]
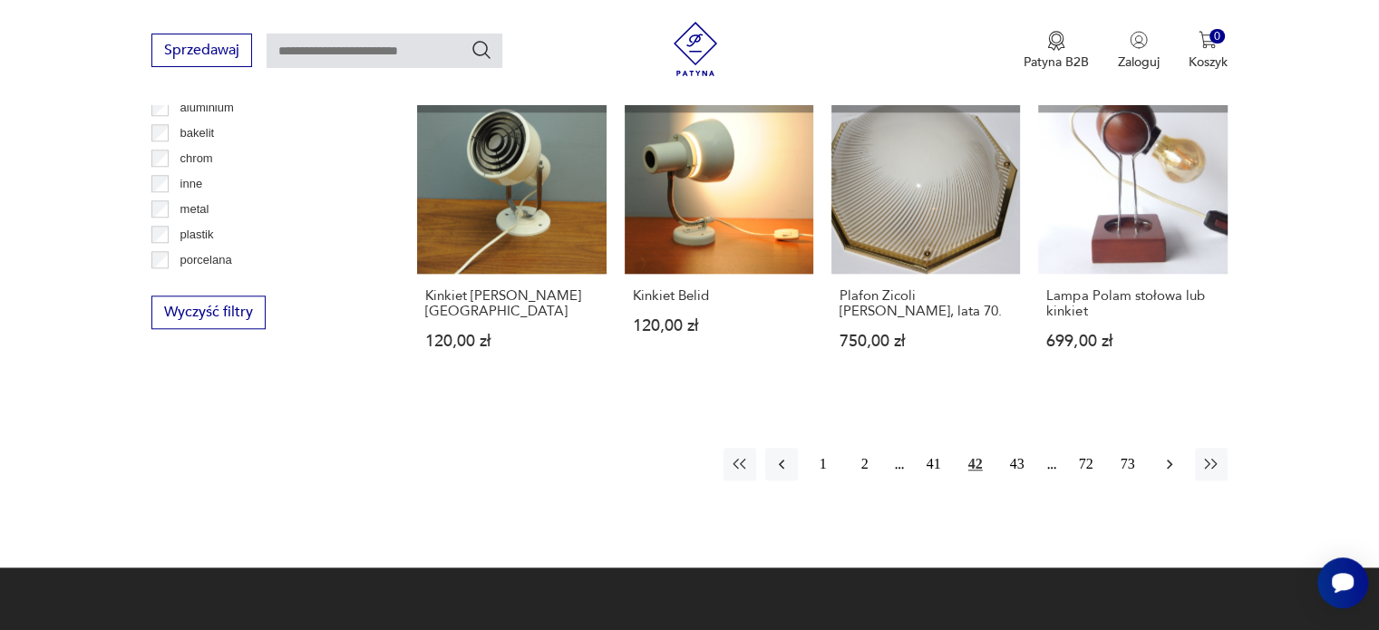
click at [1167, 455] on icon "button" at bounding box center [1169, 464] width 18 height 18
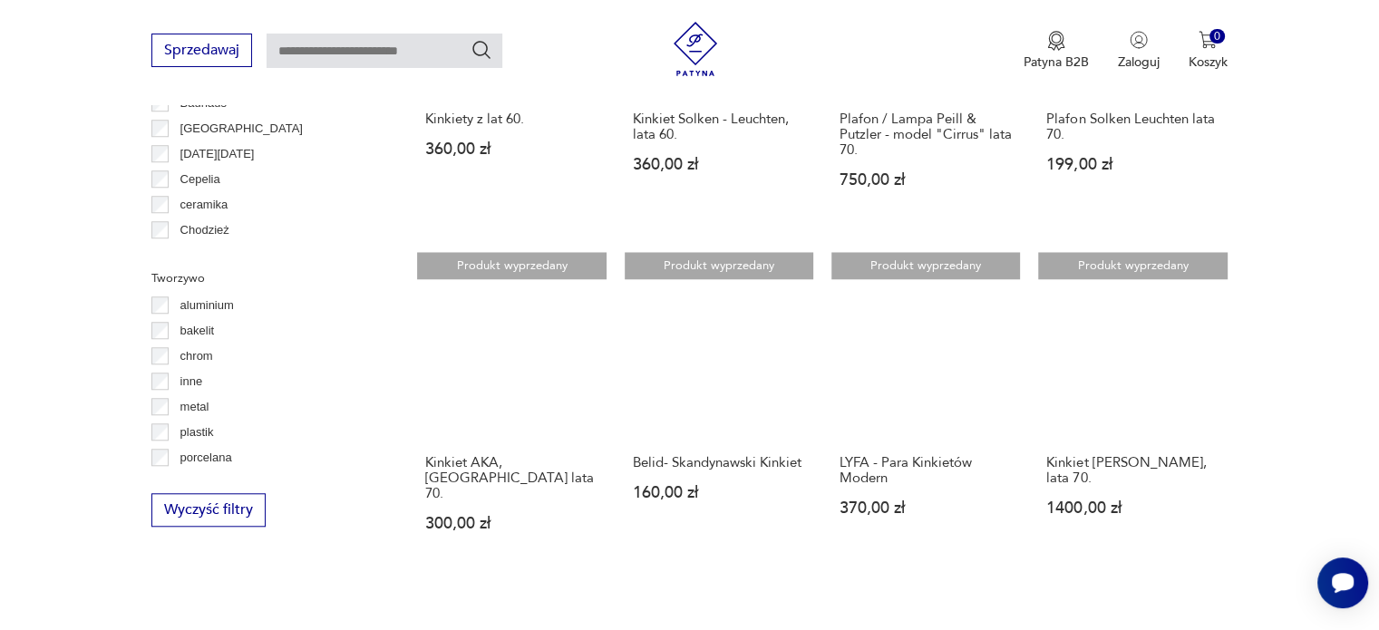
scroll to position [1656, 0]
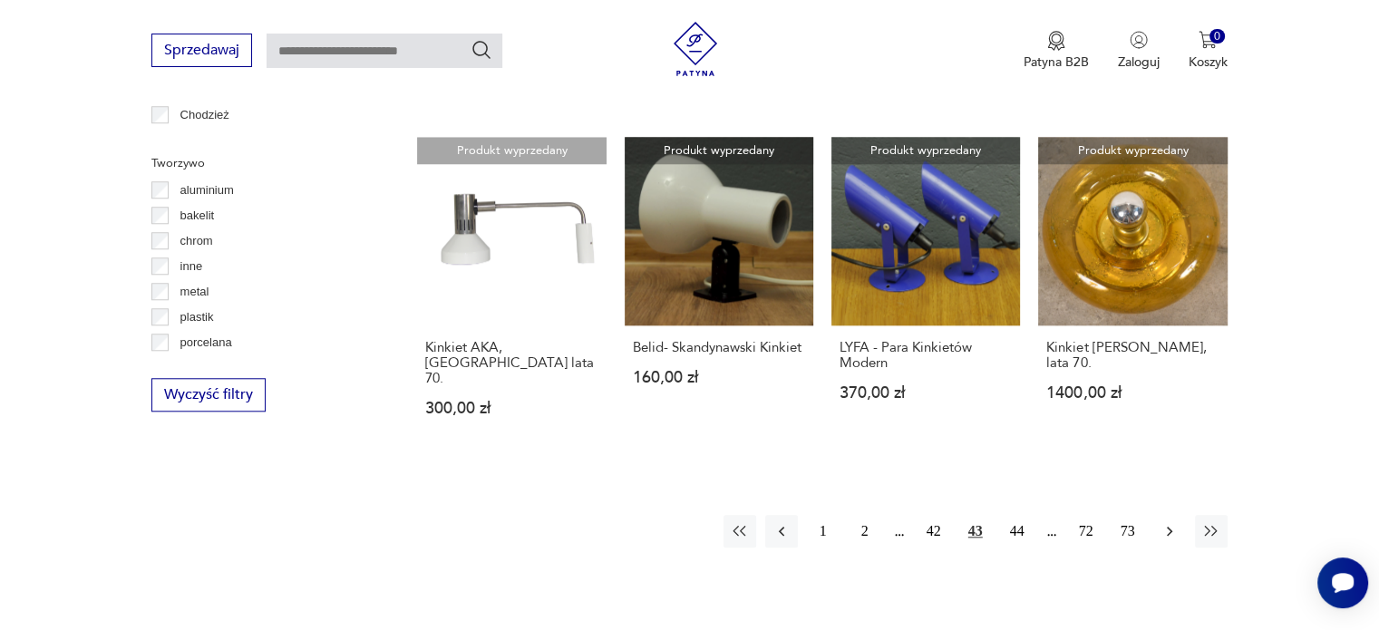
click at [1170, 515] on button "button" at bounding box center [1169, 531] width 33 height 33
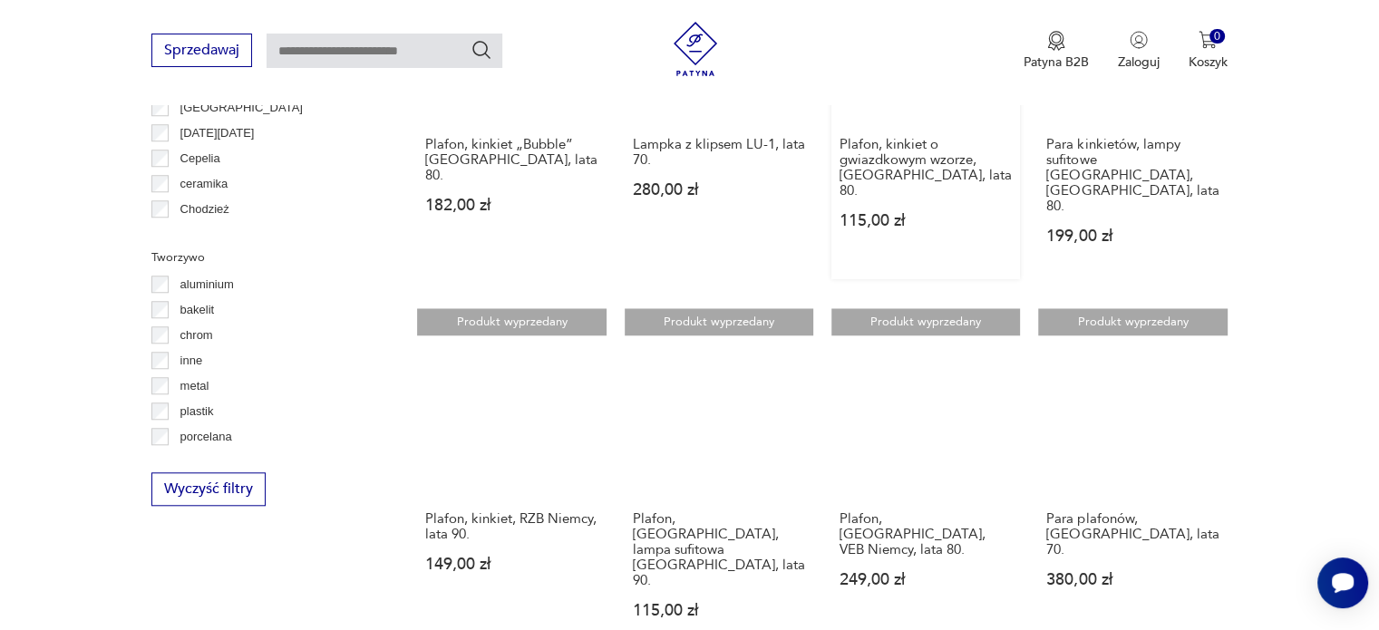
scroll to position [1558, 0]
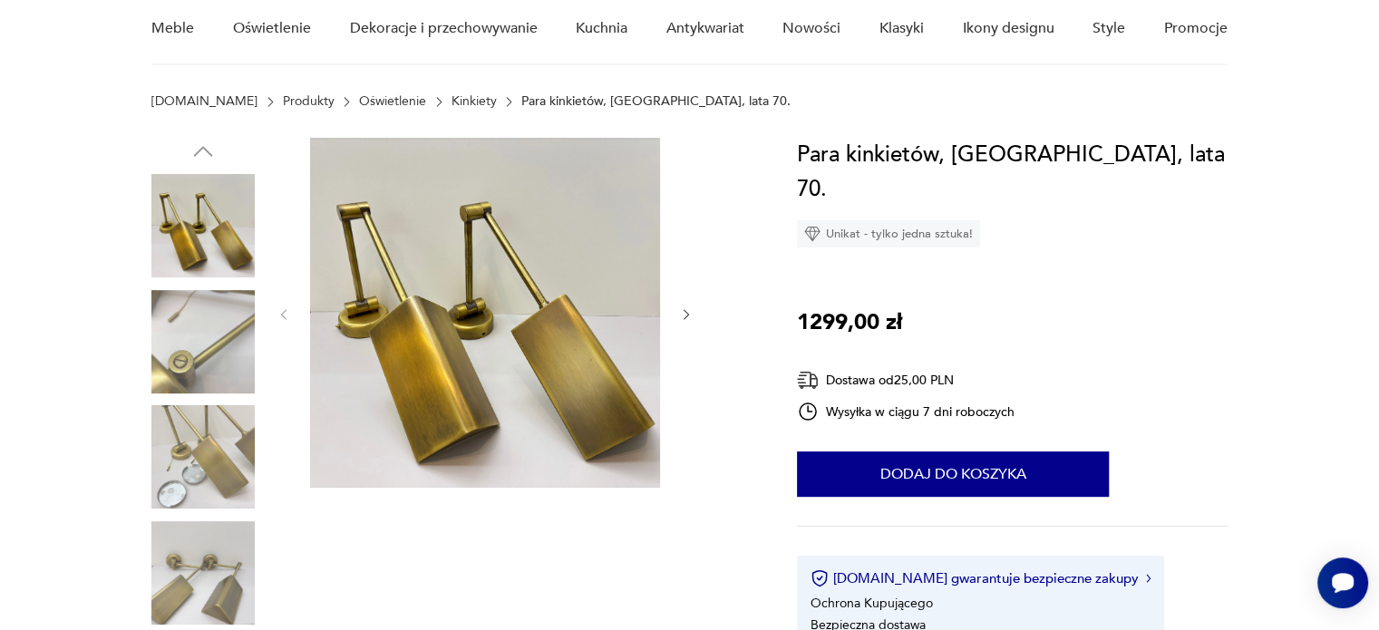
scroll to position [163, 0]
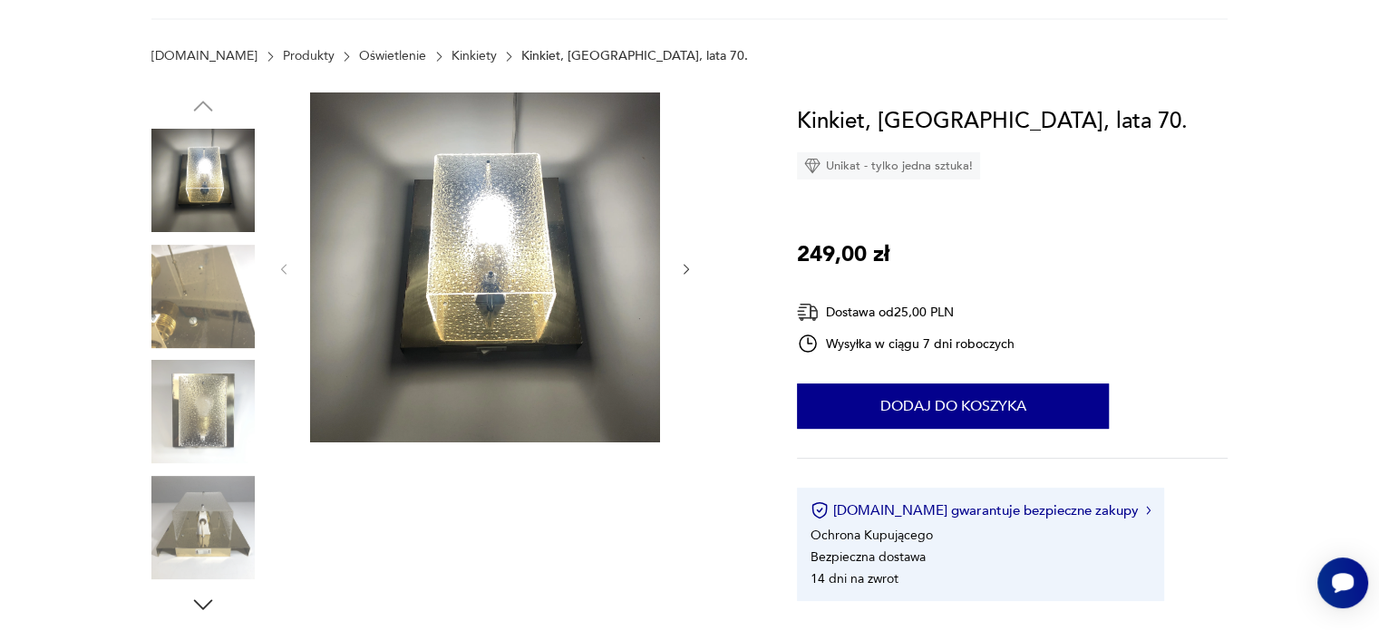
scroll to position [228, 0]
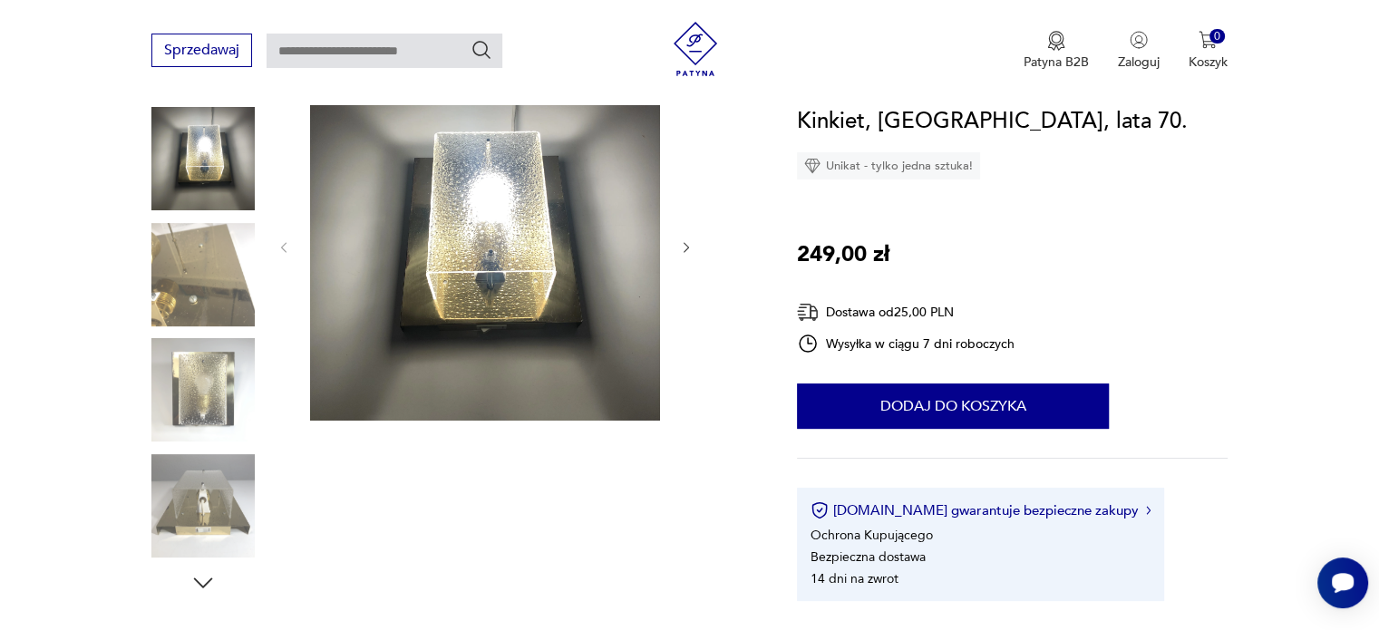
click at [170, 372] on img at bounding box center [202, 389] width 103 height 103
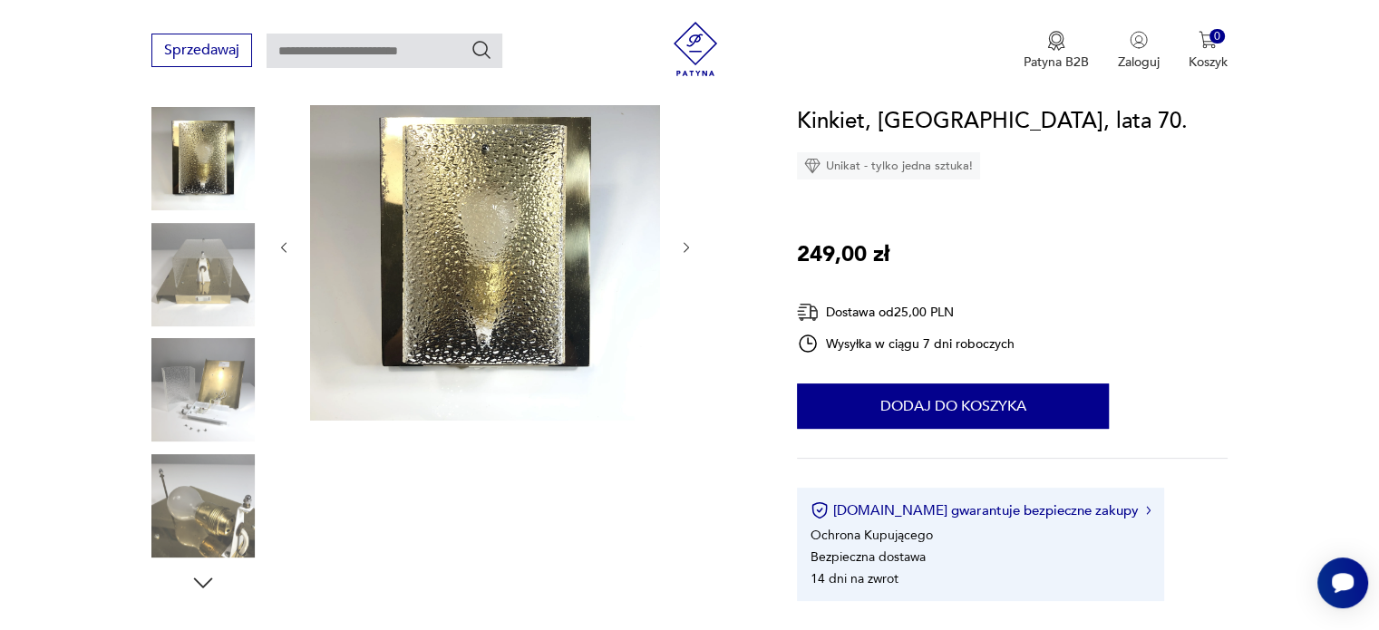
click at [187, 386] on img at bounding box center [202, 389] width 103 height 103
